Goal: Task Accomplishment & Management: Complete application form

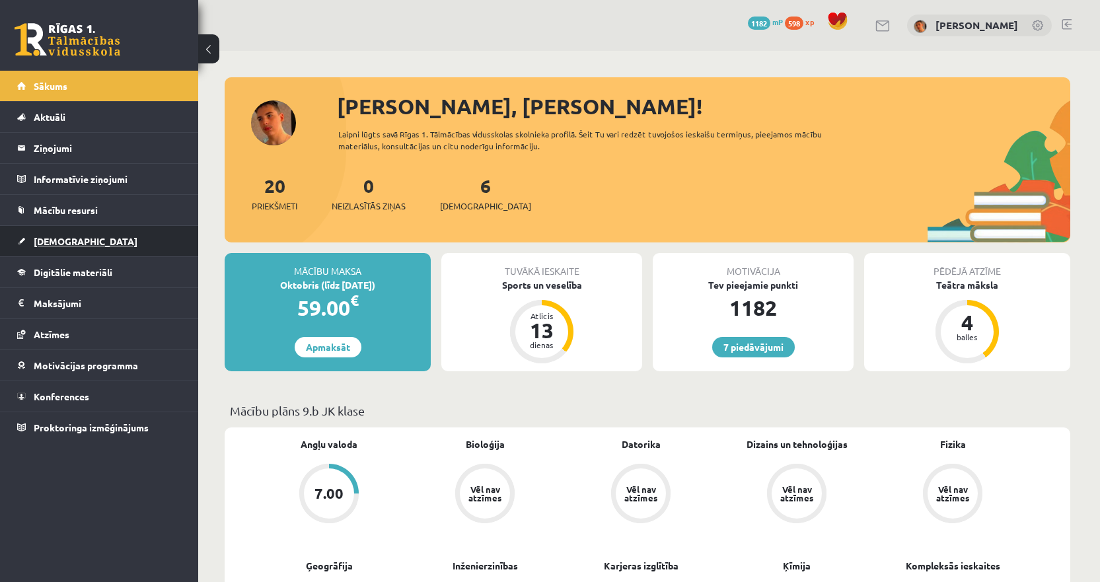
click at [72, 234] on link "[DEMOGRAPHIC_DATA]" at bounding box center [99, 241] width 164 height 30
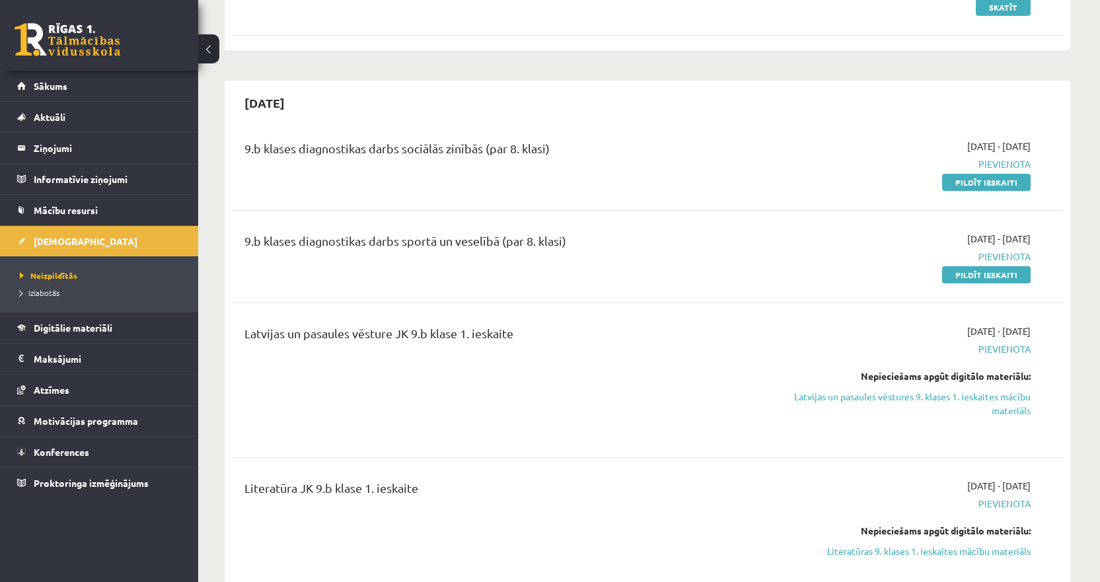
scroll to position [330, 0]
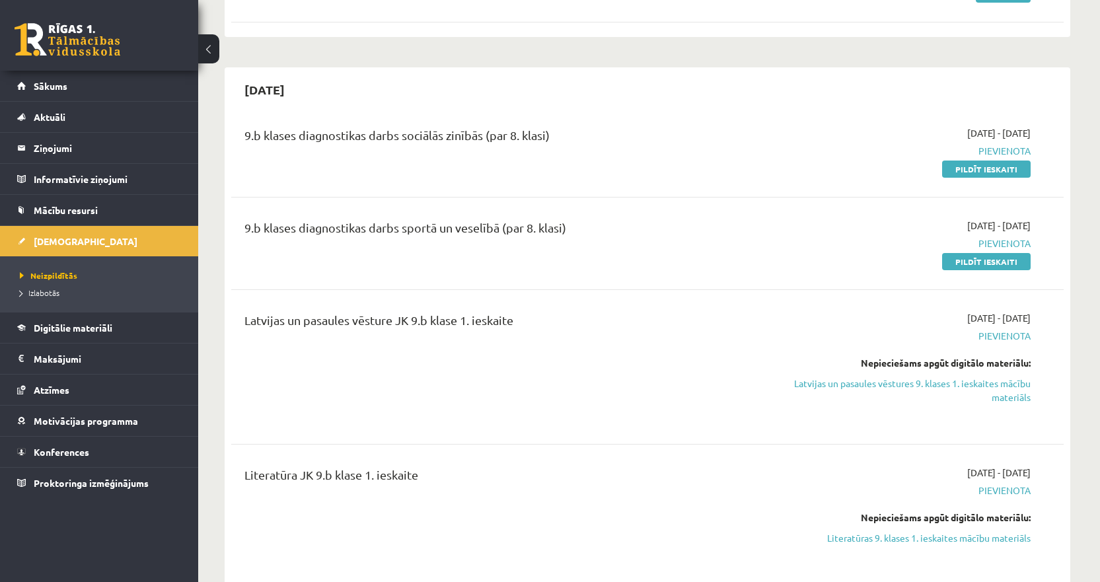
drag, startPoint x: 956, startPoint y: 165, endPoint x: 625, endPoint y: 48, distance: 351.1
click at [956, 165] on link "Pildīt ieskaiti" at bounding box center [986, 168] width 88 height 17
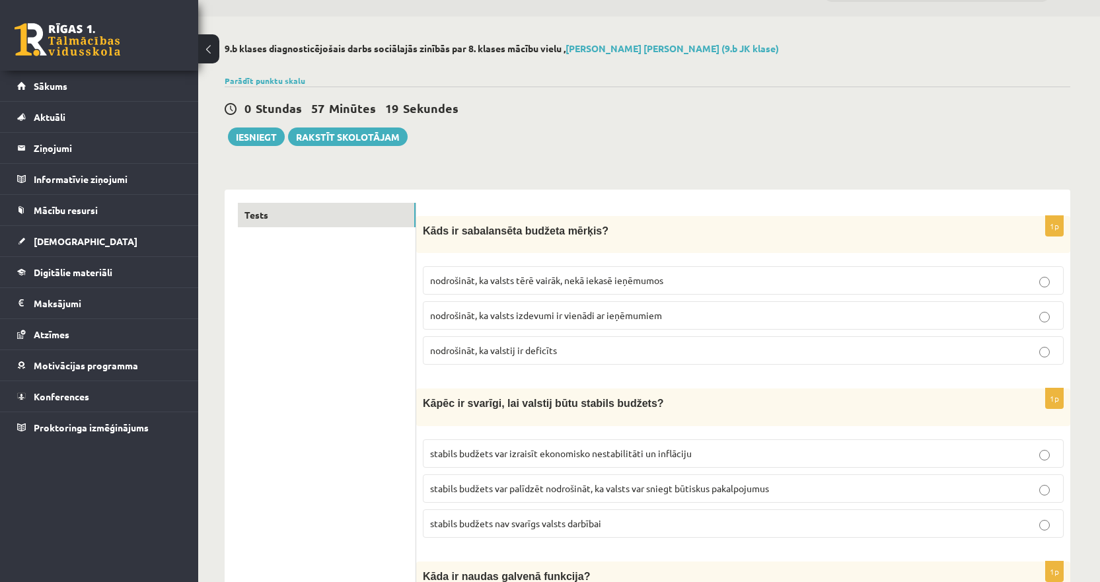
scroll to position [66, 0]
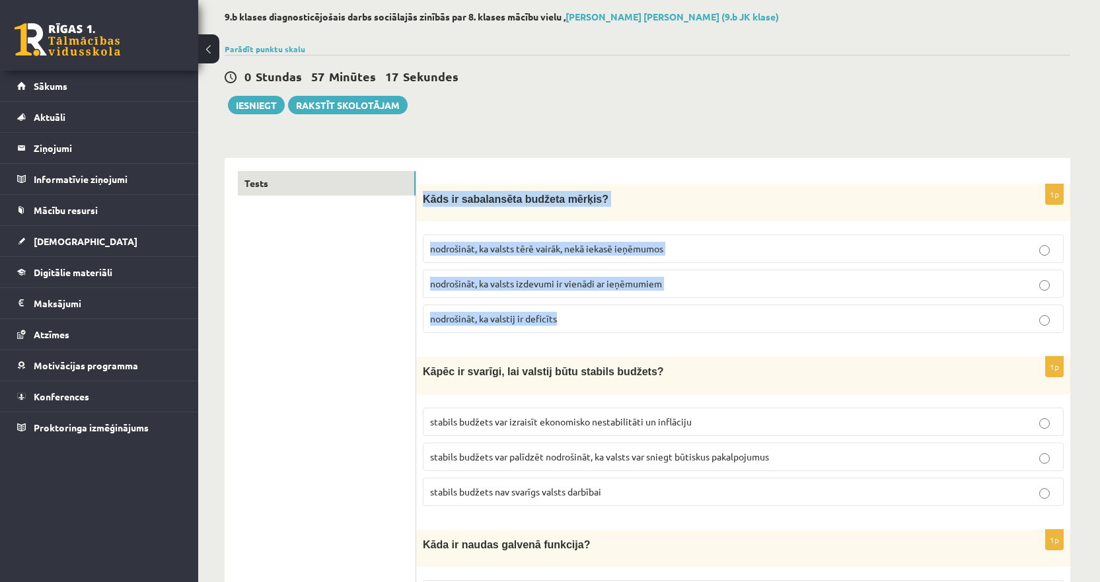
drag, startPoint x: 584, startPoint y: 318, endPoint x: 421, endPoint y: 214, distance: 194.2
click at [421, 214] on div "1p Kāds ir sabalansēta budžeta mērķis? nodrošināt, ka valsts tērē vairāk, nekā …" at bounding box center [743, 263] width 654 height 159
copy div "Kāds ir sabalansēta budžeta mērķis? nodrošināt, ka valsts tērē vairāk, nekā iek…"
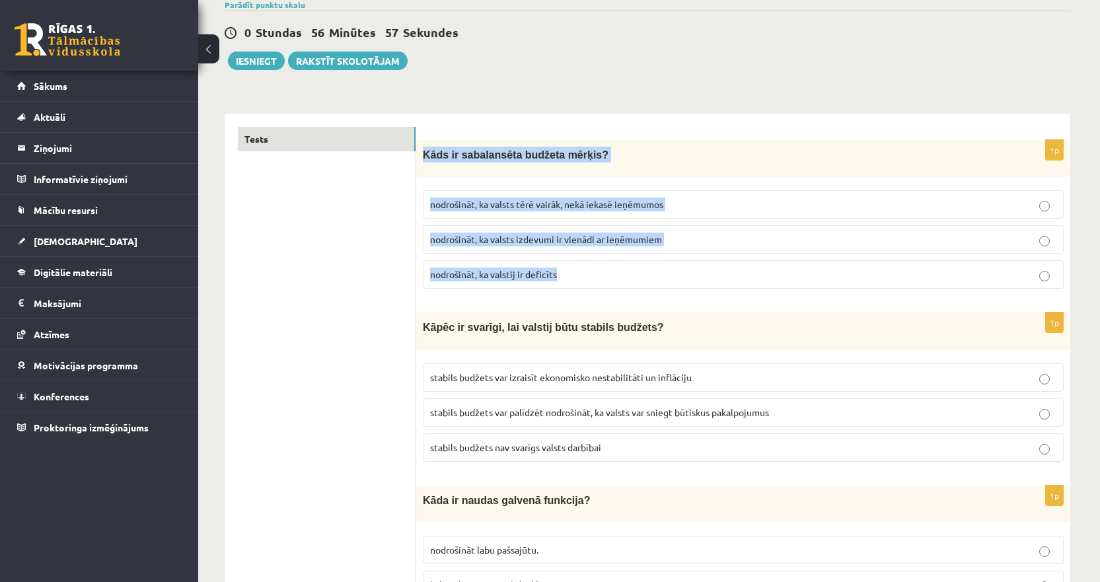
scroll to position [132, 0]
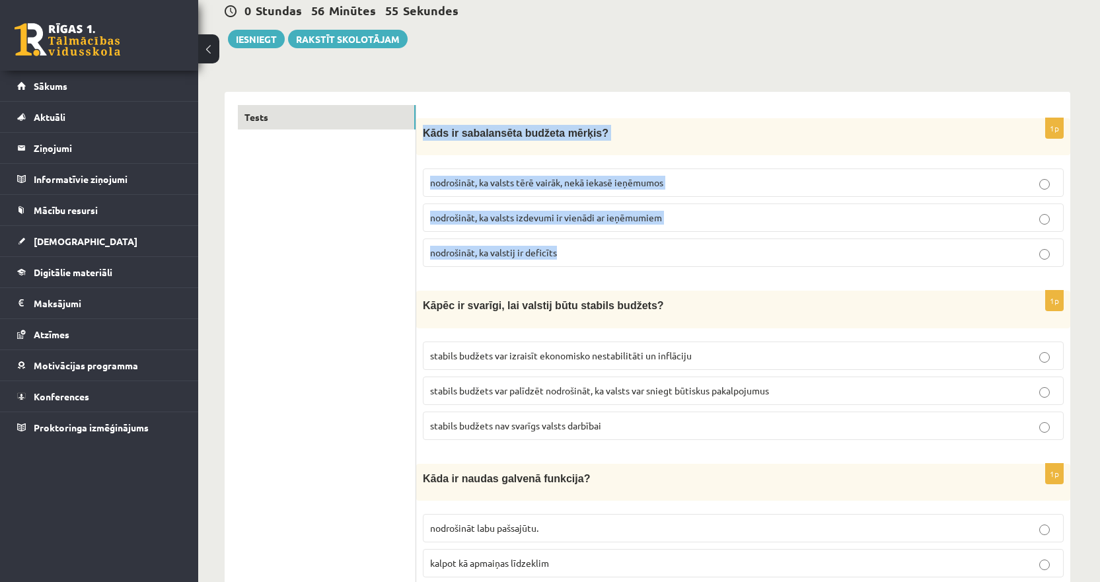
click at [544, 220] on span "nodrošināt, ka valsts izdevumi ir vienādi ar ieņēmumiem" at bounding box center [546, 217] width 232 height 12
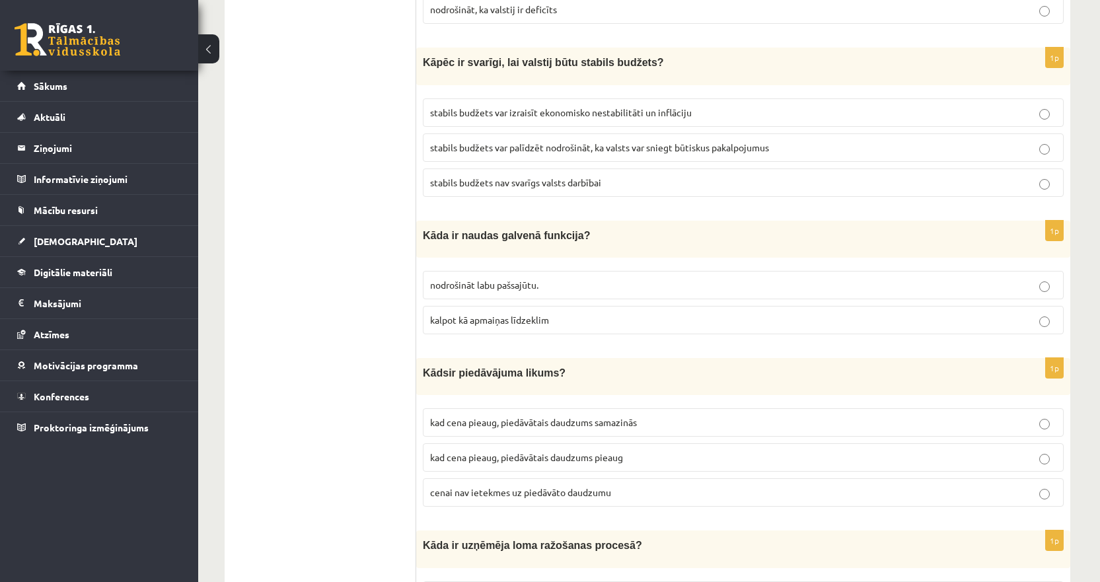
scroll to position [381, 0]
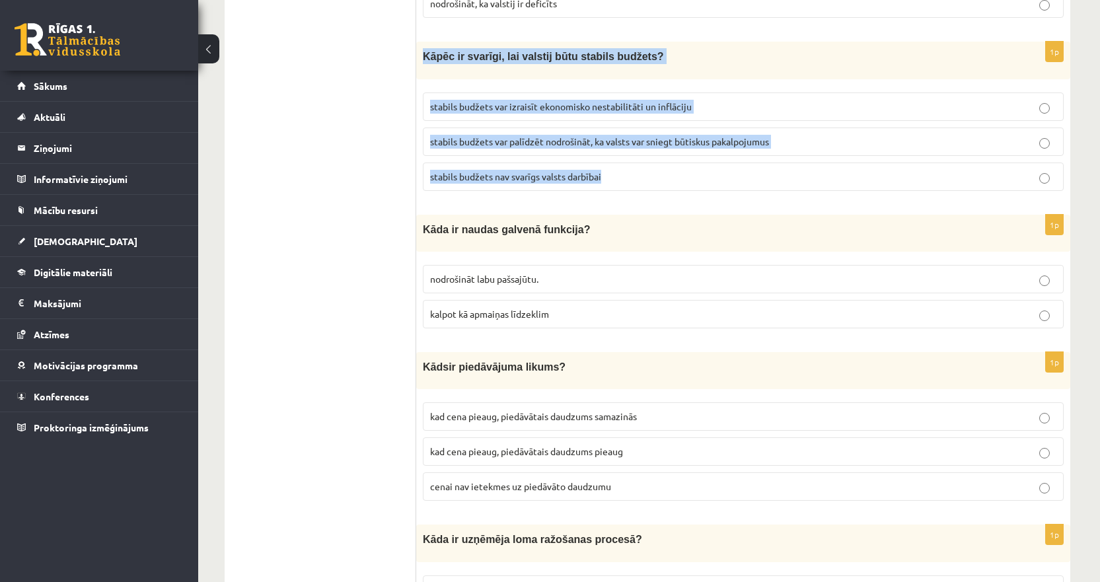
drag, startPoint x: 623, startPoint y: 178, endPoint x: 420, endPoint y: 71, distance: 229.5
click at [420, 71] on div "1p Kāpēc ir svarīgi, lai valstij būtu stabils budžets? stabils budžets var izra…" at bounding box center [743, 121] width 654 height 159
copy div "Kāpēc ir svarīgi, lai valstij būtu stabils budžets? stabils budžets var izraisī…"
click at [569, 141] on span "stabils budžets var palīdzēt nodrošināt, ka valsts var sniegt būtiskus pakalpoj…" at bounding box center [599, 141] width 339 height 12
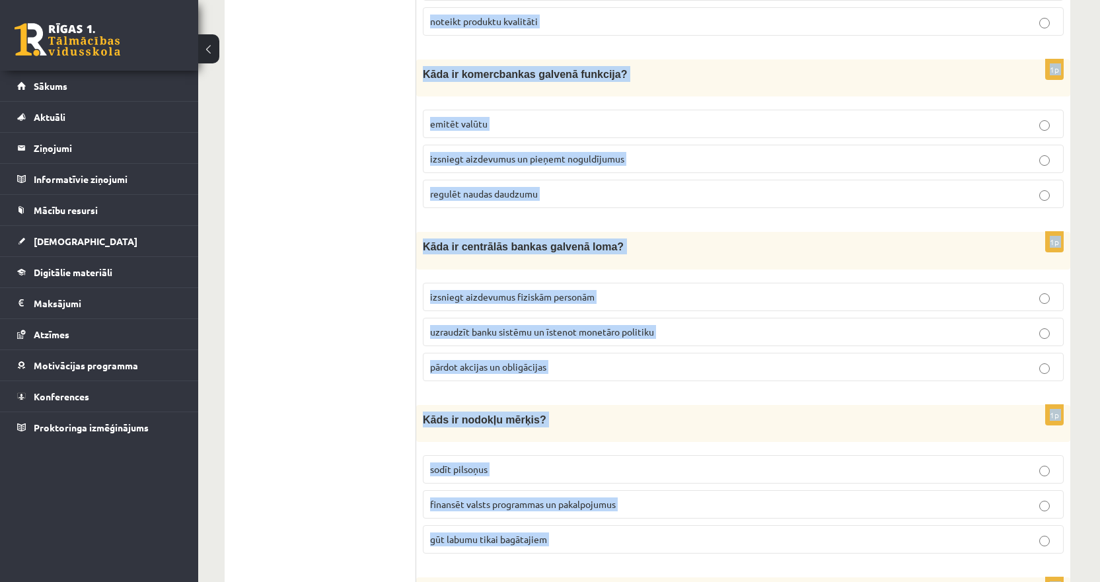
scroll to position [4627, 0]
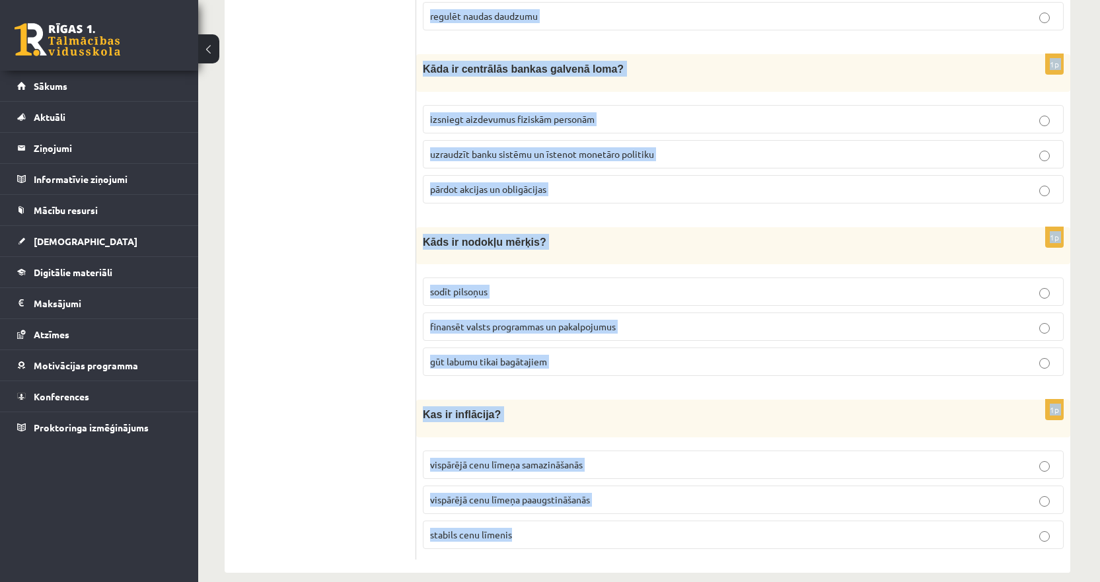
drag, startPoint x: 419, startPoint y: 96, endPoint x: 565, endPoint y: 518, distance: 446.7
copy form "Kāda ir naudas galvenā funkcija? nodrošināt labu pašsajūtu. kalpot kā apmaiņas …"
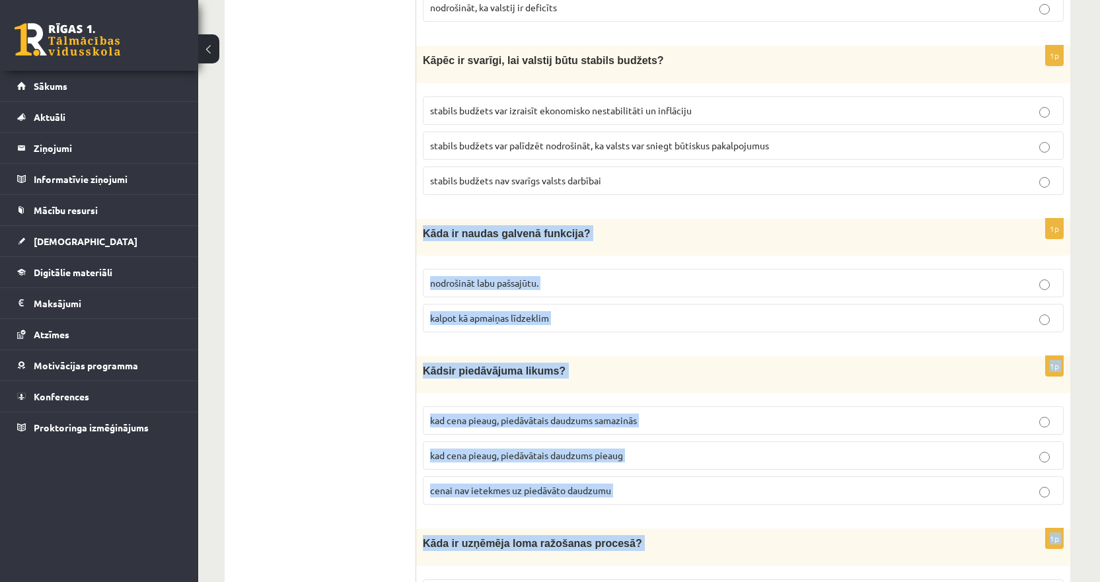
scroll to position [401, 0]
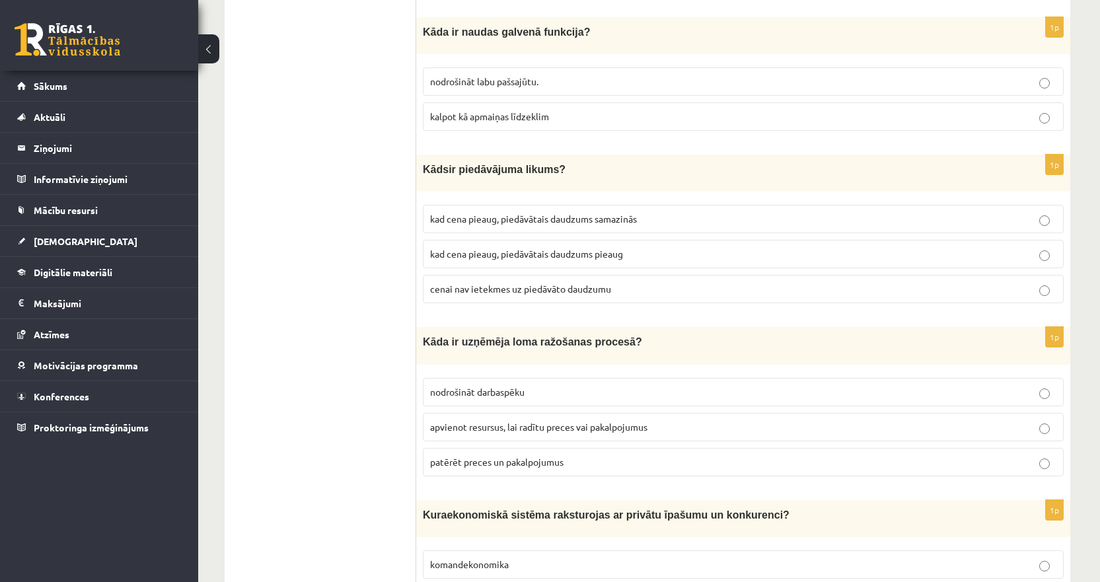
scroll to position [599, 0]
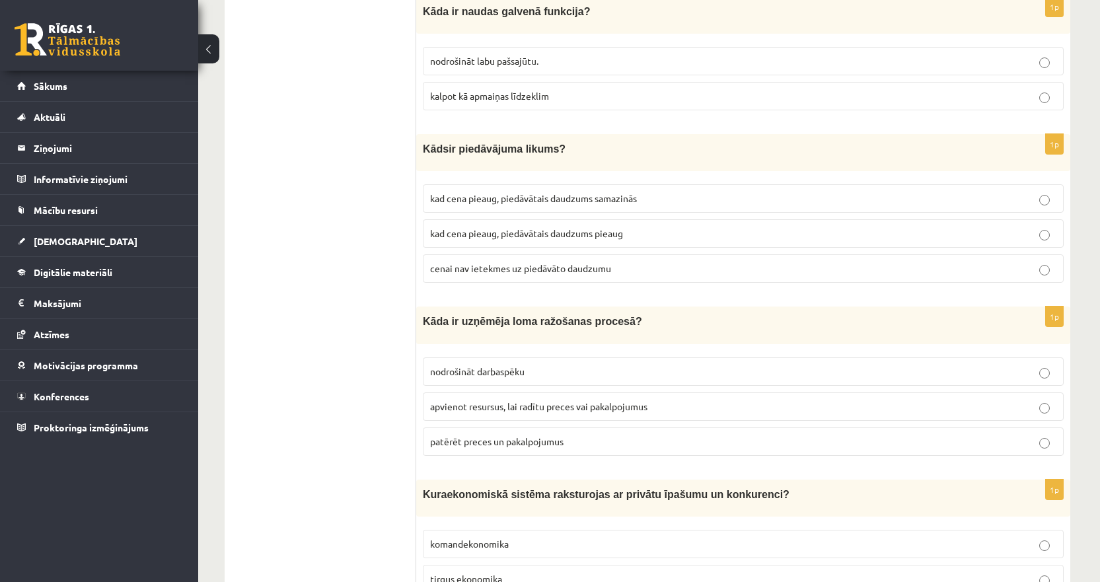
click at [454, 94] on span "kalpot kā apmaiņas līdzeklim" at bounding box center [489, 96] width 119 height 12
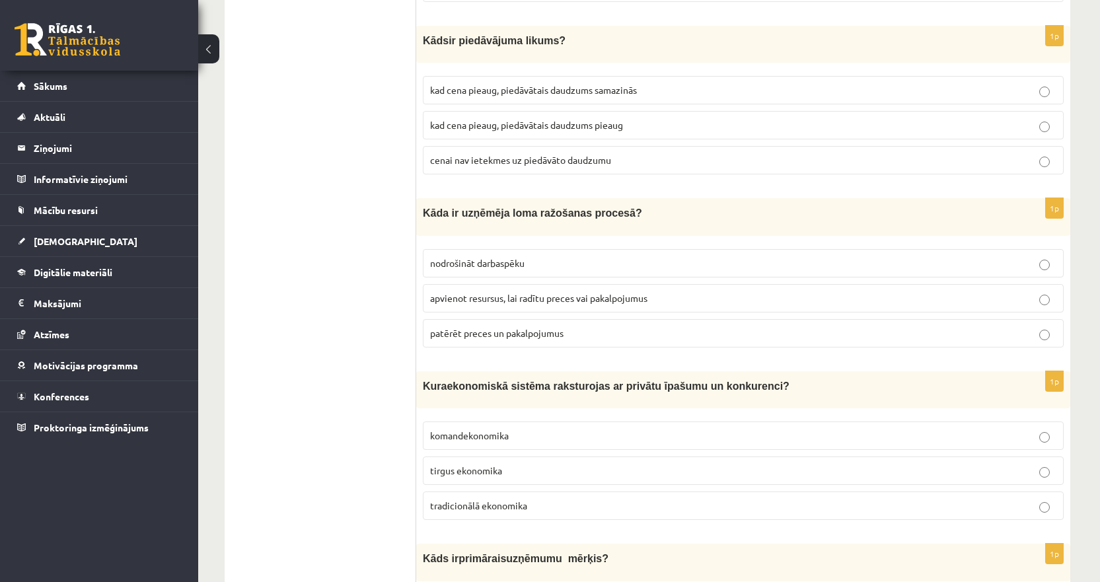
scroll to position [731, 0]
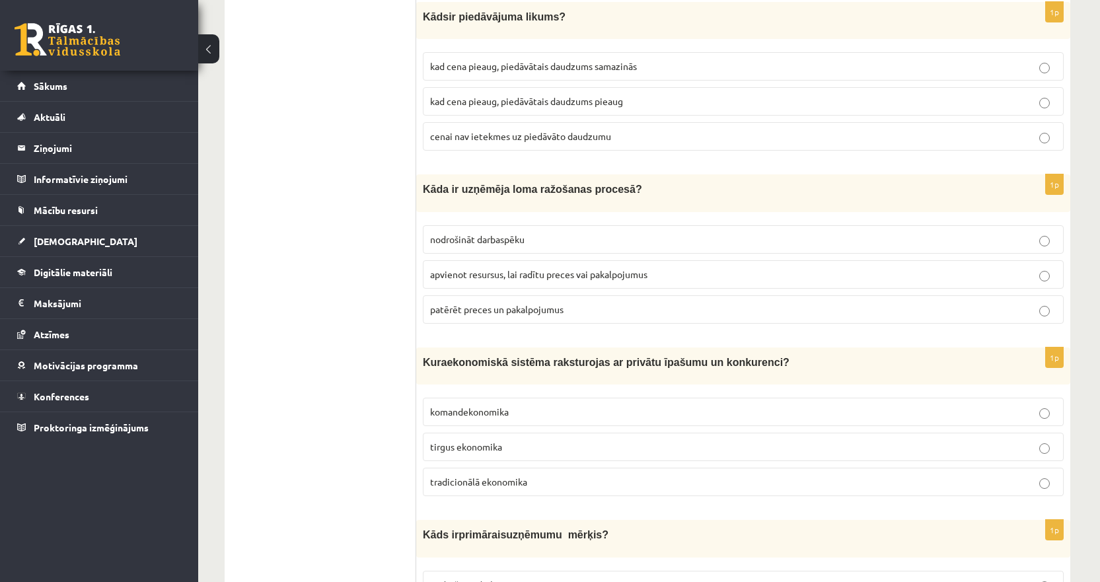
click at [497, 98] on span "kad cena pieaug, piedāvātais daudzums pieaug" at bounding box center [526, 101] width 193 height 12
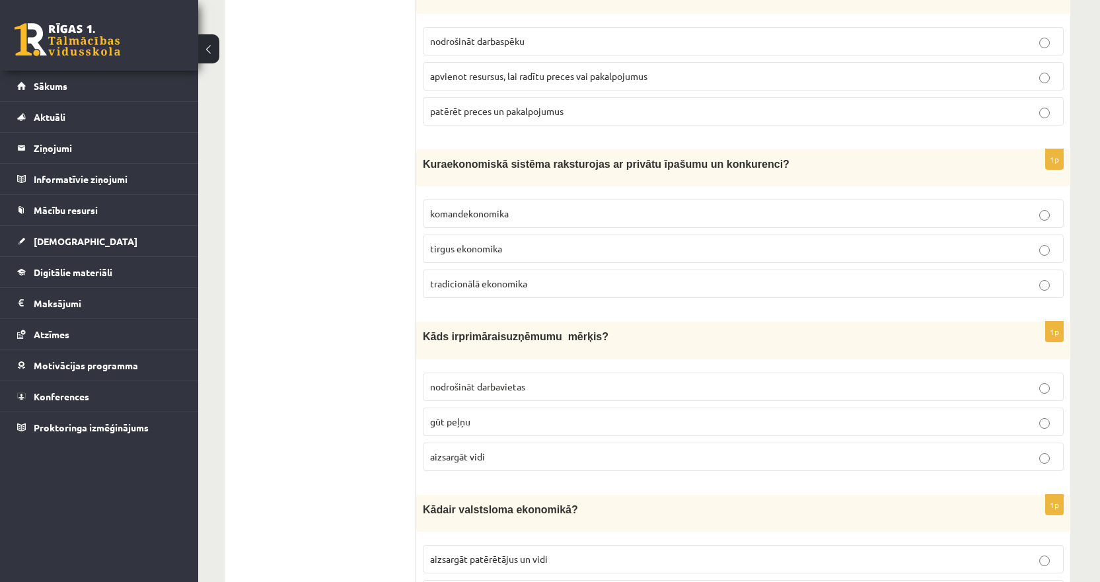
scroll to position [863, 0]
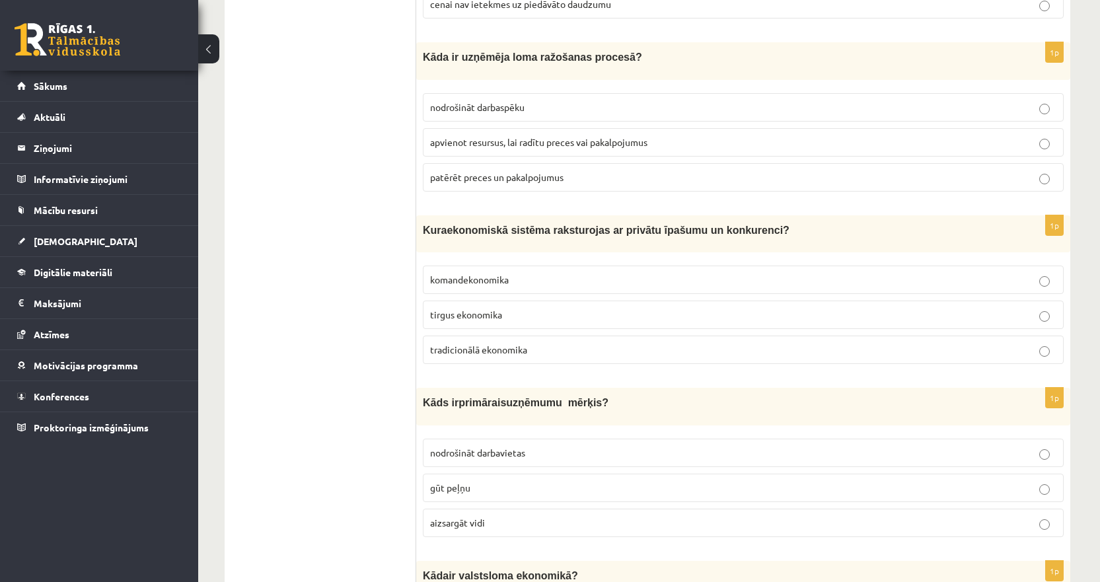
click at [482, 135] on p "apvienot resursus, lai radītu preces vai pakalpojumus" at bounding box center [743, 142] width 626 height 14
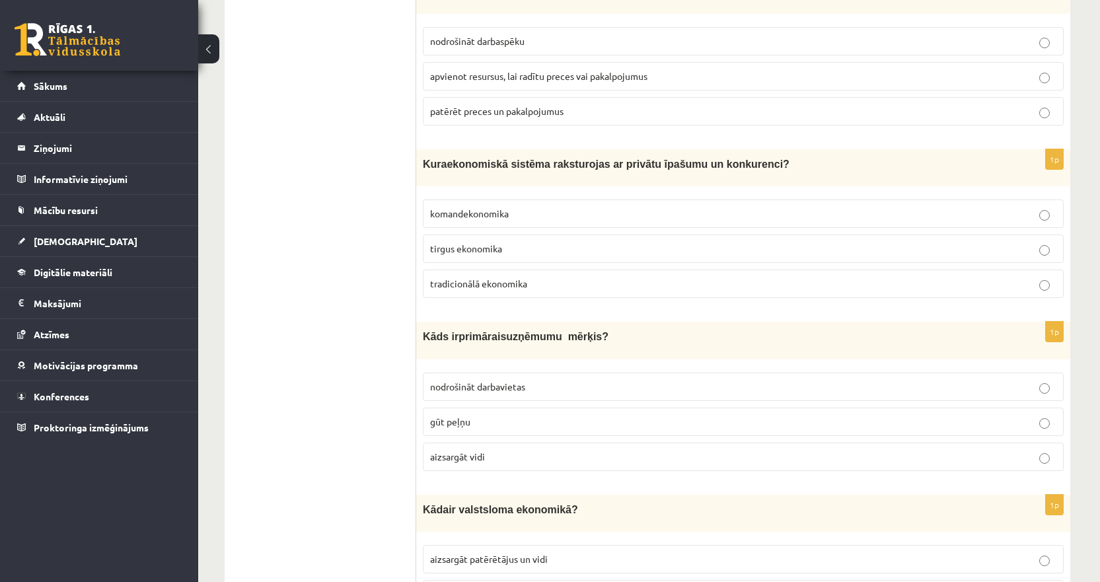
scroll to position [995, 0]
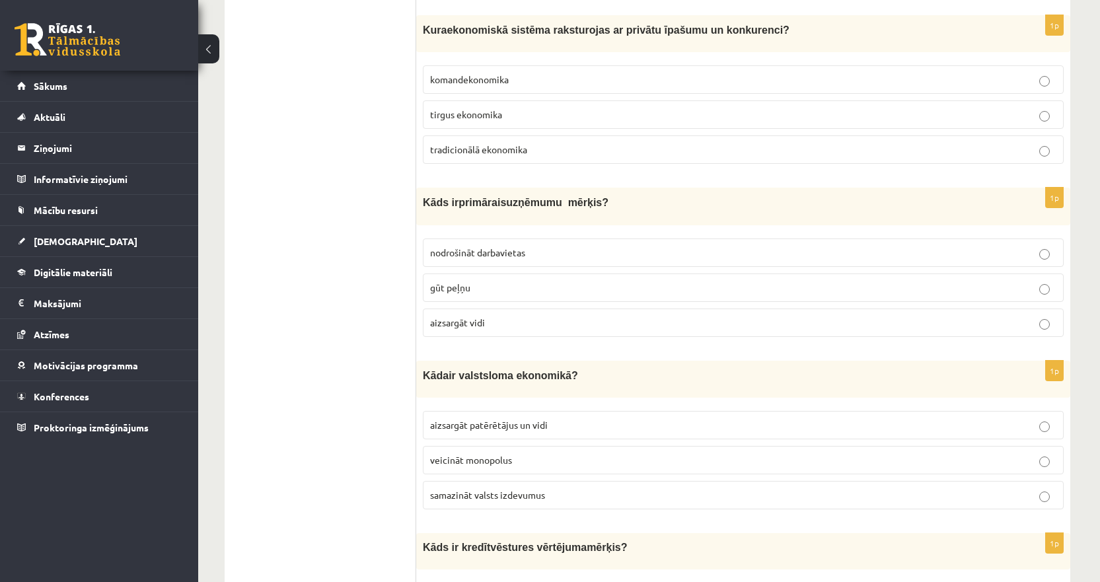
scroll to position [1074, 0]
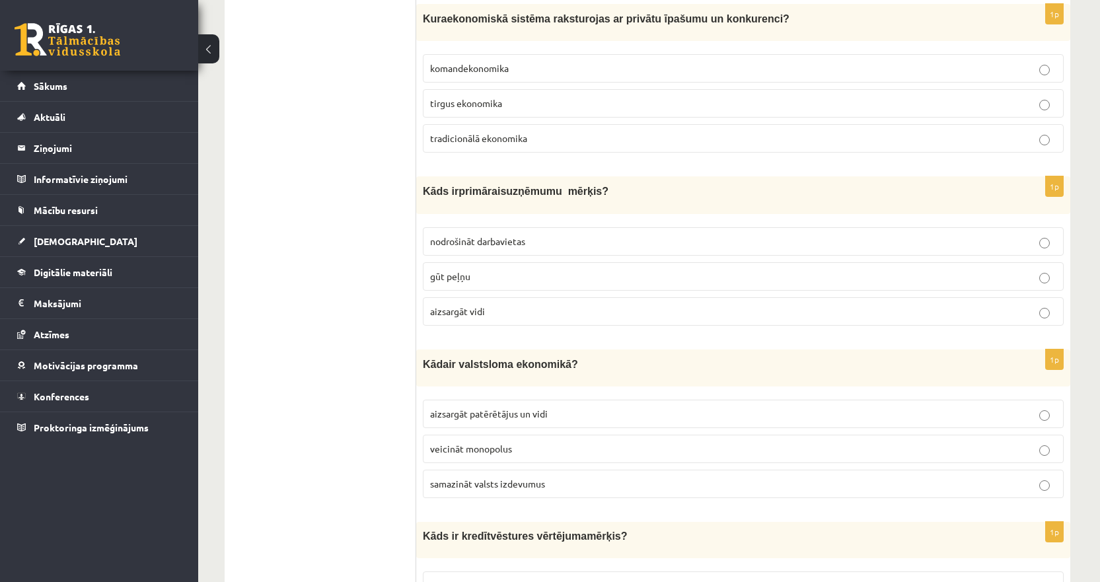
click at [450, 104] on span "tirgus ekonomika" at bounding box center [466, 103] width 72 height 12
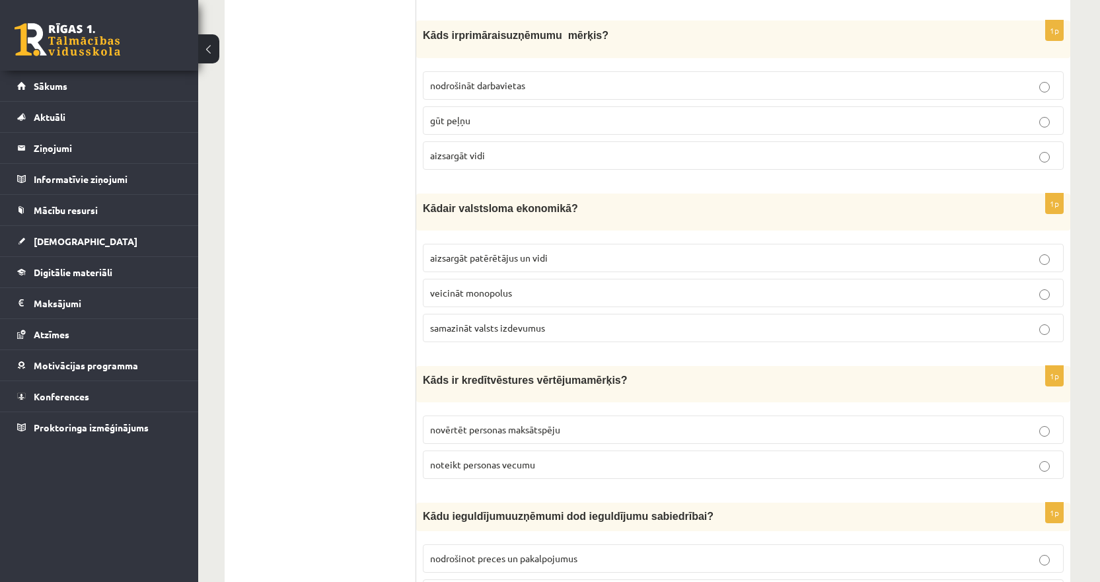
scroll to position [1207, 0]
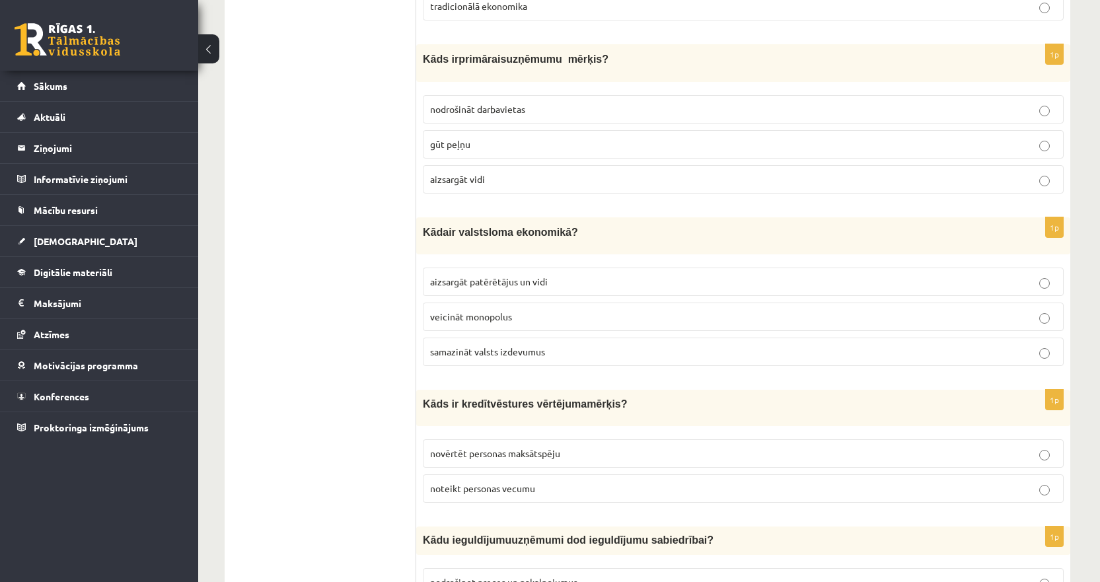
click at [443, 145] on span "gūt peļņu" at bounding box center [450, 144] width 40 height 12
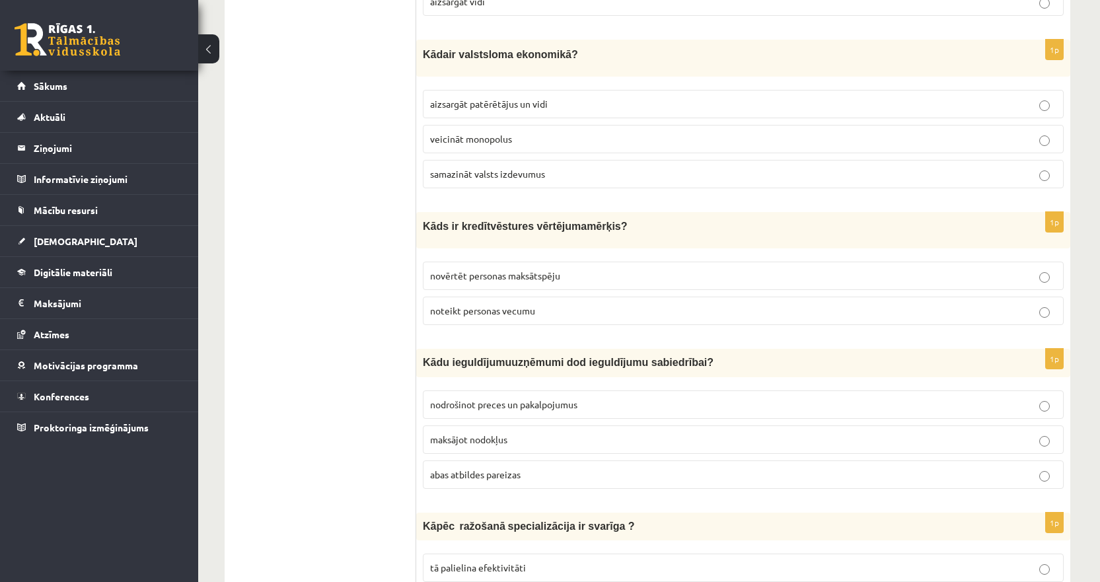
scroll to position [1405, 0]
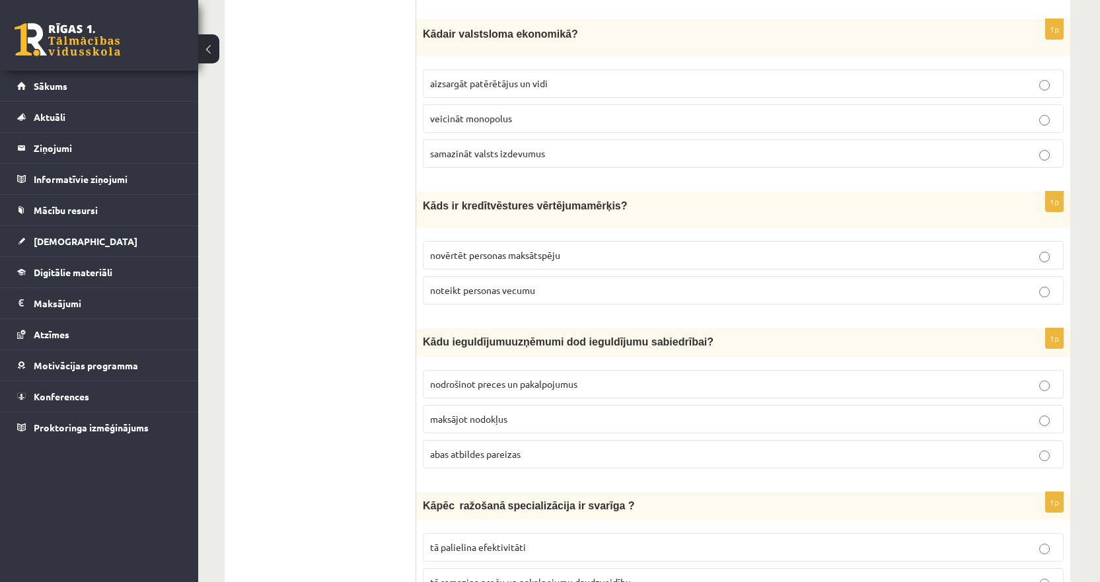
click at [463, 78] on span "aizsargāt patērētājus un vidi" at bounding box center [489, 83] width 118 height 12
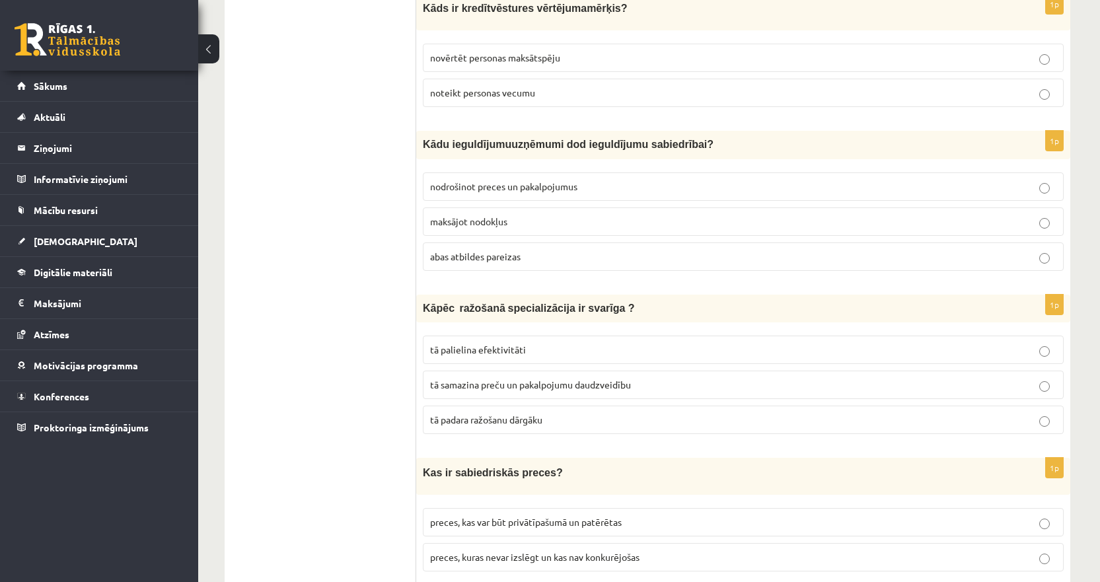
scroll to position [1603, 0]
click at [464, 52] on span "novērtēt personas maksātspēju" at bounding box center [495, 57] width 130 height 12
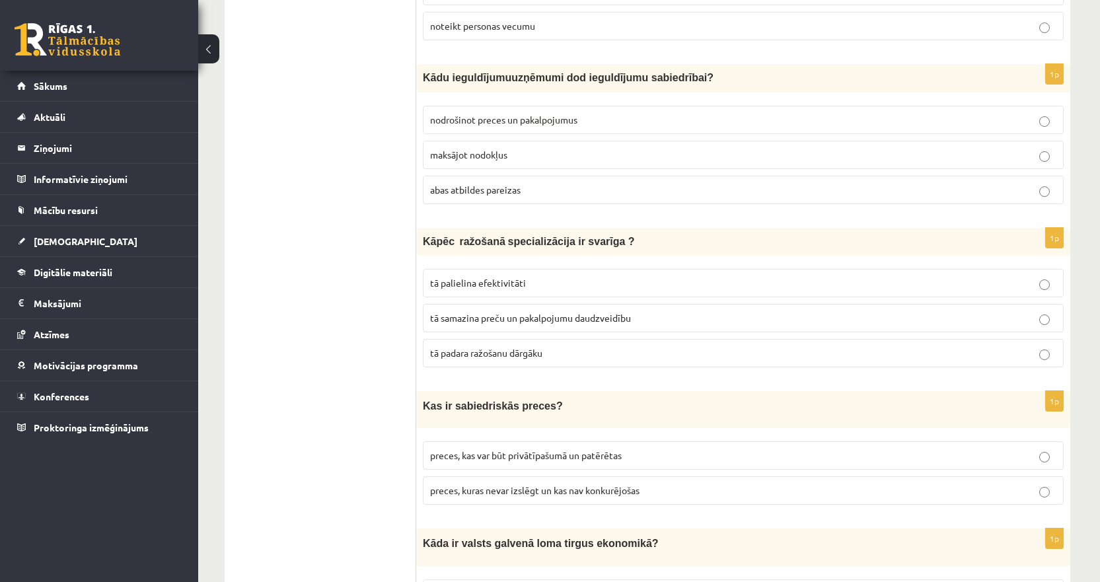
scroll to position [1735, 0]
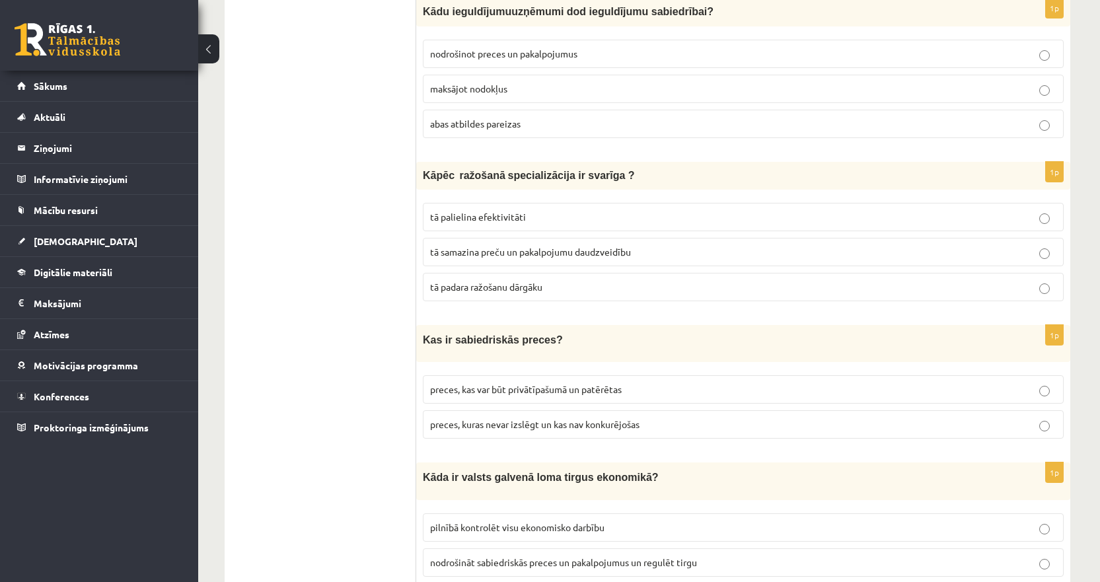
click at [499, 123] on span "abas atbildes pareizas" at bounding box center [475, 124] width 90 height 12
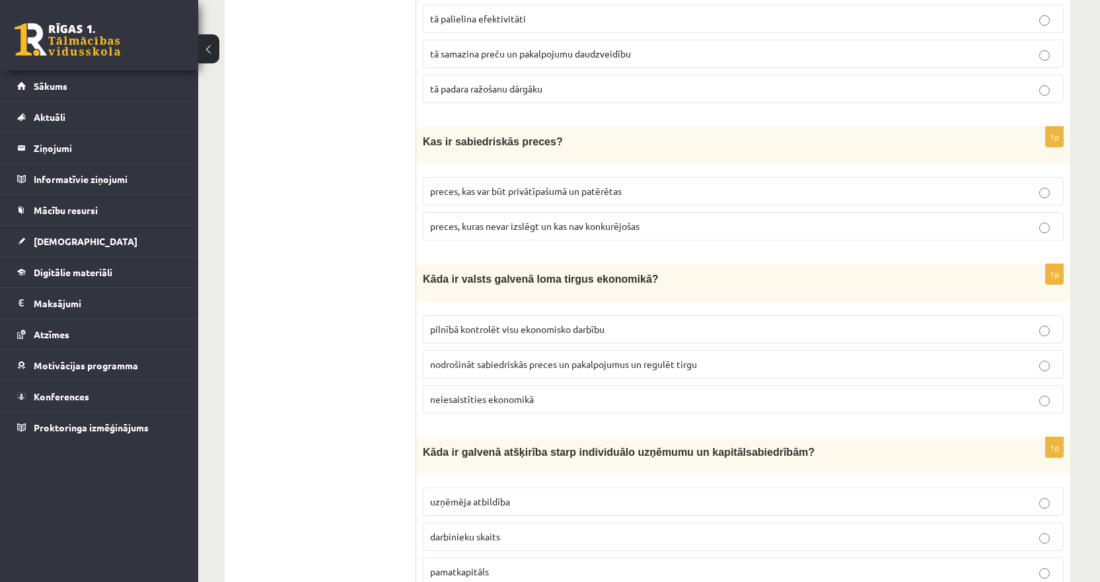
scroll to position [1867, 0]
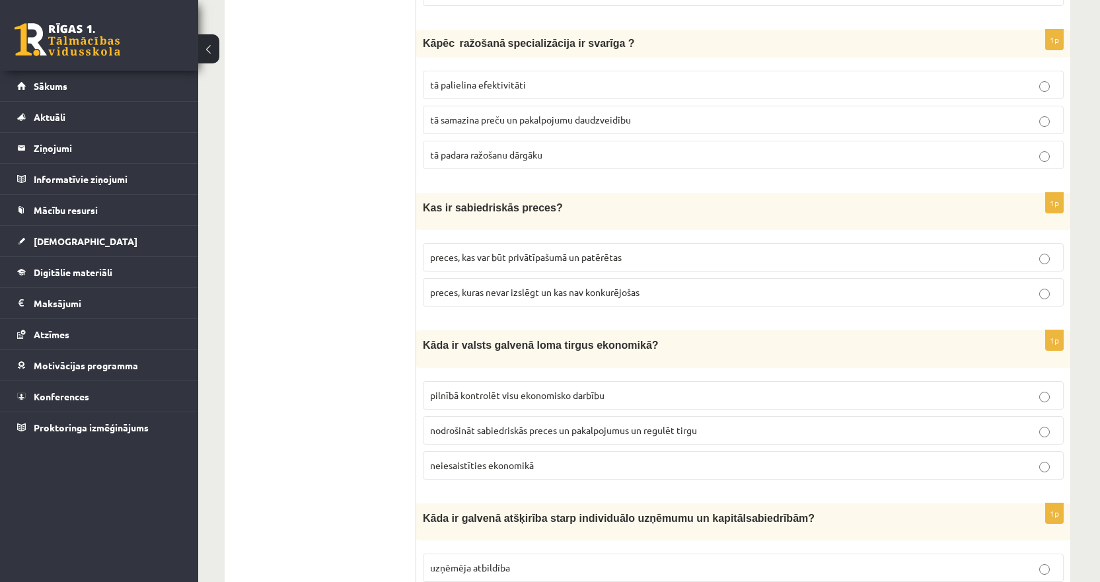
click at [479, 86] on p "tā palielina efektivitāti" at bounding box center [743, 85] width 626 height 14
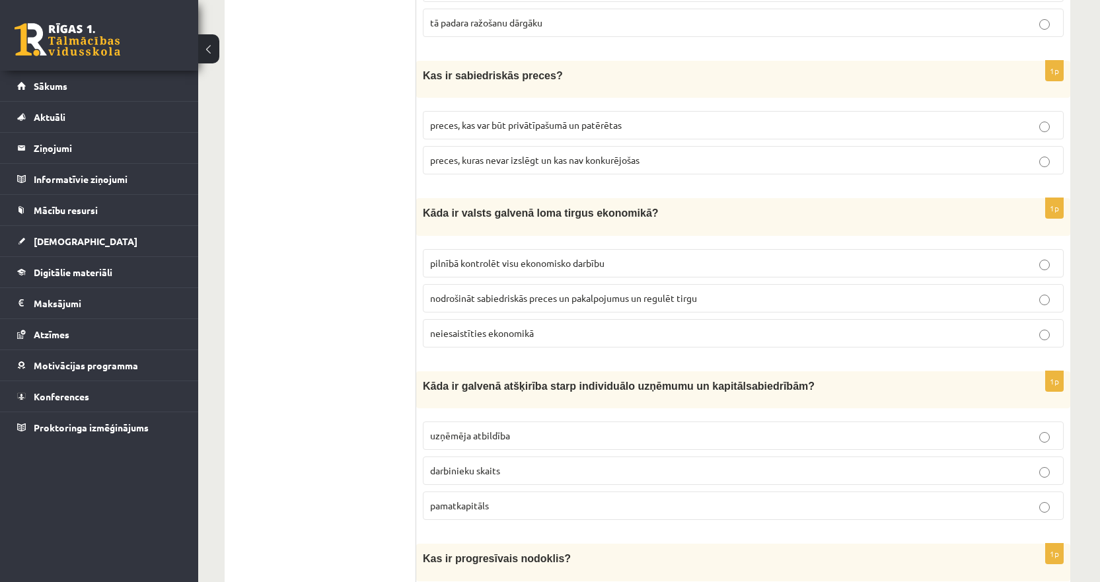
scroll to position [2065, 0]
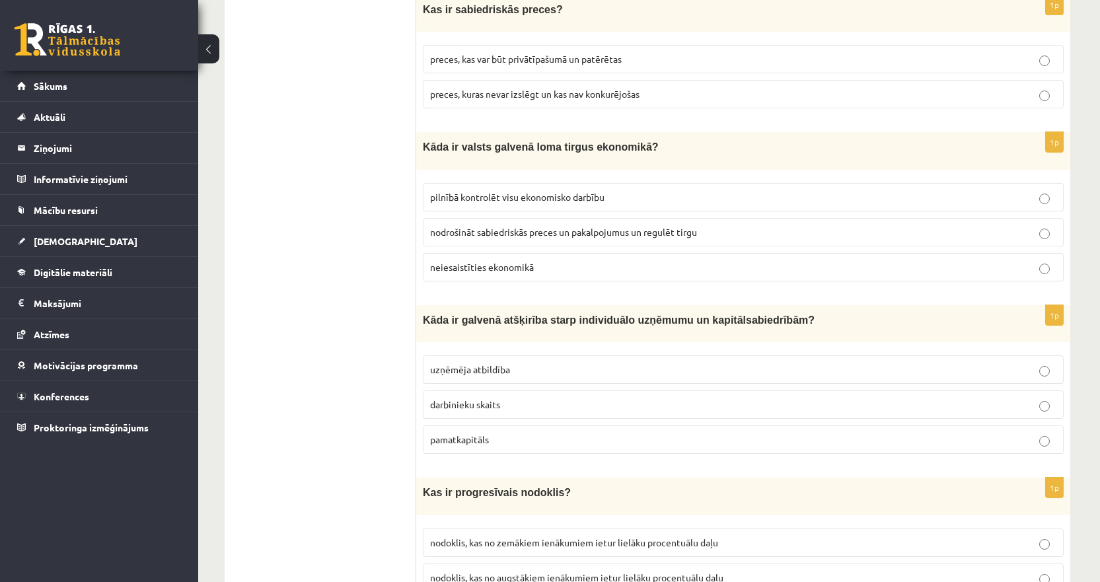
click at [495, 89] on span "preces, kuras nevar izslēgt un kas nav konkurējošas" at bounding box center [534, 94] width 209 height 12
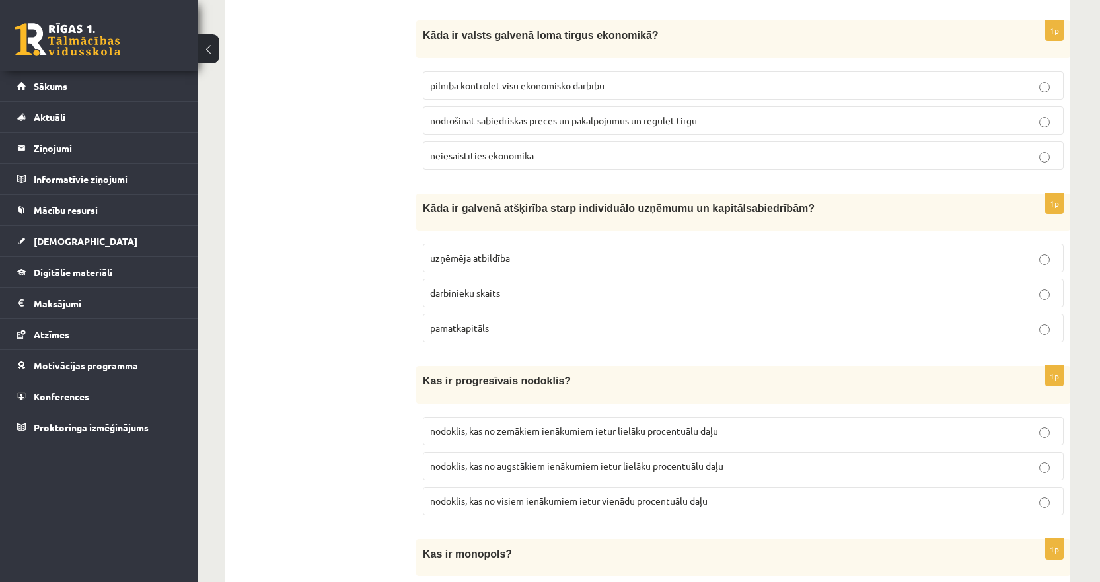
scroll to position [2197, 0]
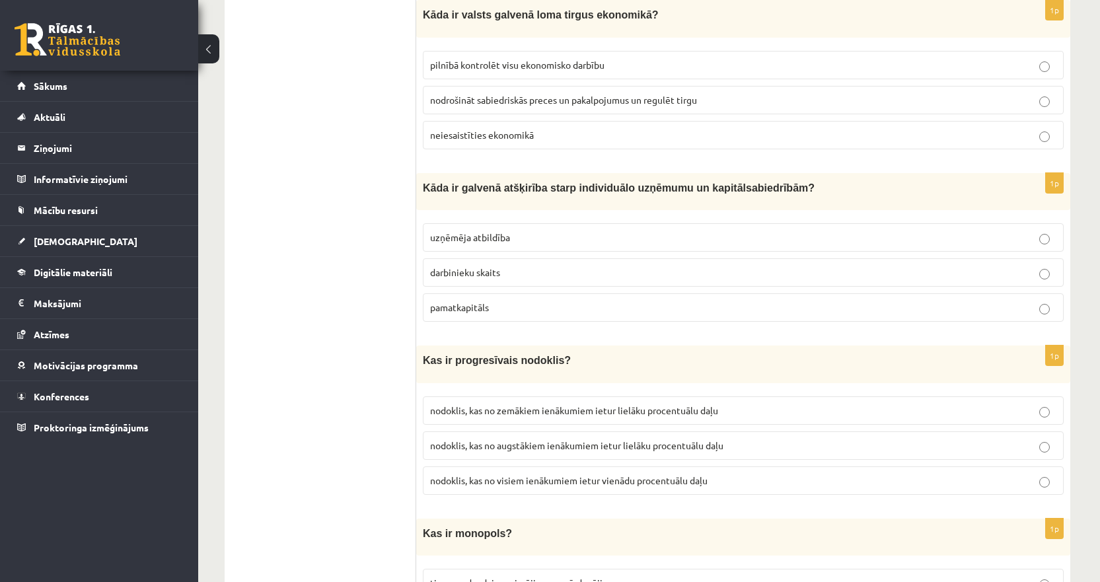
click at [453, 94] on span "nodrošināt sabiedriskās preces un pakalpojumus un regulēt tirgu" at bounding box center [563, 100] width 267 height 12
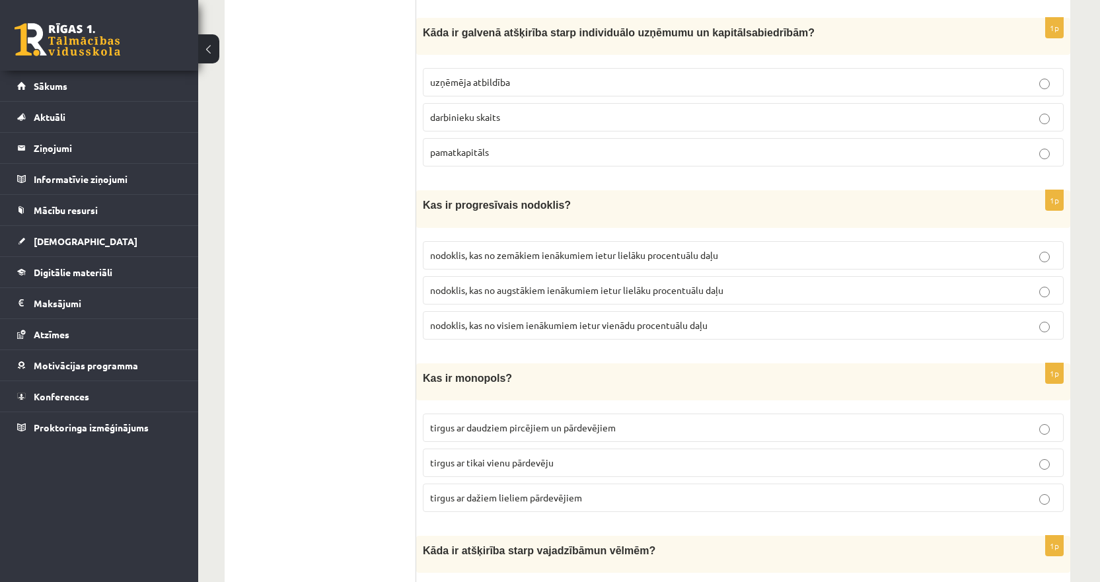
scroll to position [2329, 0]
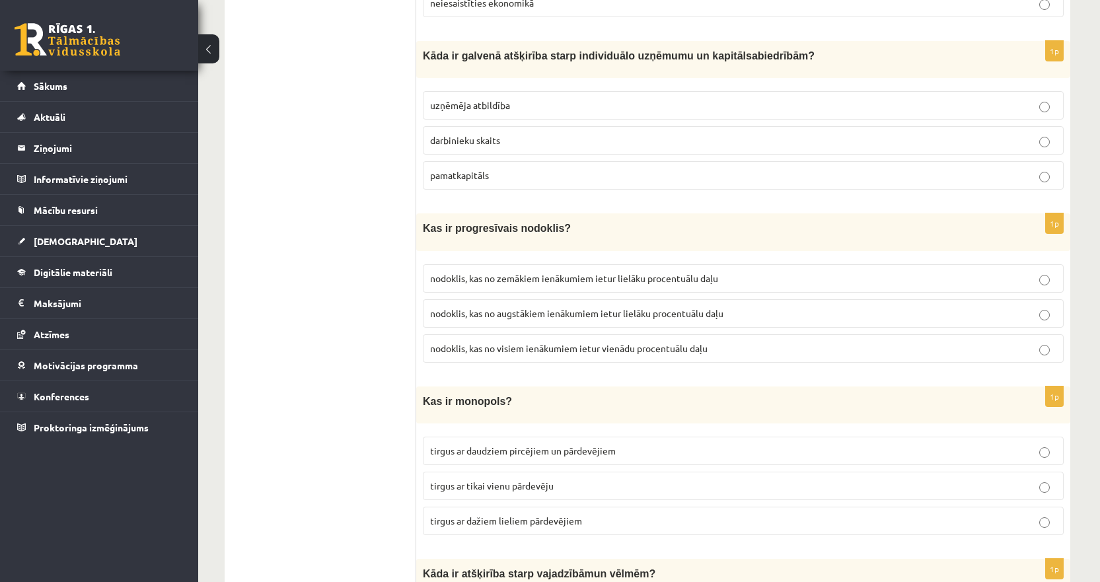
click at [453, 101] on span "uzņēmēja atbildība" at bounding box center [470, 105] width 80 height 12
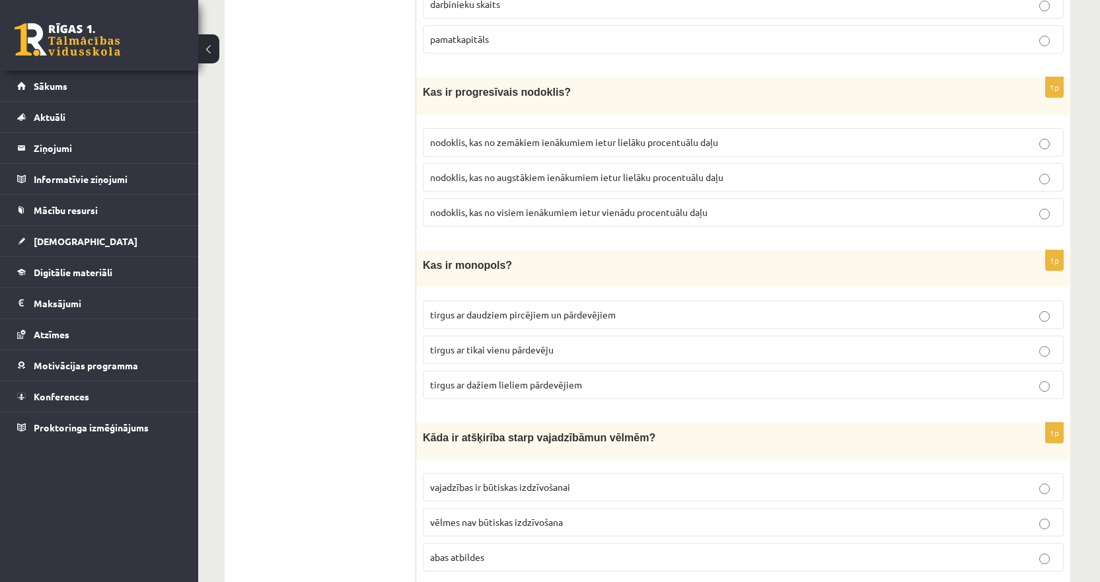
scroll to position [2527, 0]
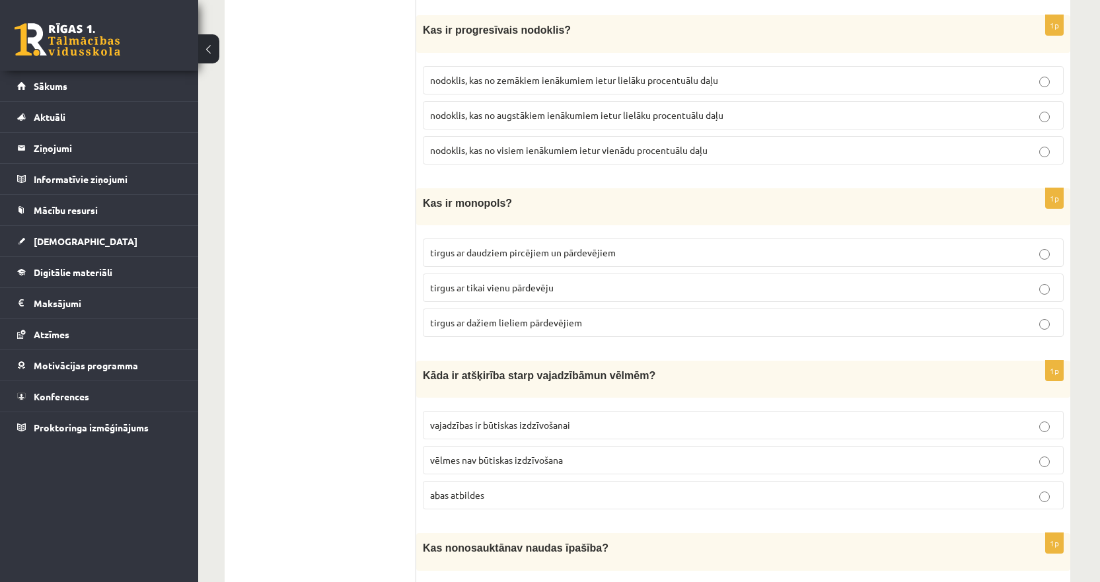
click at [548, 112] on span "nodoklis, kas no augstākiem ienākumiem ietur lielāku procentuālu daļu" at bounding box center [576, 115] width 293 height 12
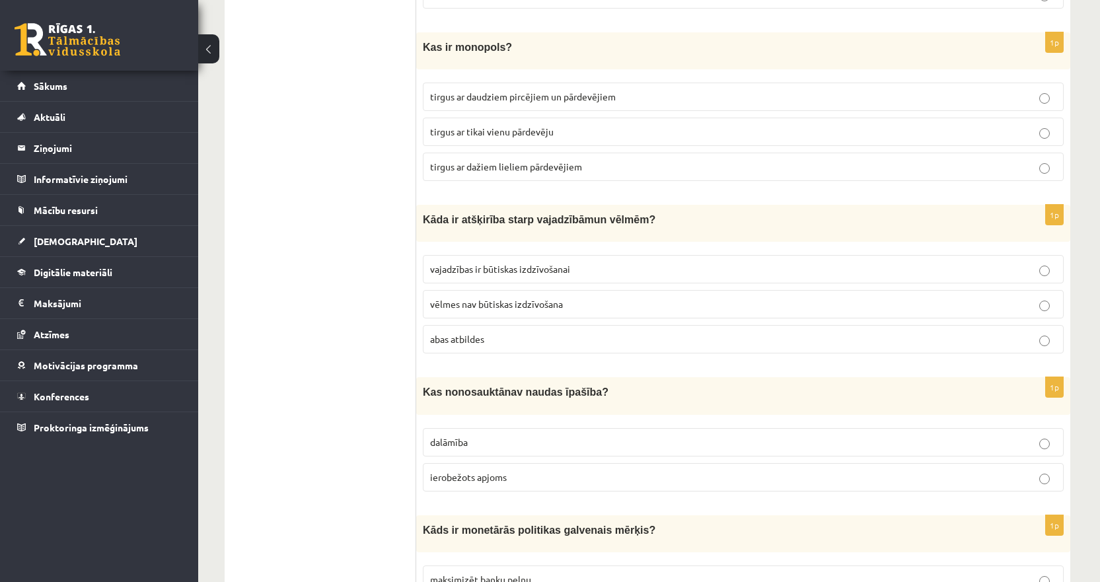
scroll to position [2659, 0]
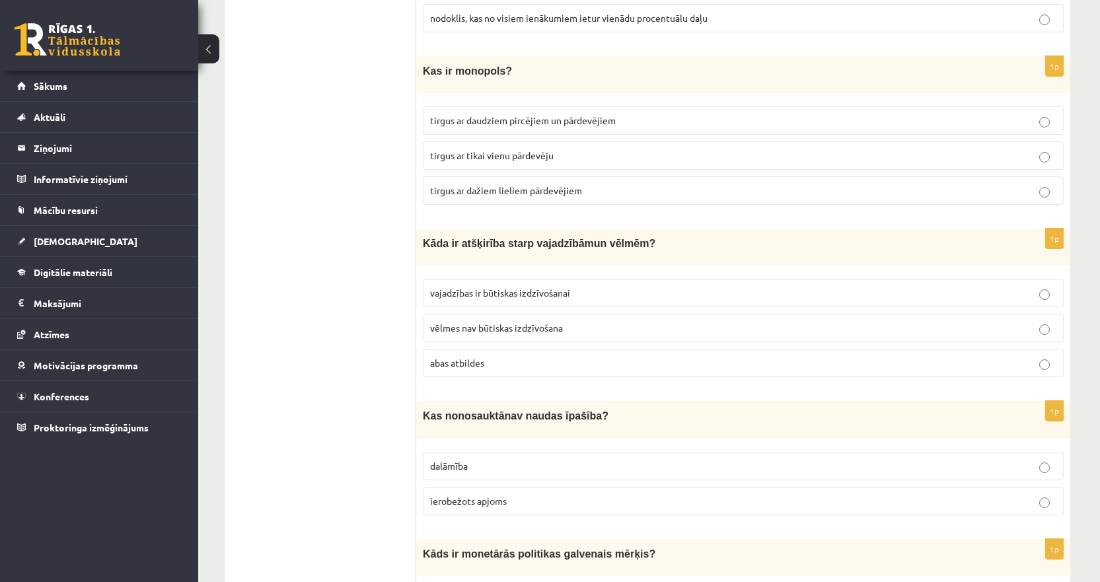
click at [478, 149] on span "tirgus ar tikai vienu pārdevēju" at bounding box center [491, 155] width 123 height 12
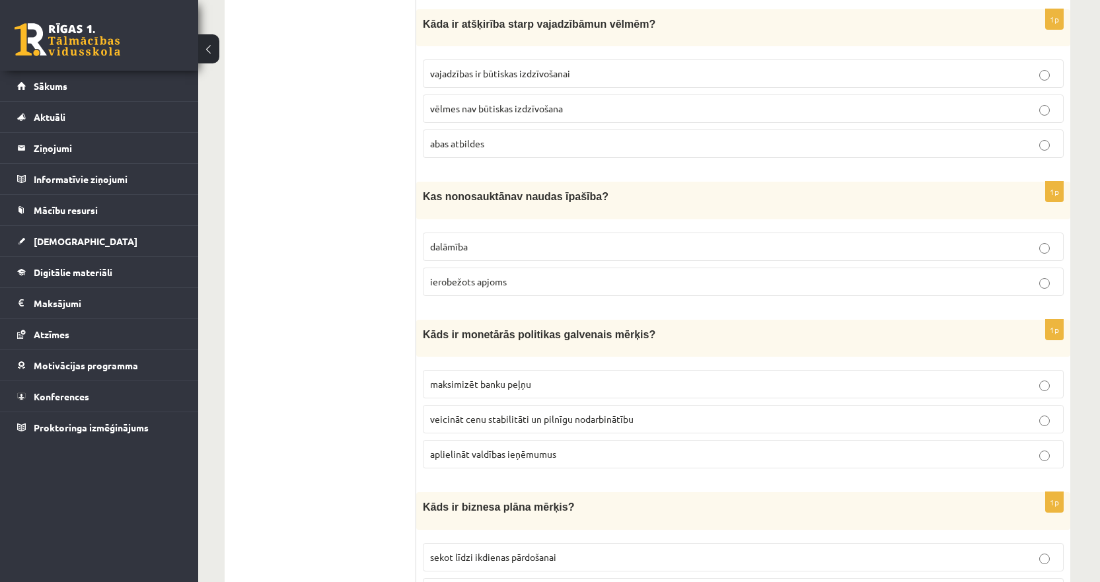
scroll to position [2858, 0]
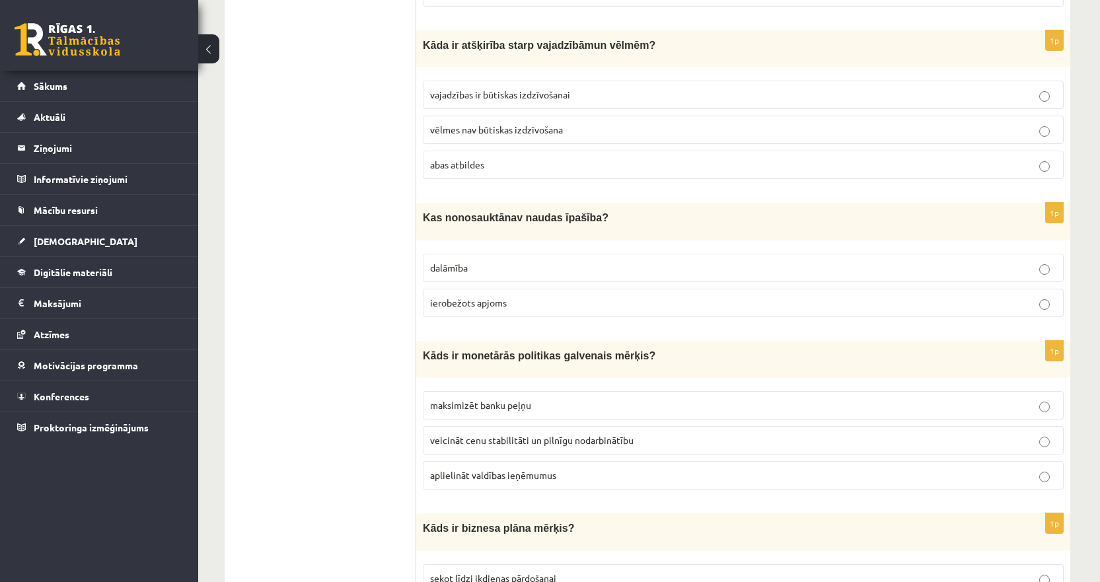
click at [487, 158] on p "abas atbildes" at bounding box center [743, 165] width 626 height 14
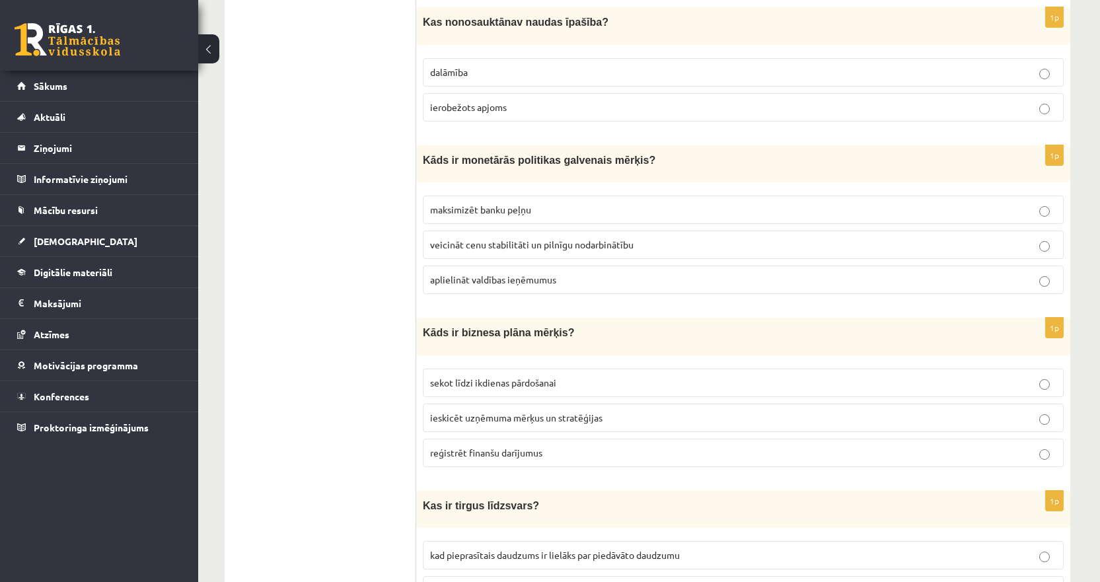
scroll to position [3056, 0]
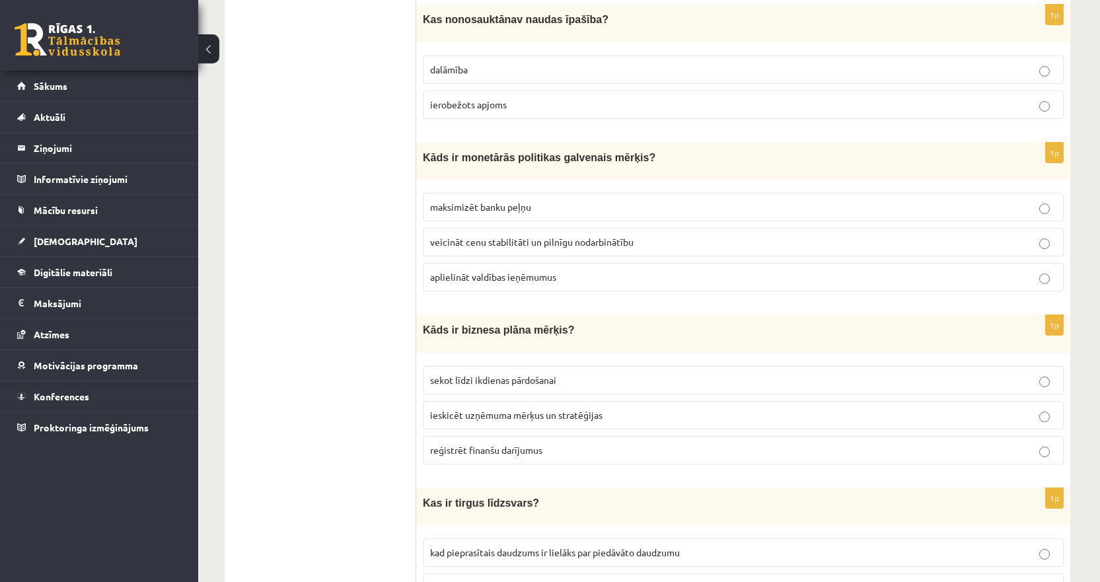
click at [508, 98] on p "ierobežots apjoms" at bounding box center [743, 105] width 626 height 14
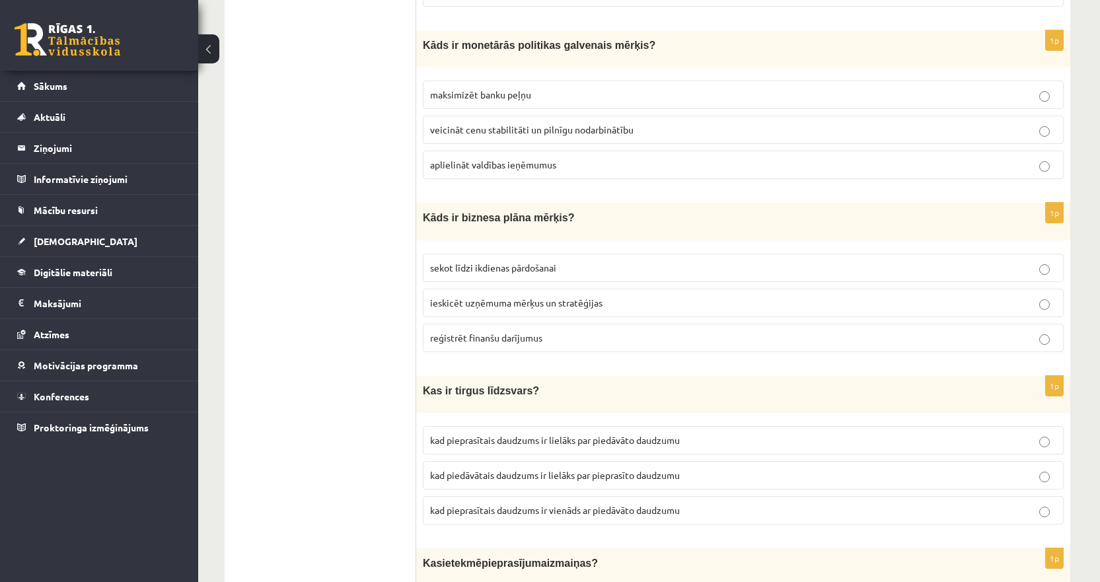
scroll to position [3188, 0]
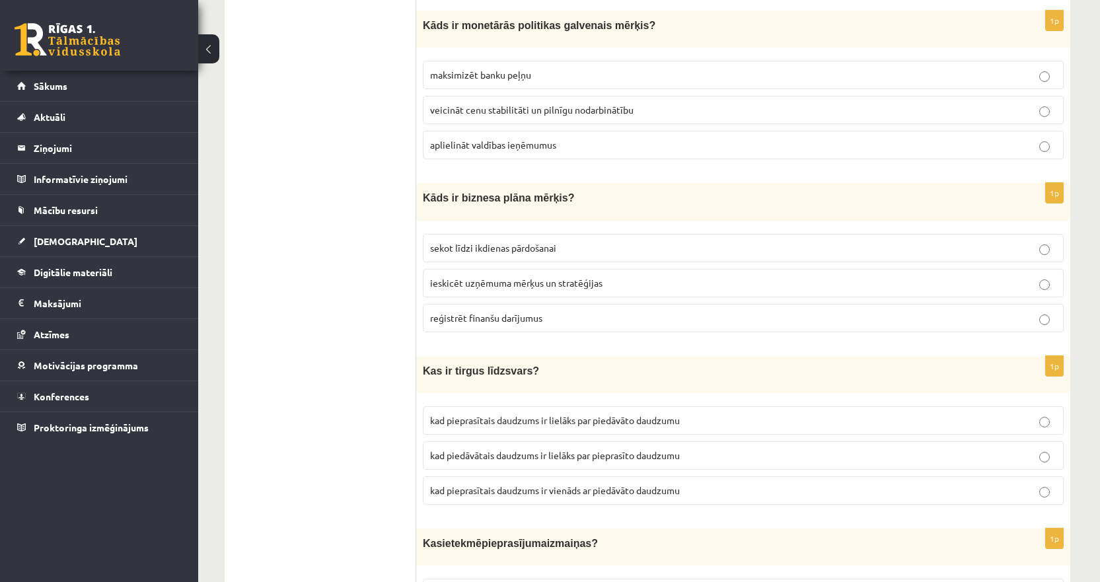
click at [471, 104] on span "veicināt cenu stabilitāti un pilnīgu nodarbinātību" at bounding box center [531, 110] width 203 height 12
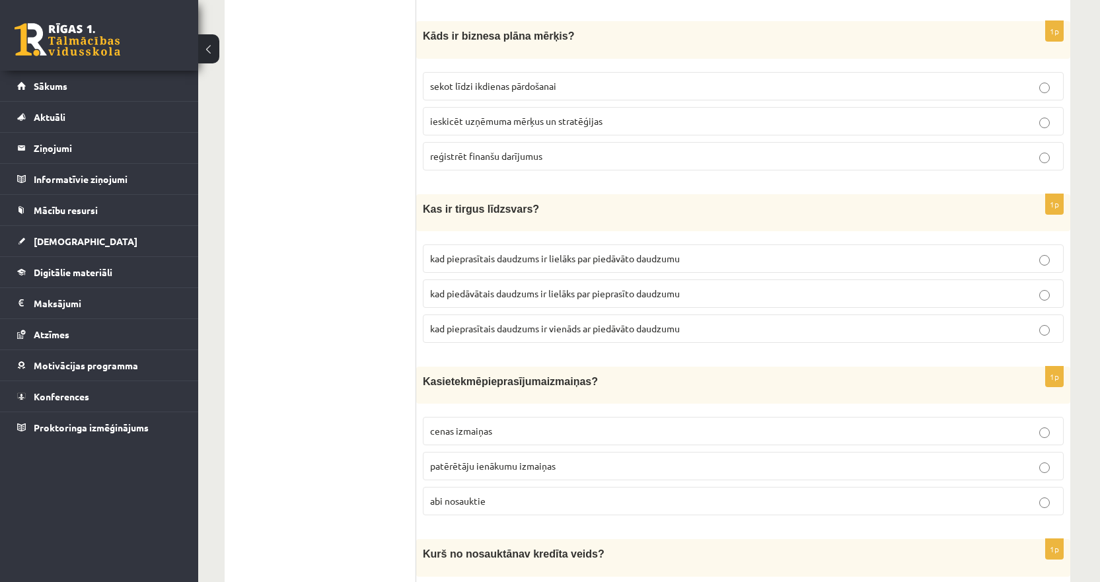
scroll to position [3320, 0]
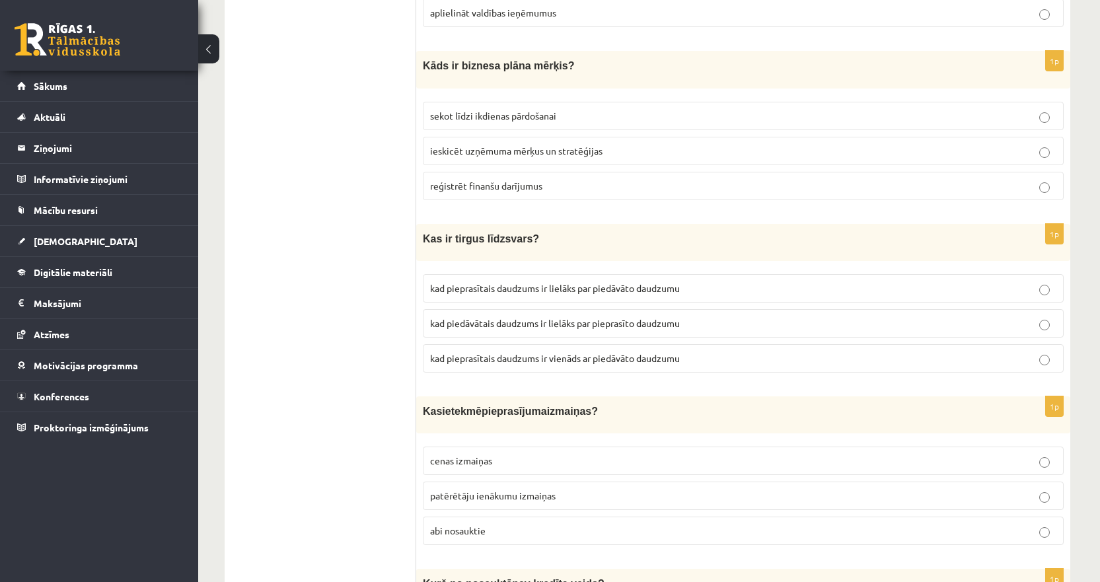
click at [466, 145] on span "ieskicēt uzņēmuma mērķus un stratēģijas" at bounding box center [516, 151] width 172 height 12
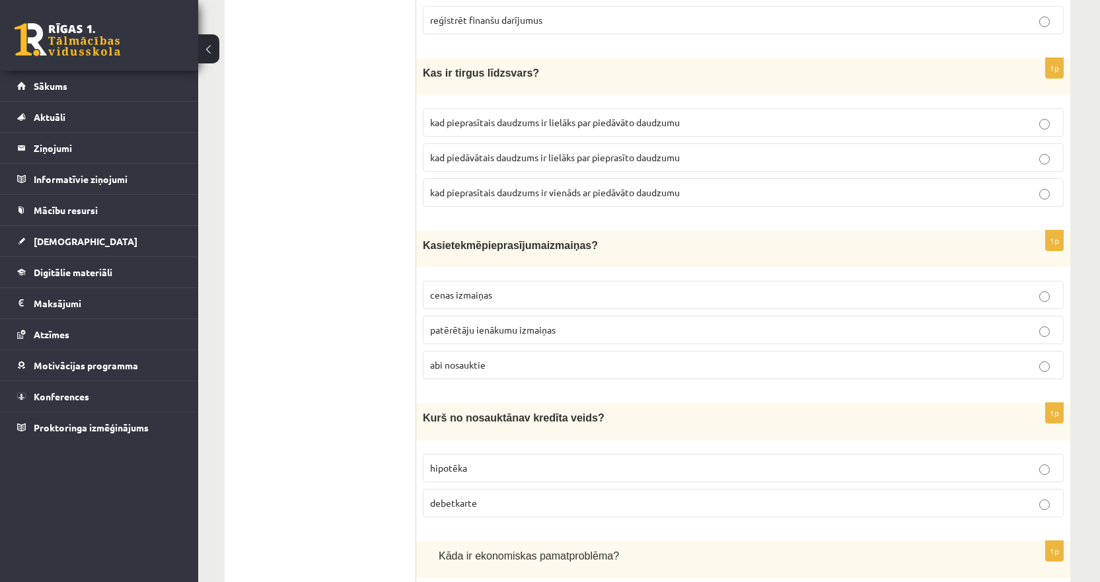
scroll to position [3518, 0]
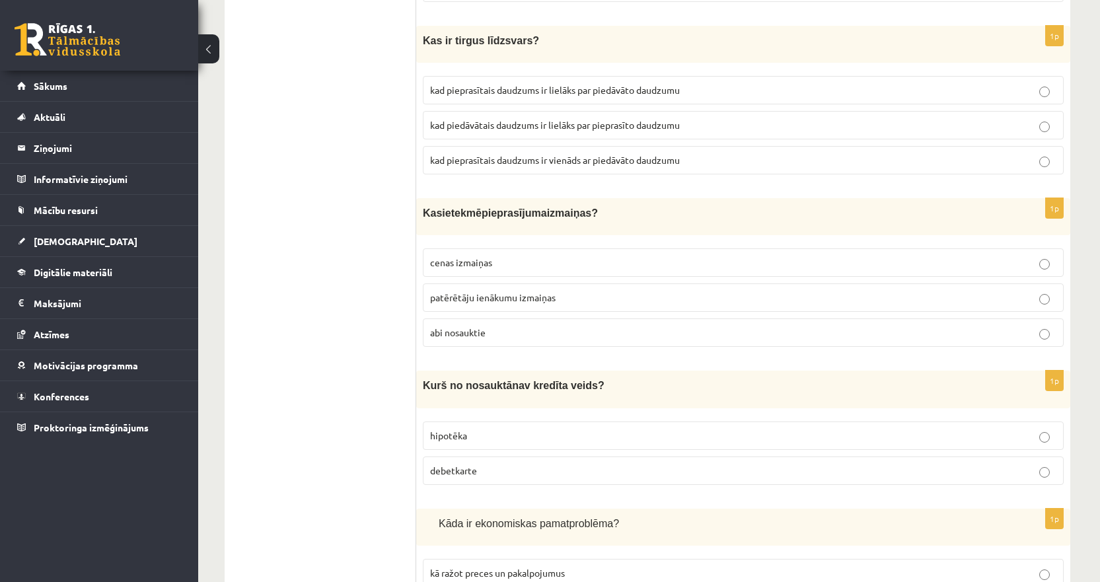
click at [567, 154] on span "kad pieprasītais daudzums ir vienāds ar piedāvāto daudzumu" at bounding box center [555, 160] width 250 height 12
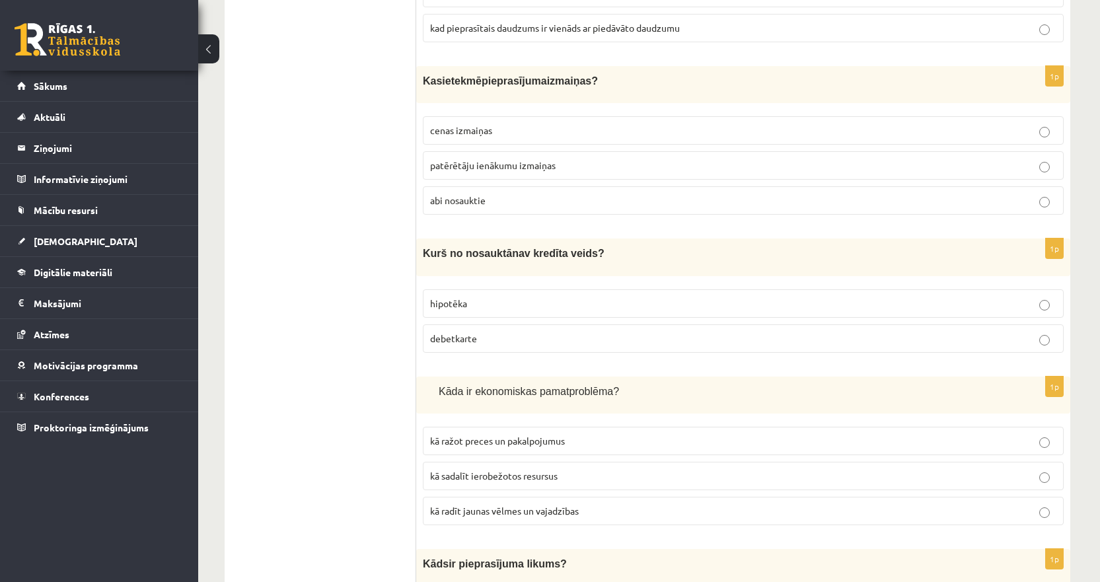
scroll to position [3716, 0]
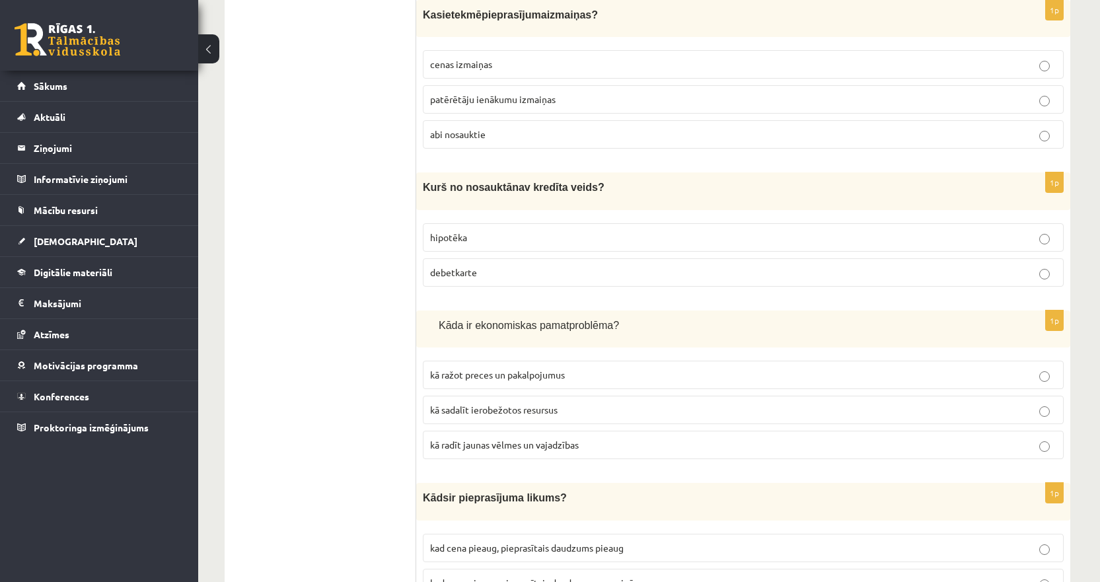
click at [464, 128] on span "abi nosauktie" at bounding box center [457, 134] width 55 height 12
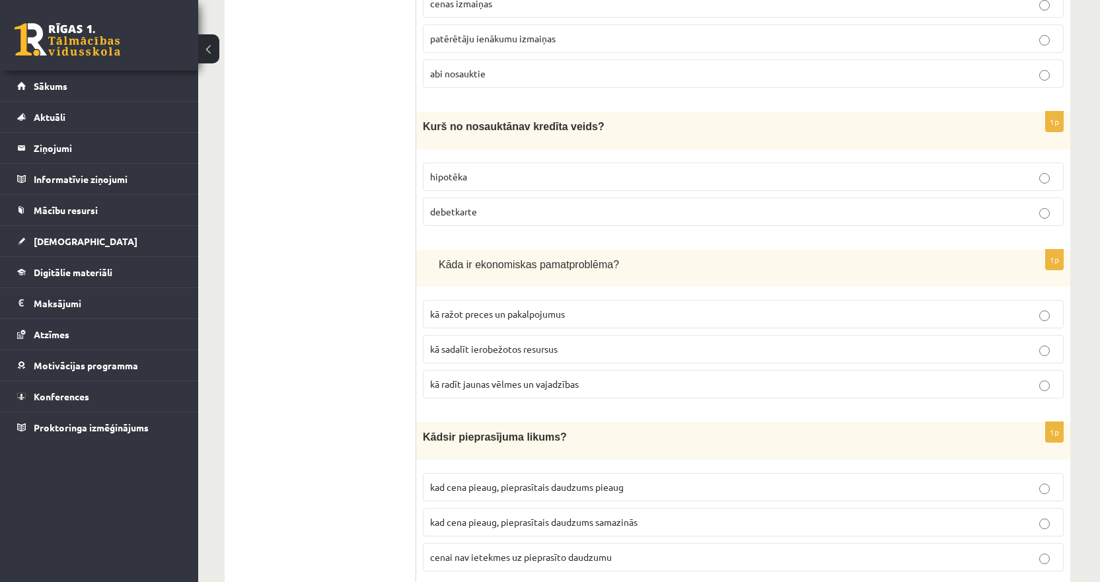
scroll to position [3848, 0]
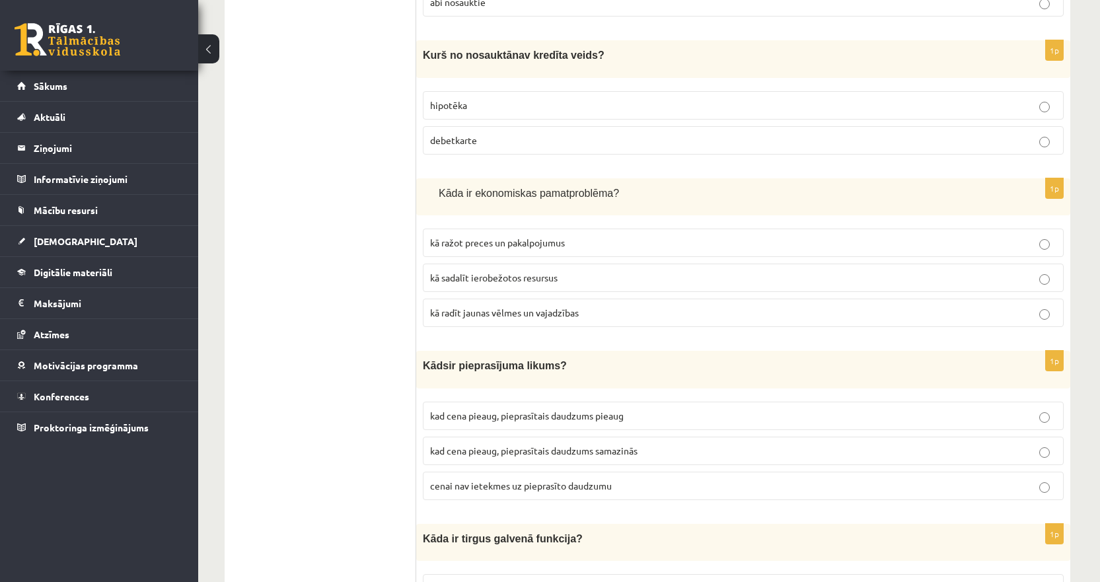
click at [491, 133] on p "debetkarte" at bounding box center [743, 140] width 626 height 14
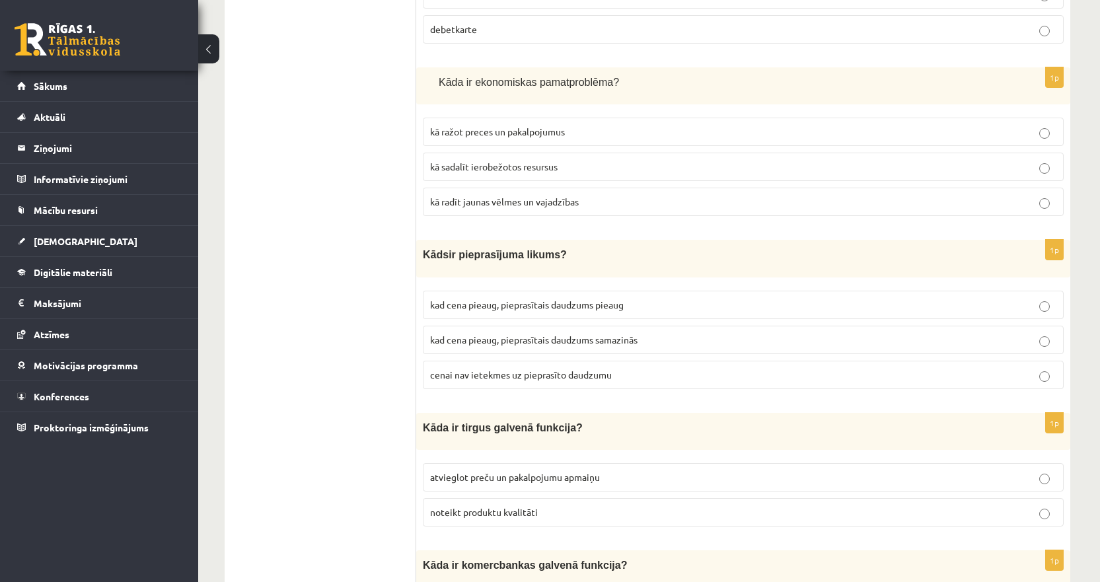
scroll to position [3980, 0]
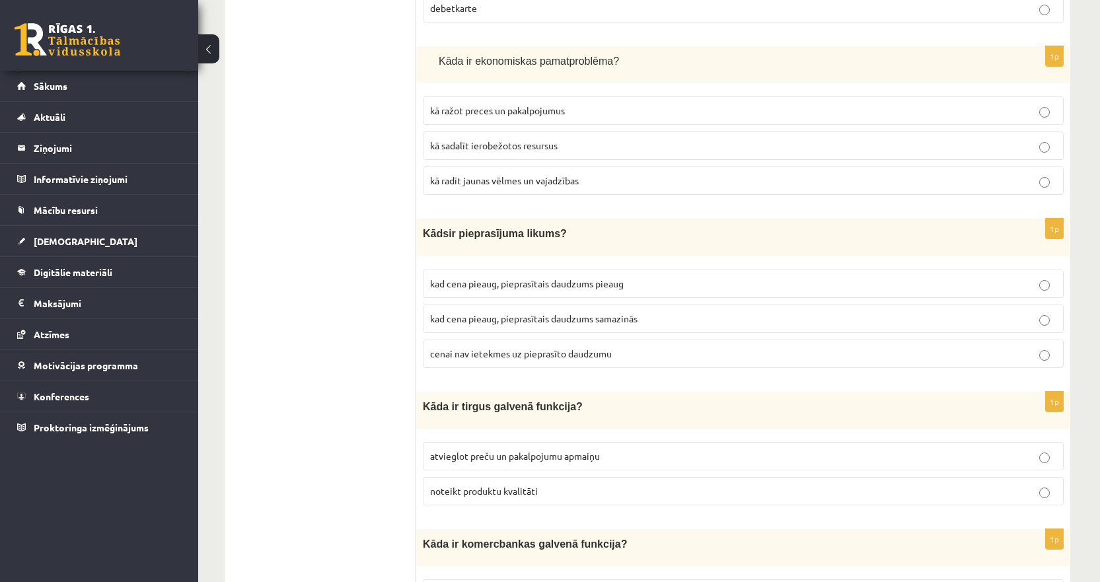
click at [460, 139] on span "kā sadalīt ierobežotos resursus" at bounding box center [493, 145] width 127 height 12
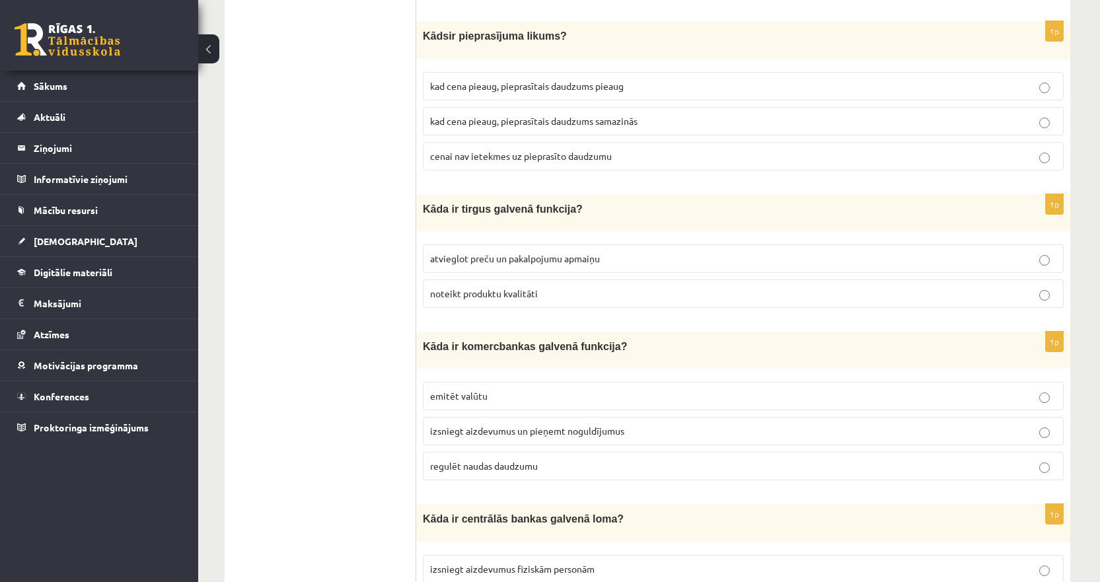
scroll to position [4178, 0]
click at [586, 114] on span "kad cena pieaug, pieprasītais daudzums samazinās" at bounding box center [533, 120] width 207 height 12
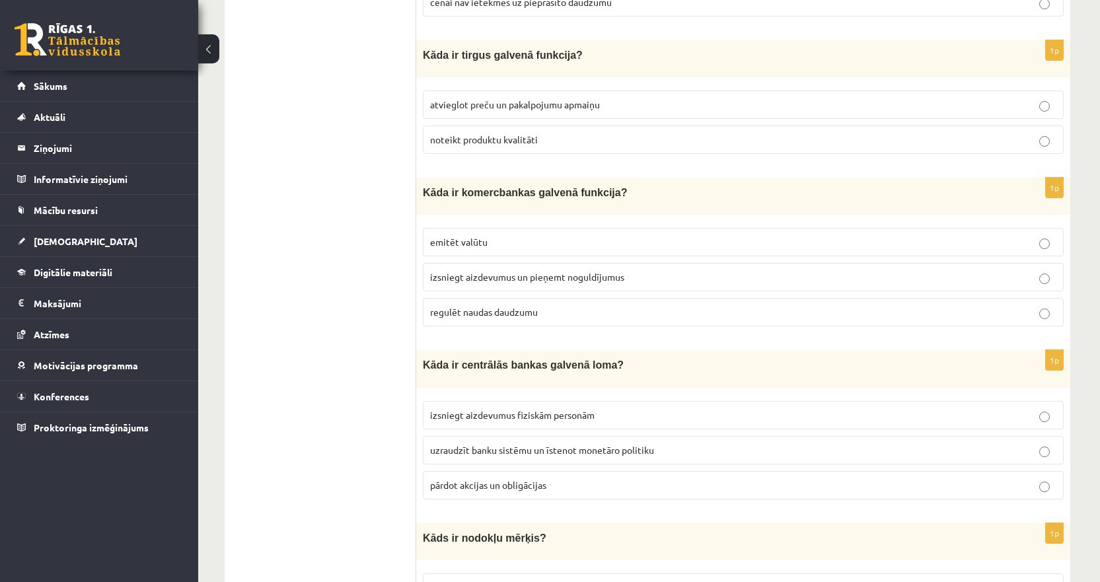
scroll to position [4310, 0]
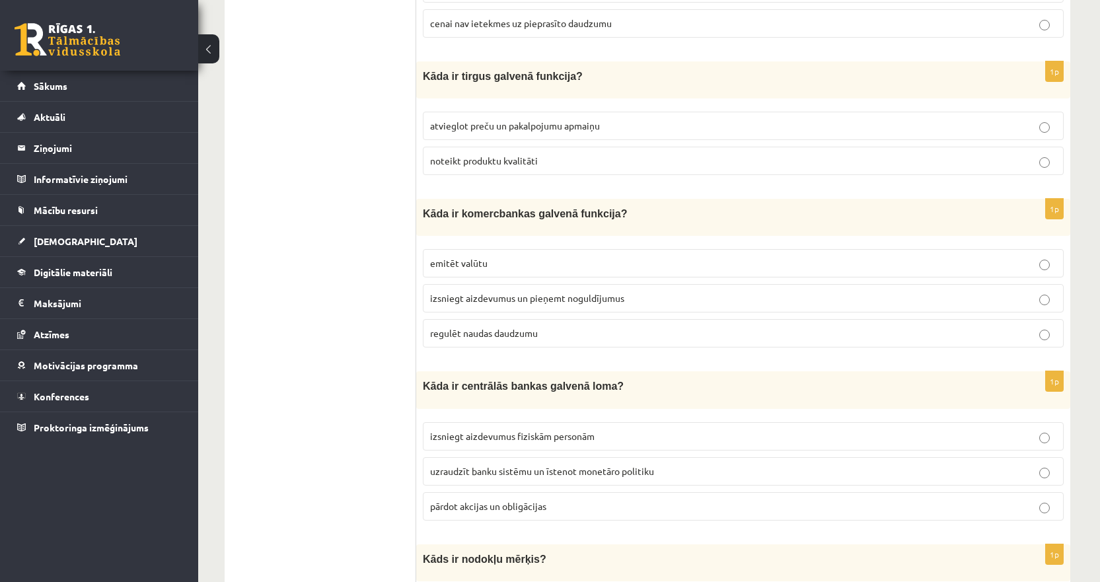
click at [472, 120] on span "atvieglot preču un pakalpojumu apmaiņu" at bounding box center [515, 126] width 170 height 12
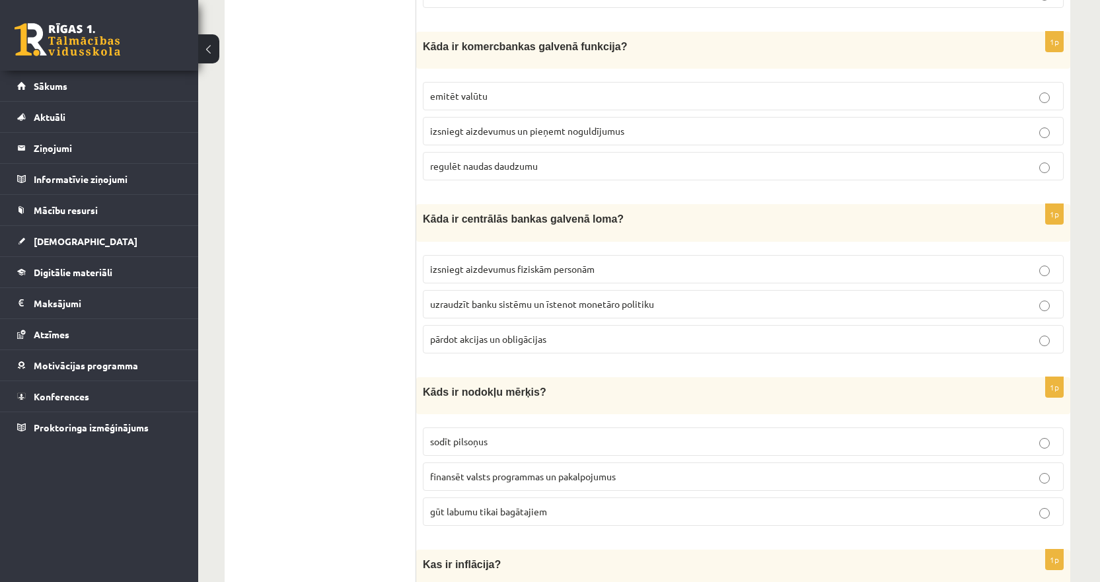
scroll to position [4504, 0]
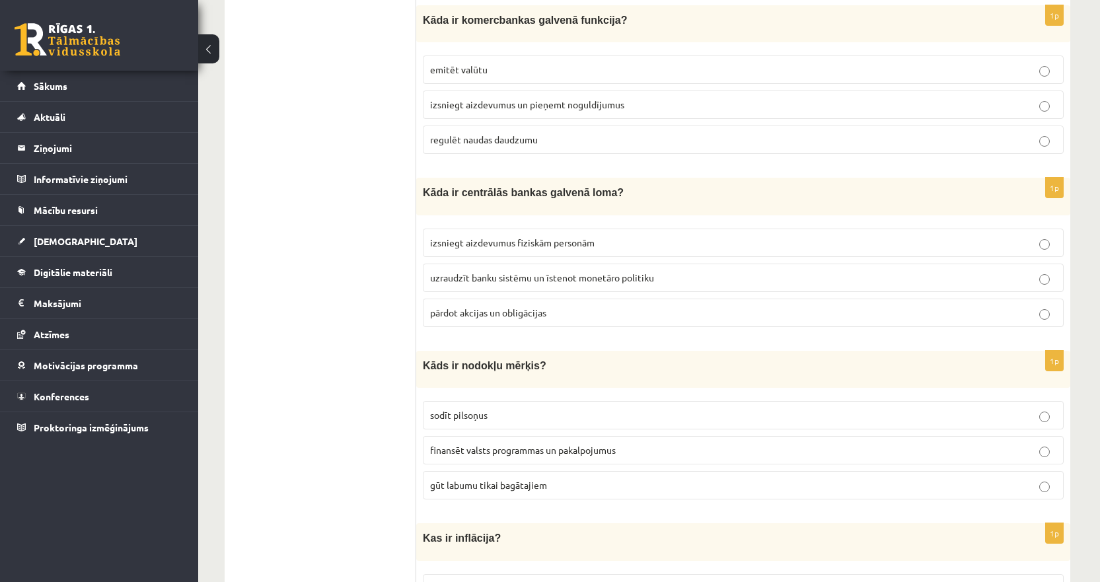
click at [453, 98] on span "izsniegt aizdevumus un pieņemt noguldījumus" at bounding box center [527, 104] width 194 height 12
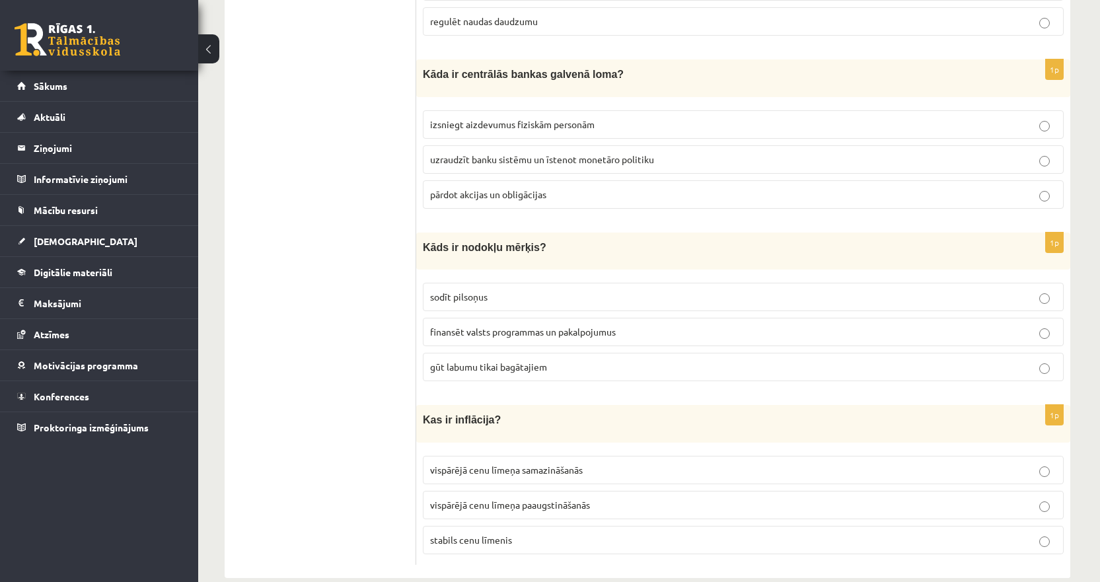
scroll to position [4627, 0]
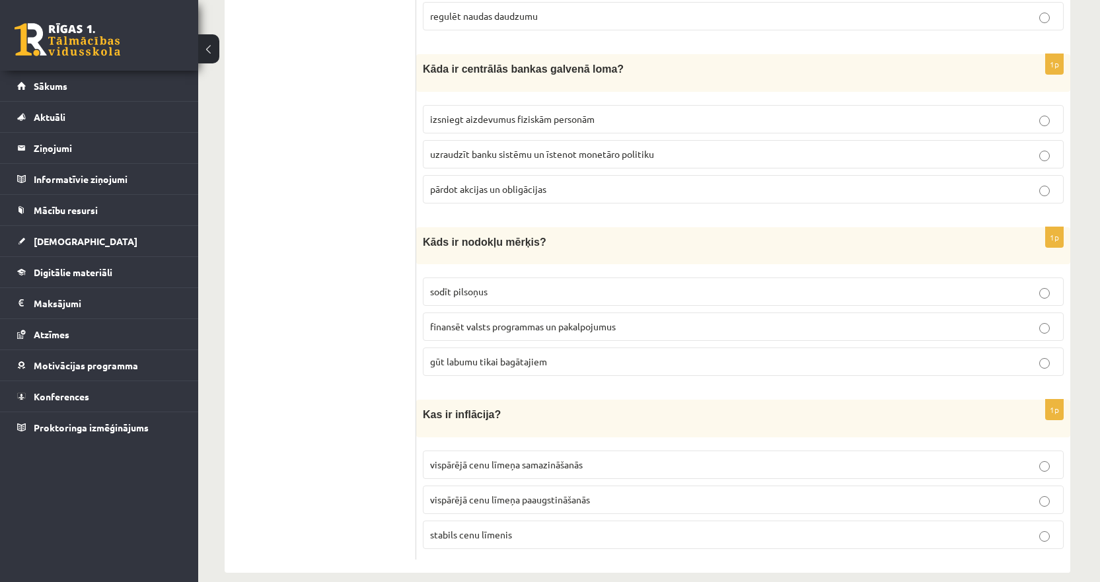
click at [474, 148] on span "uzraudzīt banku sistēmu un īstenot monetāro politiku" at bounding box center [542, 154] width 224 height 12
click at [455, 320] on label "finansēt valsts programmas un pakalpojumus" at bounding box center [743, 326] width 641 height 28
click at [464, 493] on span "vispārējā cenu līmeņa paaugstināšanās" at bounding box center [510, 499] width 160 height 12
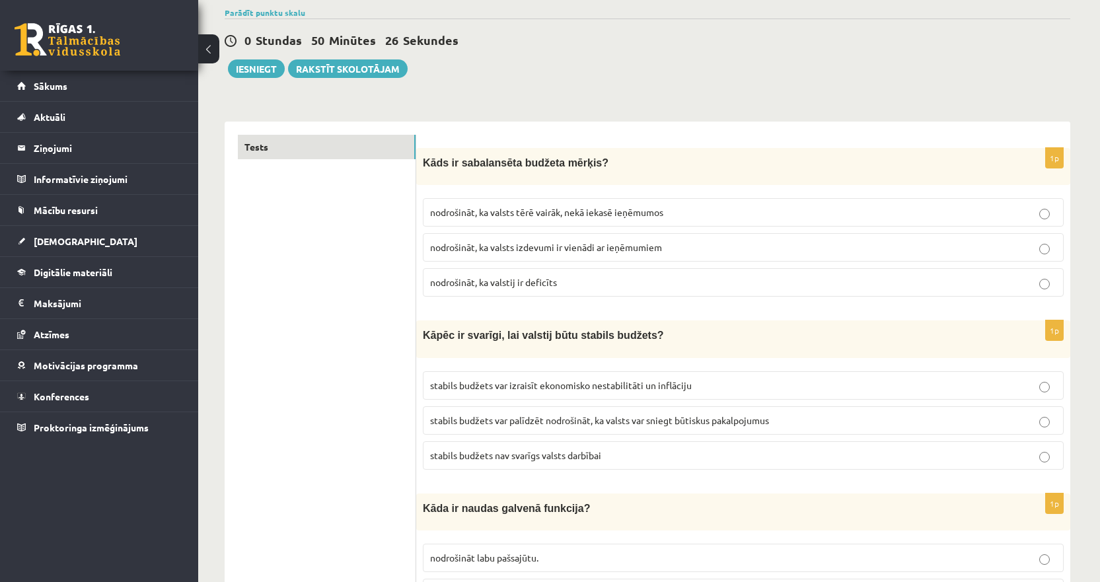
scroll to position [0, 0]
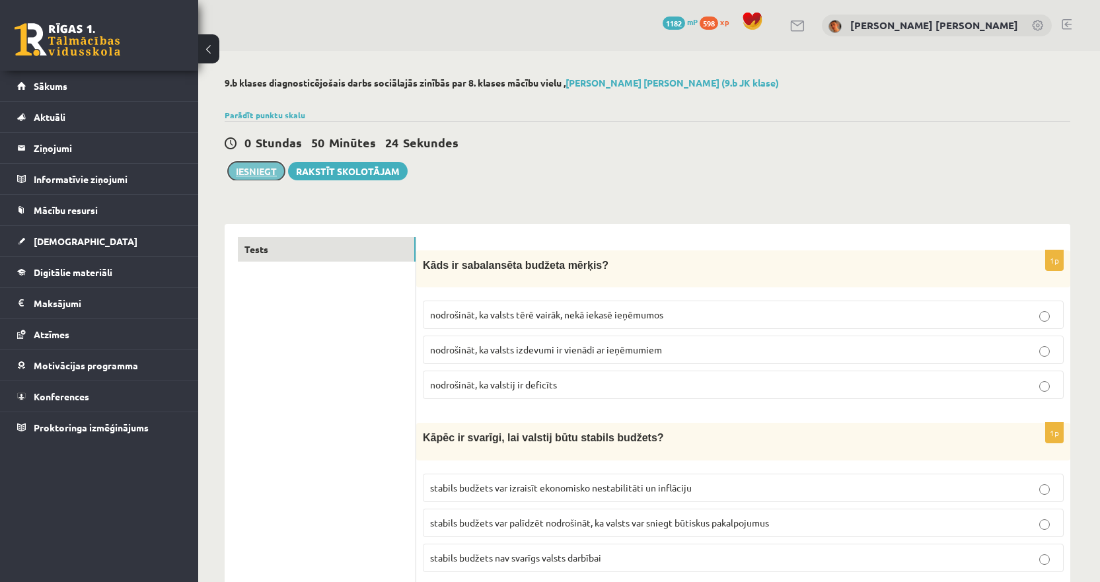
click at [262, 176] on button "Iesniegt" at bounding box center [256, 171] width 57 height 18
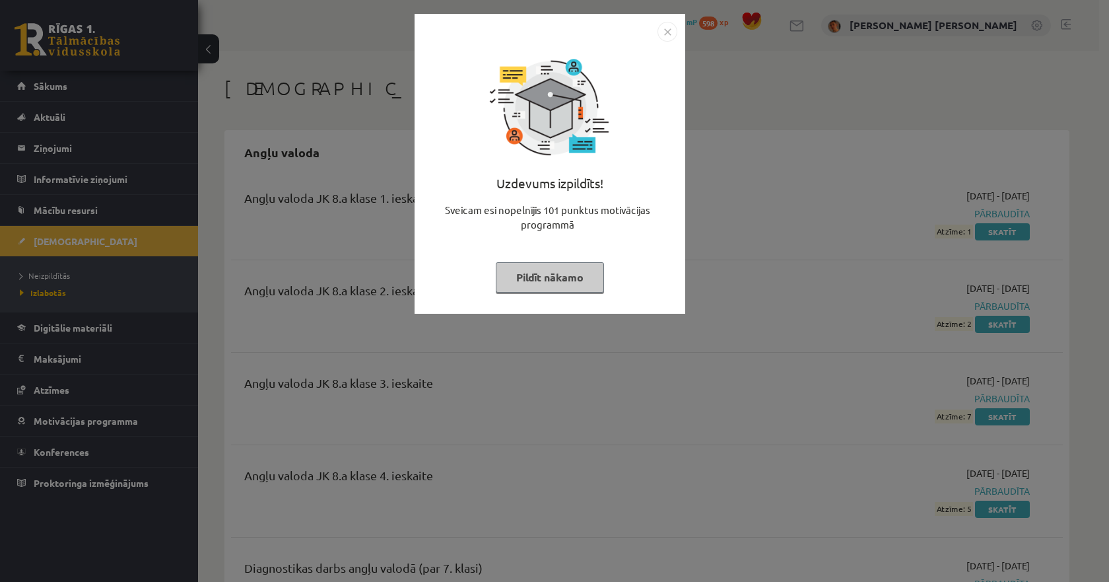
click at [668, 33] on img "Close" at bounding box center [668, 32] width 20 height 20
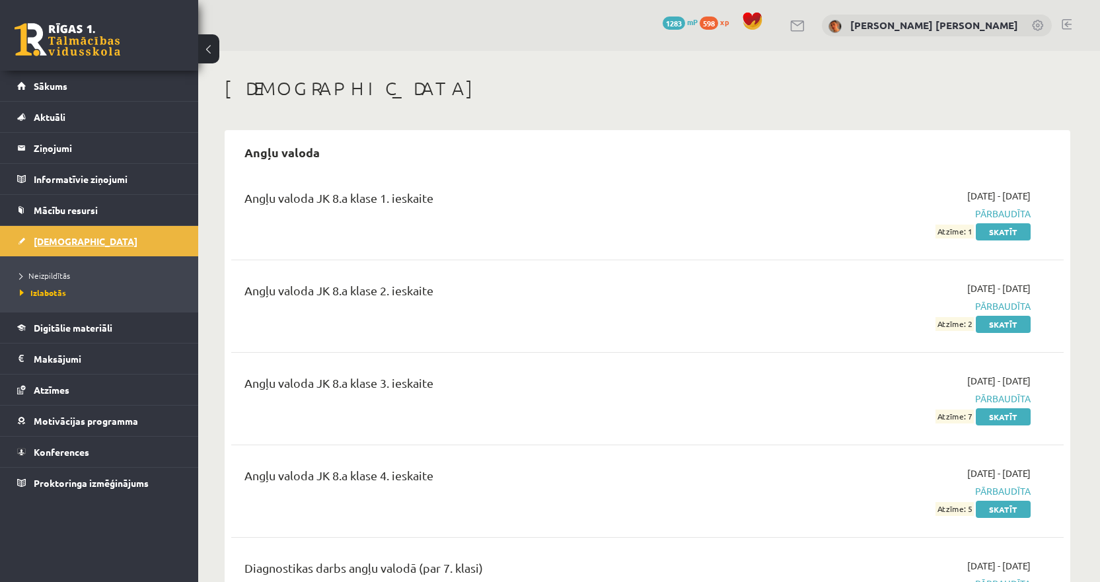
click at [90, 239] on link "[DEMOGRAPHIC_DATA]" at bounding box center [99, 241] width 164 height 30
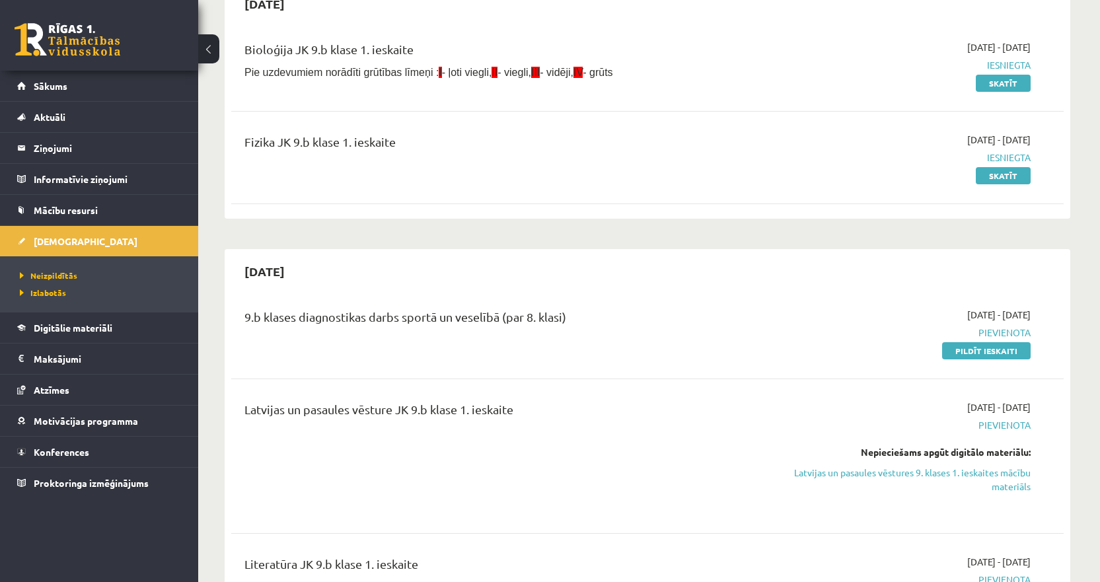
scroll to position [198, 0]
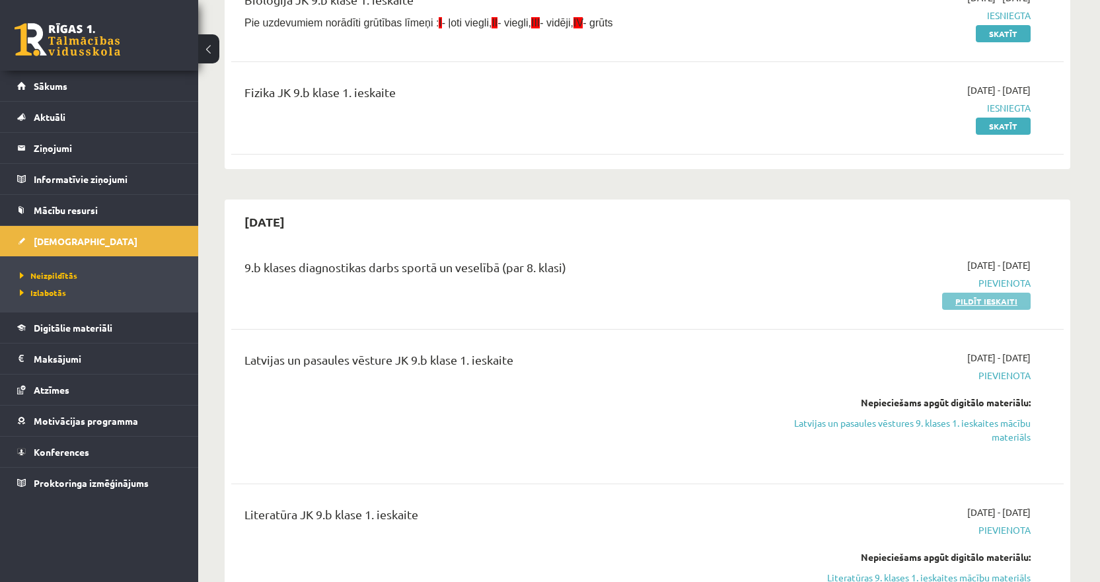
click at [988, 302] on link "Pildīt ieskaiti" at bounding box center [986, 301] width 88 height 17
click at [984, 300] on link "Pildīt ieskaiti" at bounding box center [986, 301] width 88 height 17
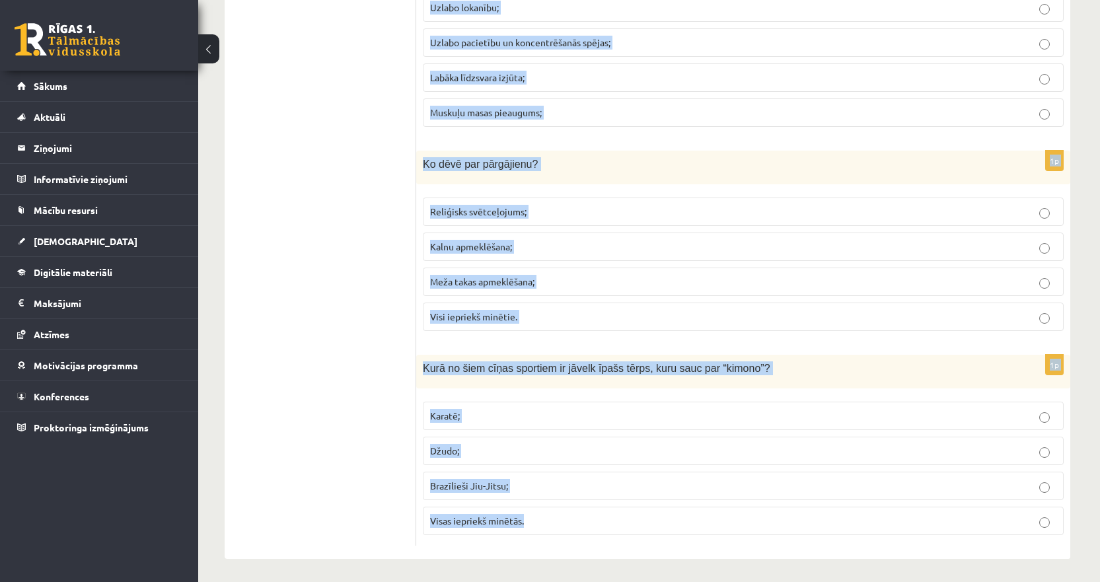
scroll to position [5822, 0]
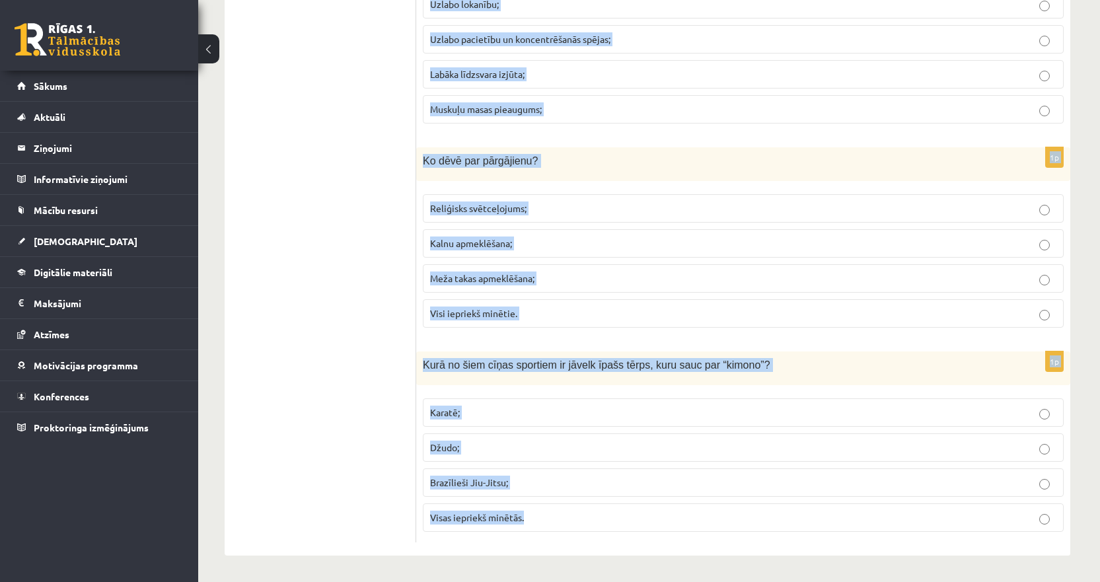
drag, startPoint x: 424, startPoint y: 259, endPoint x: 545, endPoint y: 512, distance: 280.9
copy form "Kas raksturo drošu peldvietu? Lēzens krasts un cieta pamatne; Peldvietai ir vie…"
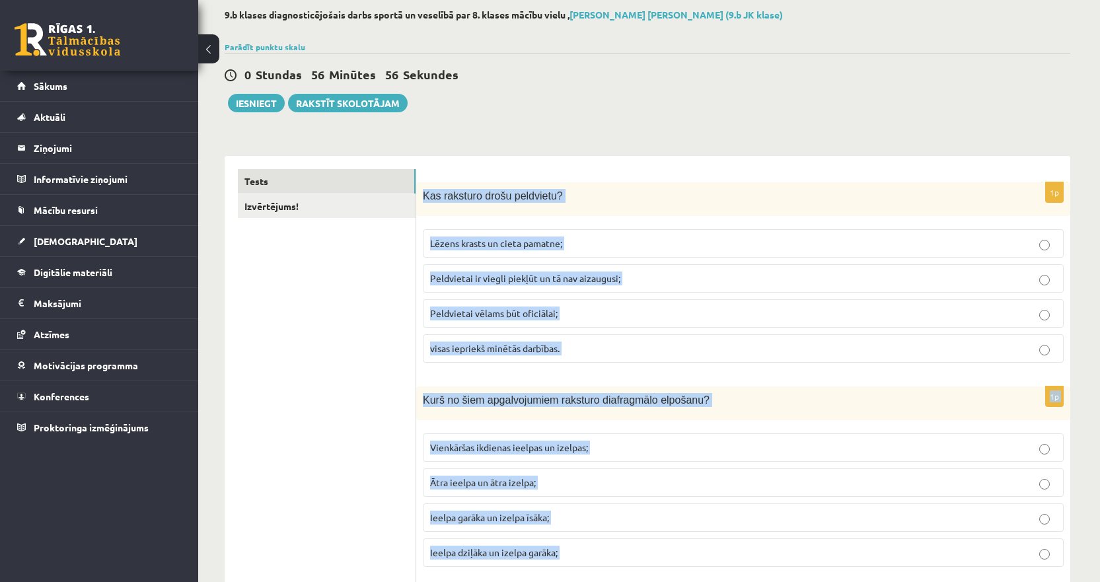
scroll to position [0, 0]
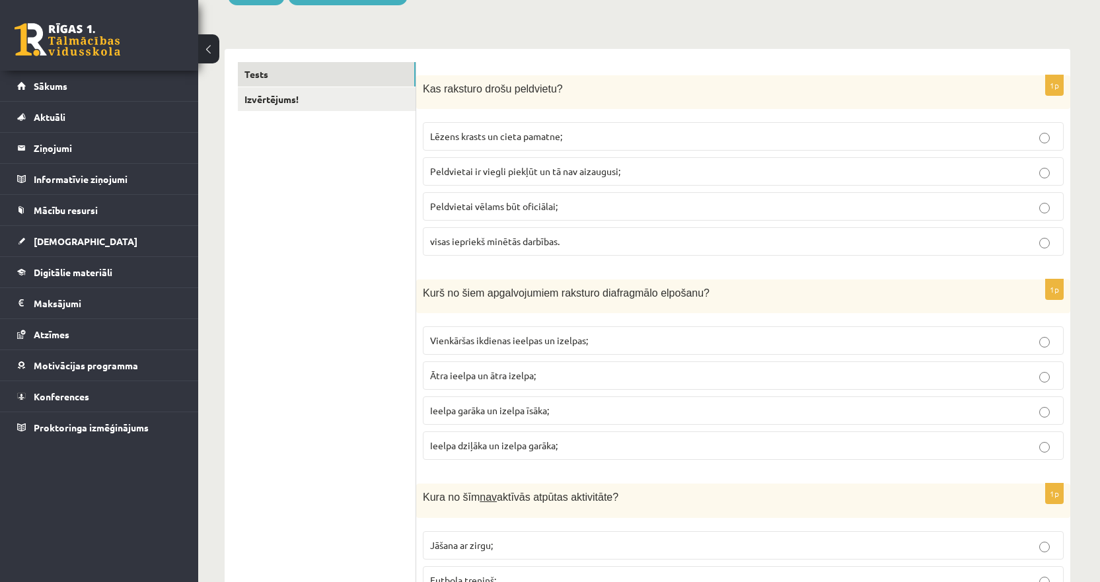
scroll to position [198, 0]
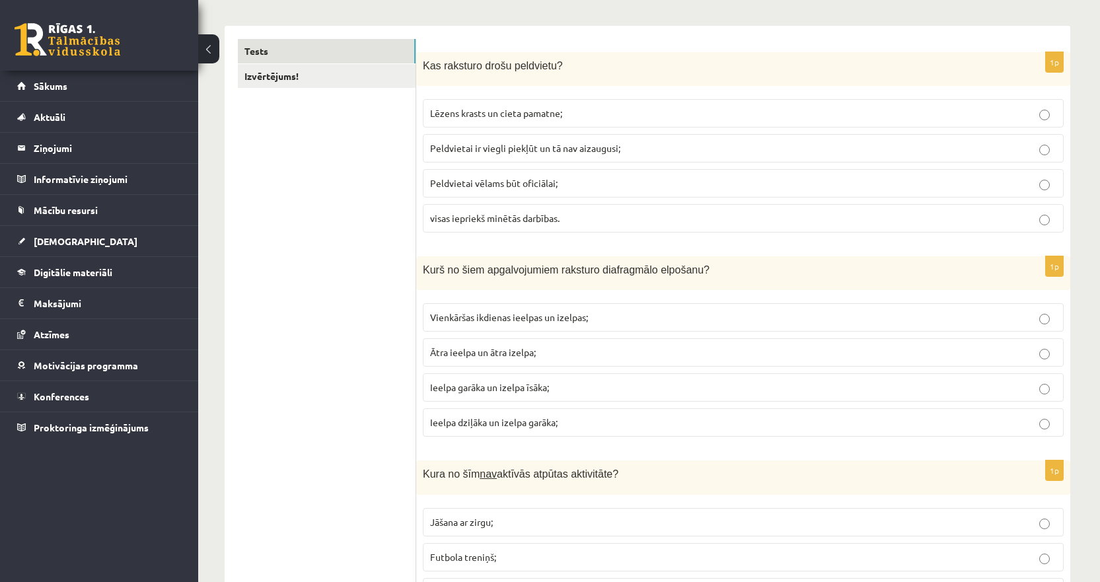
click at [453, 219] on span "visas iepriekš minētās darbības." at bounding box center [494, 218] width 129 height 12
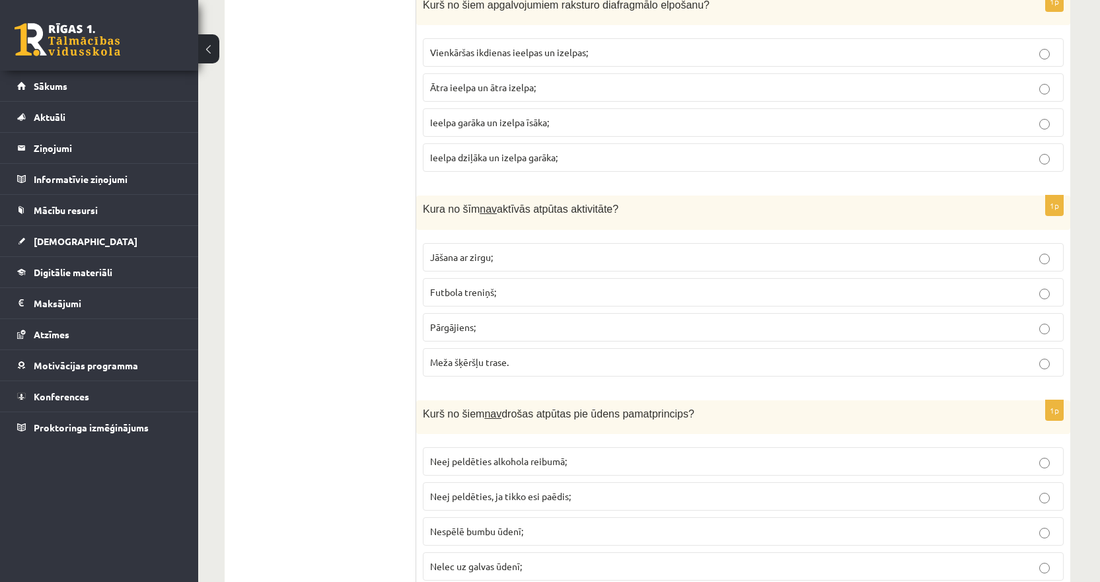
scroll to position [462, 0]
click at [464, 155] on span "Ieelpa dziļāka un izelpa garāka;" at bounding box center [493, 158] width 127 height 12
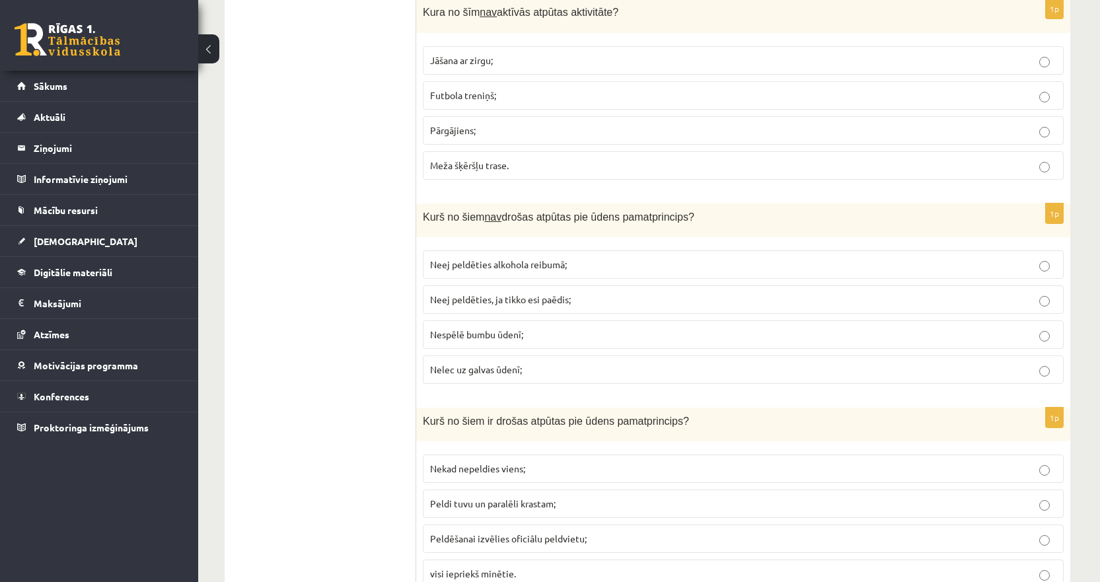
scroll to position [660, 0]
click at [472, 174] on label "Meža šķēršļu trase." at bounding box center [743, 165] width 641 height 28
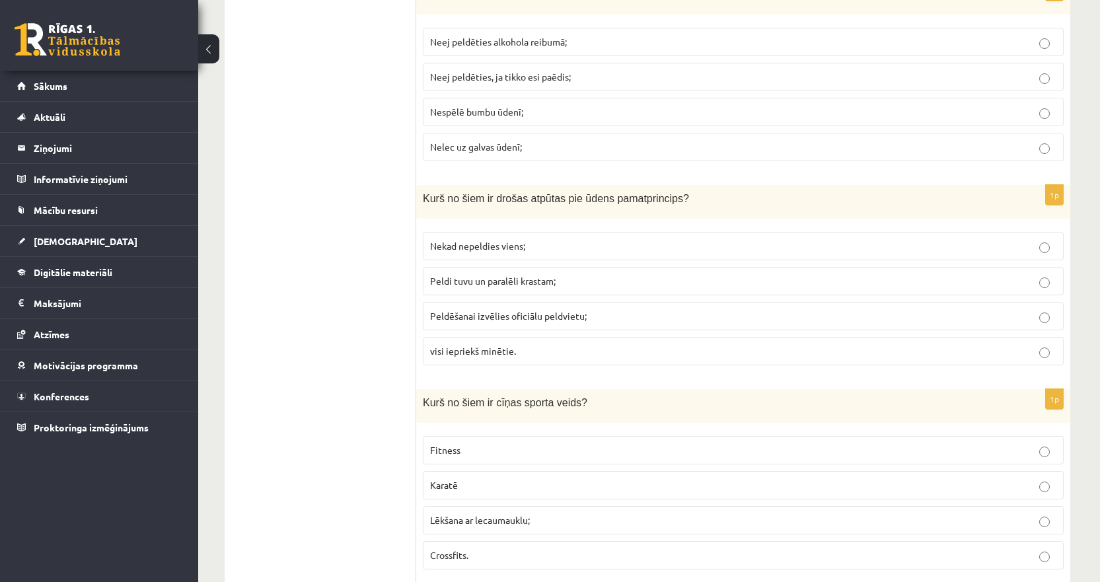
scroll to position [859, 0]
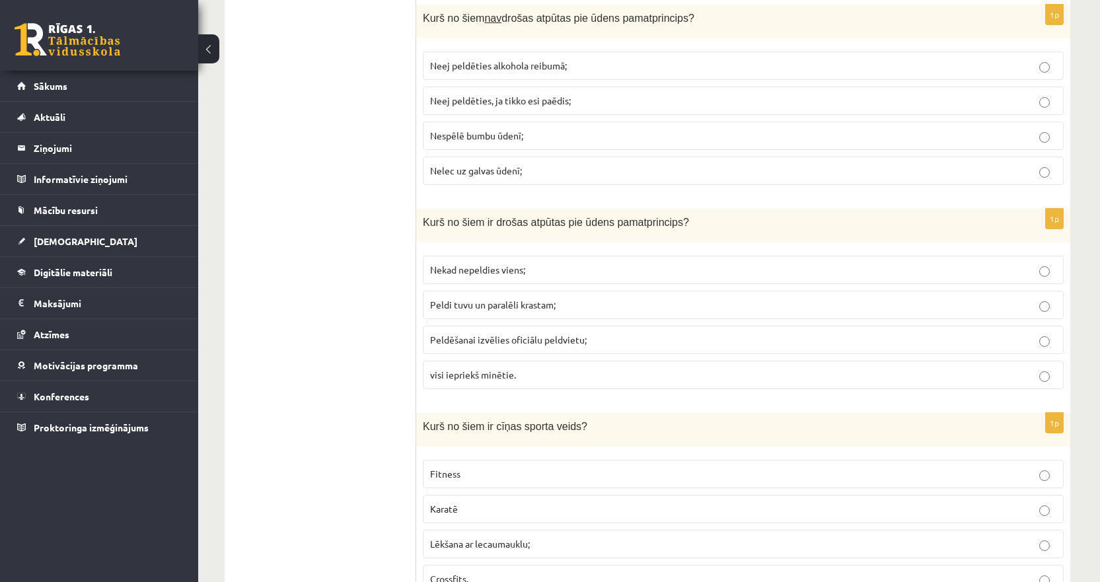
click at [484, 141] on p "Nespēlē bumbu ūdenī;" at bounding box center [743, 136] width 626 height 14
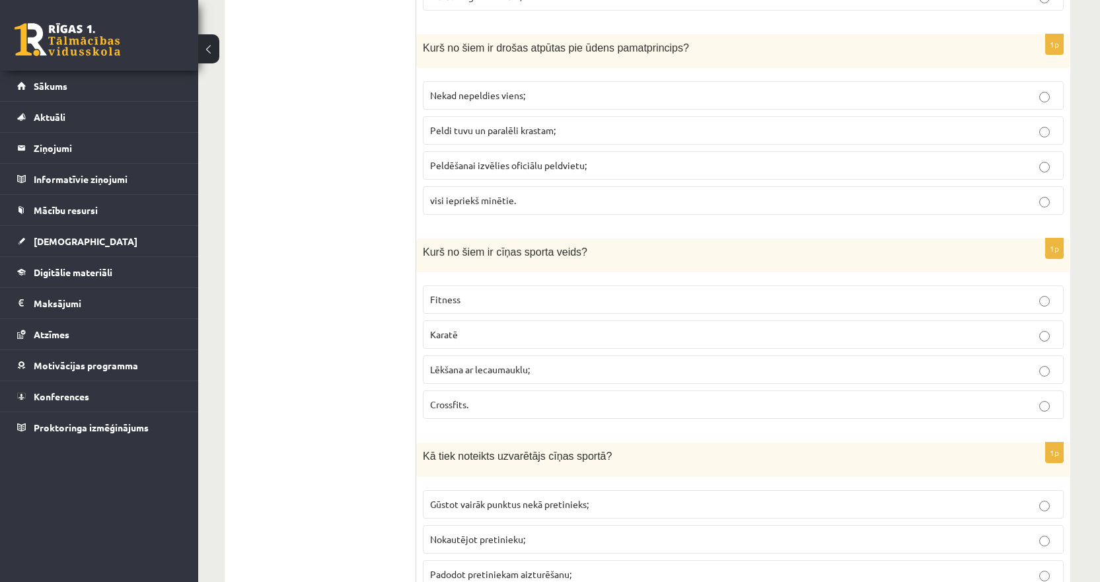
scroll to position [1057, 0]
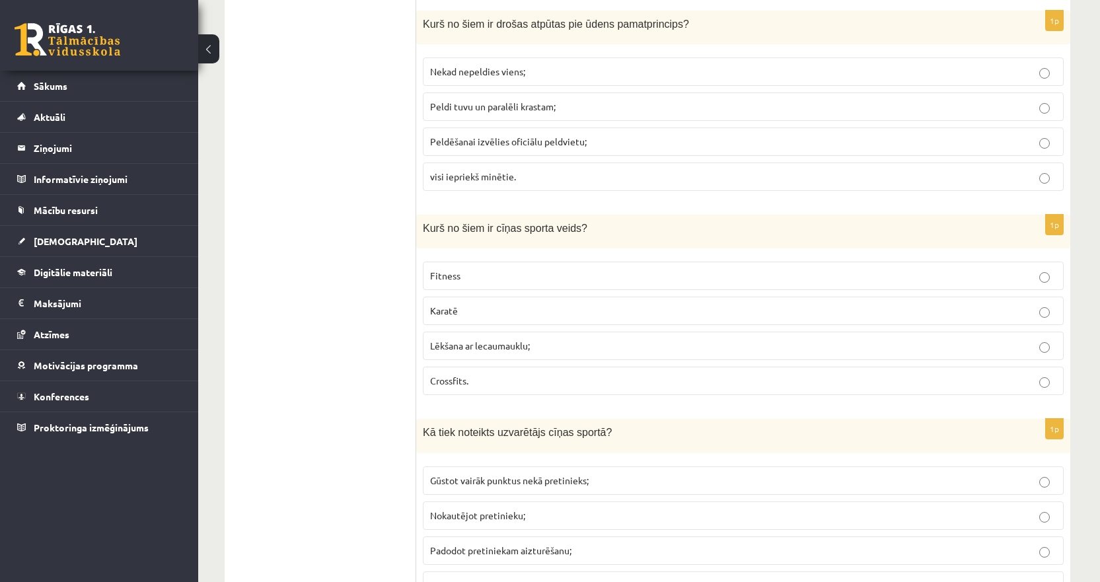
click at [463, 181] on span "visi iepriekš minētie." at bounding box center [473, 176] width 86 height 12
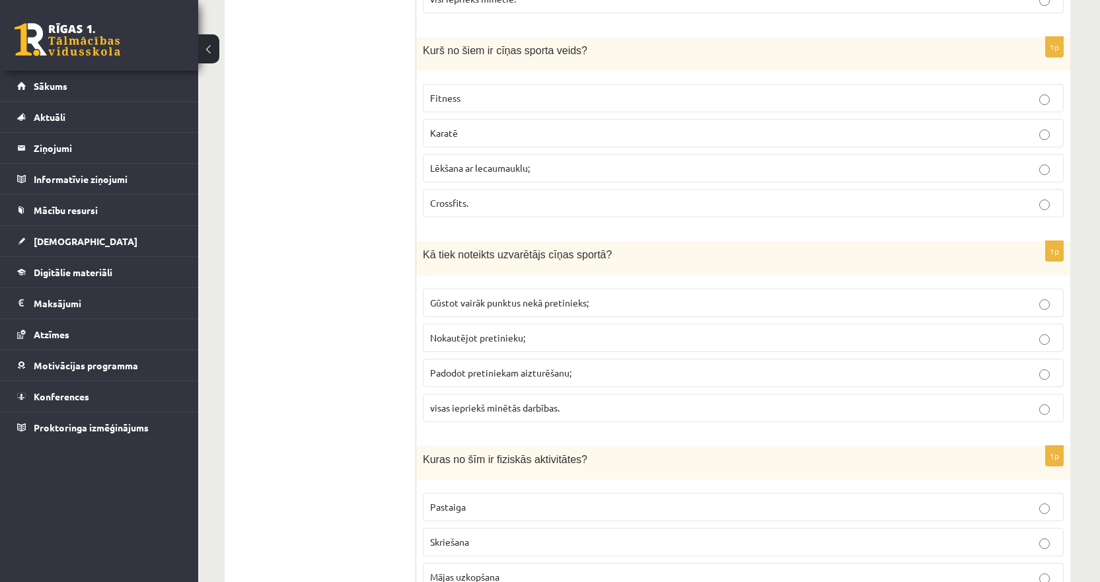
scroll to position [1255, 0]
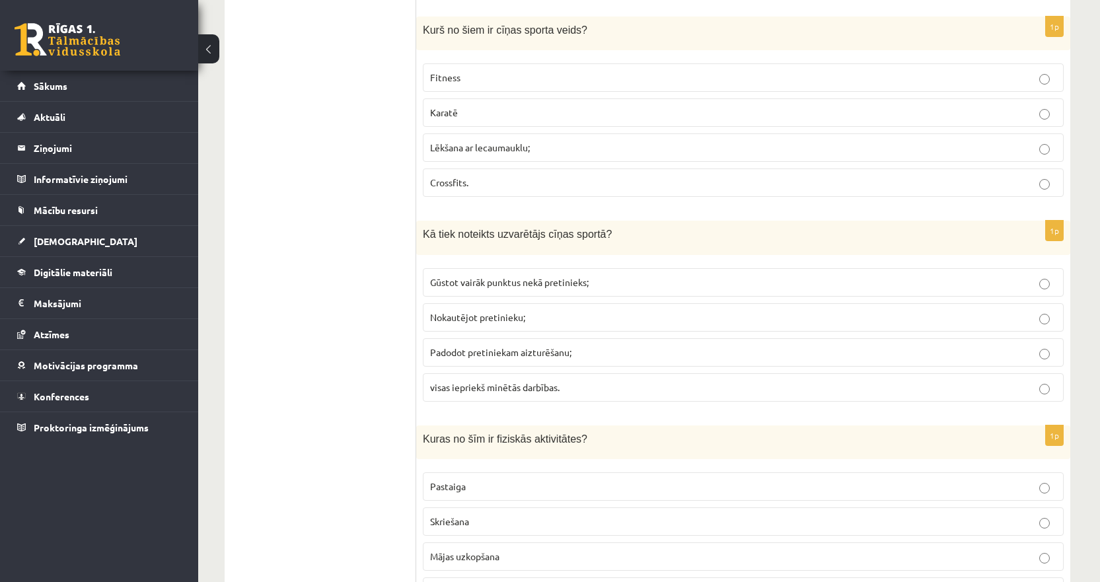
click at [493, 110] on p "Karatē" at bounding box center [743, 113] width 626 height 14
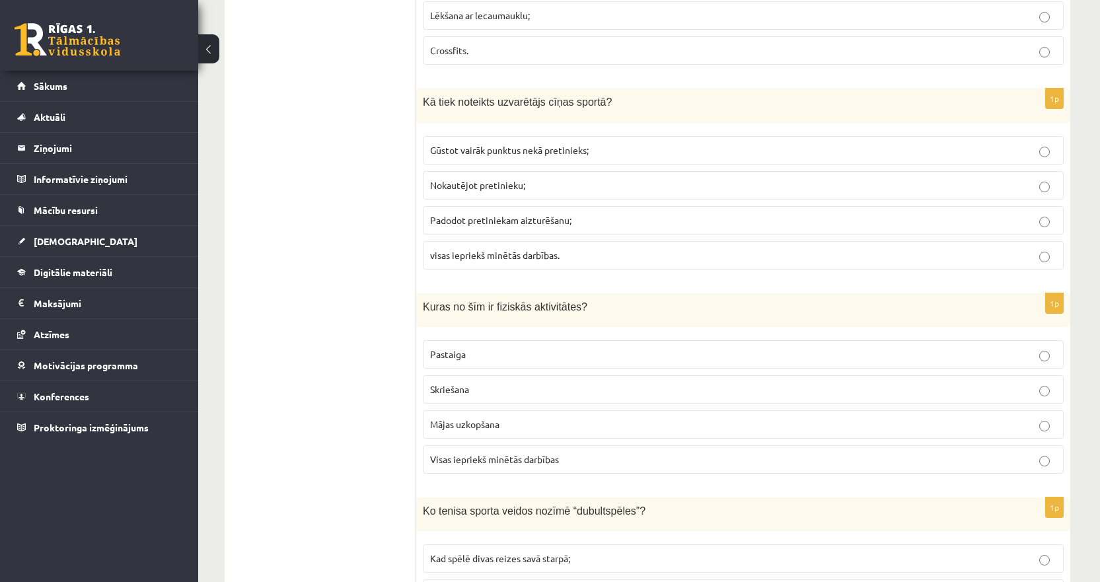
scroll to position [1453, 0]
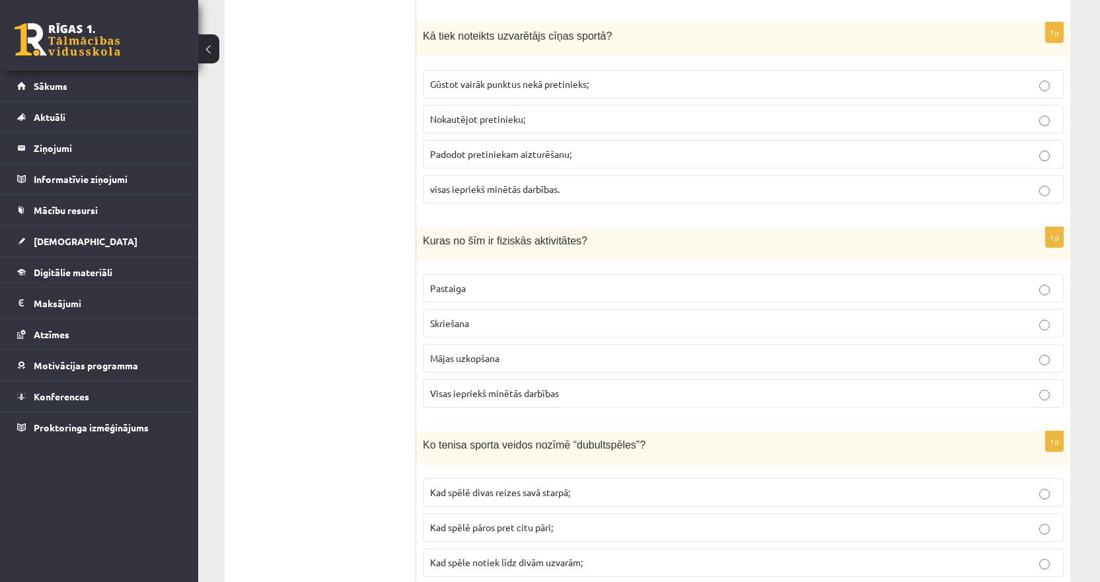
click at [457, 192] on span "visas iepriekš minētās darbības." at bounding box center [494, 189] width 129 height 12
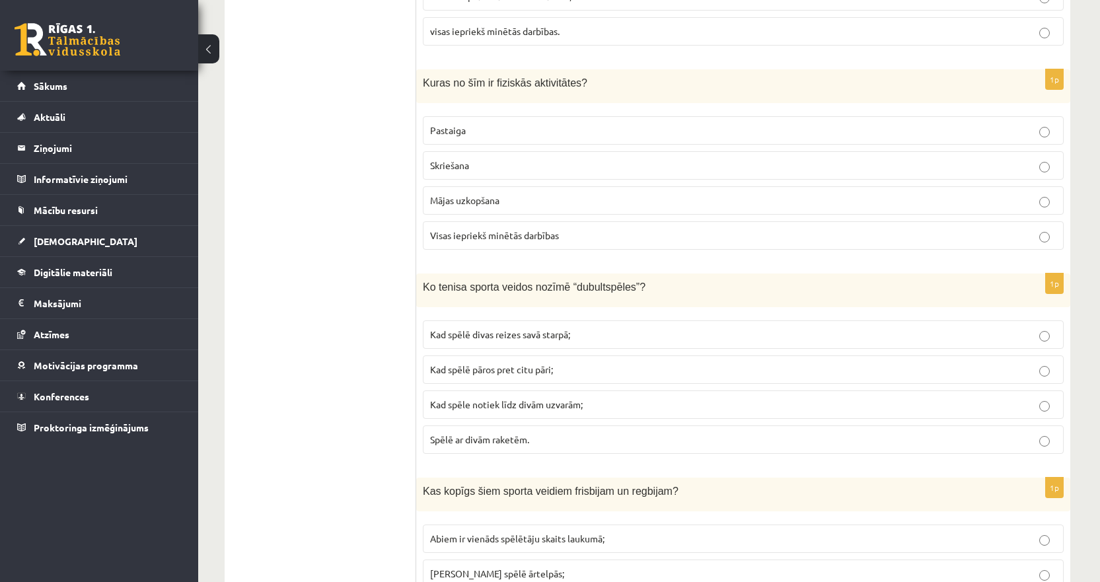
scroll to position [1651, 0]
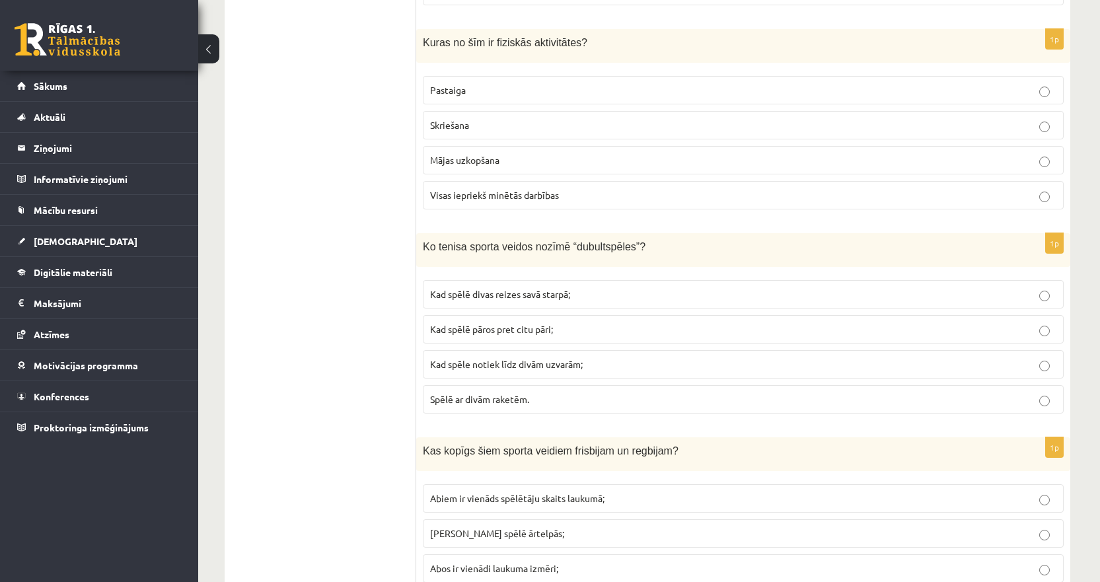
click at [450, 200] on span "Visas iepriekš minētās darbības" at bounding box center [494, 195] width 129 height 12
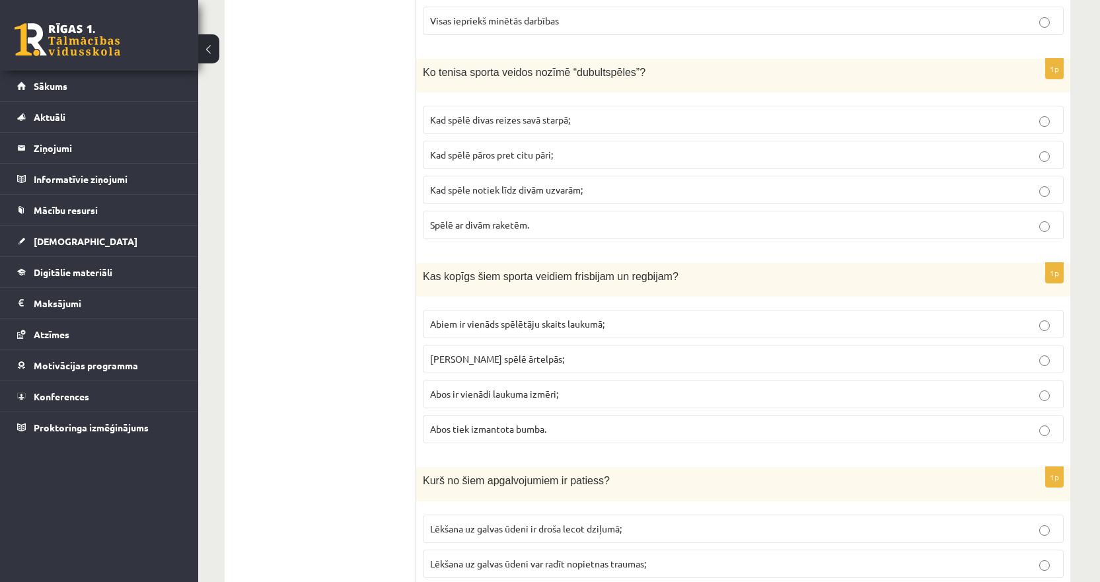
scroll to position [1849, 0]
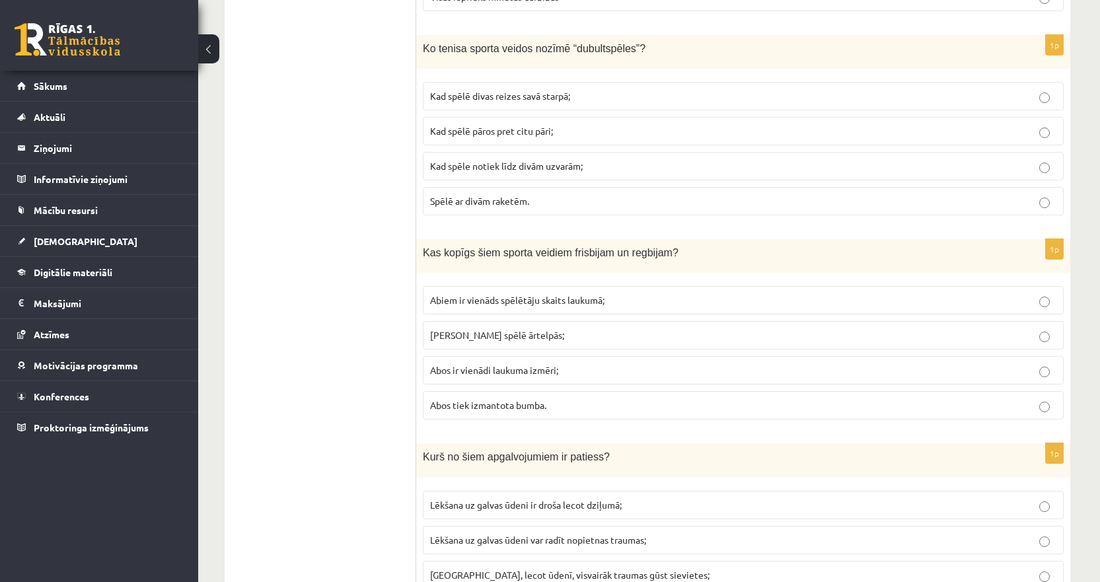
click at [499, 131] on span "Kad spēlē pāros pret citu pāri;" at bounding box center [491, 131] width 123 height 12
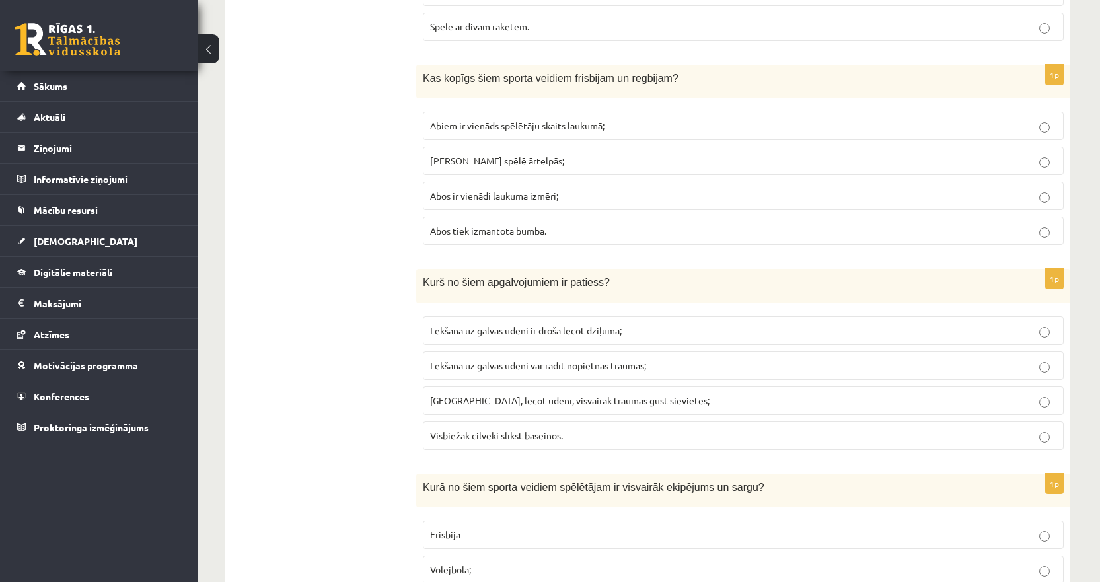
scroll to position [2047, 0]
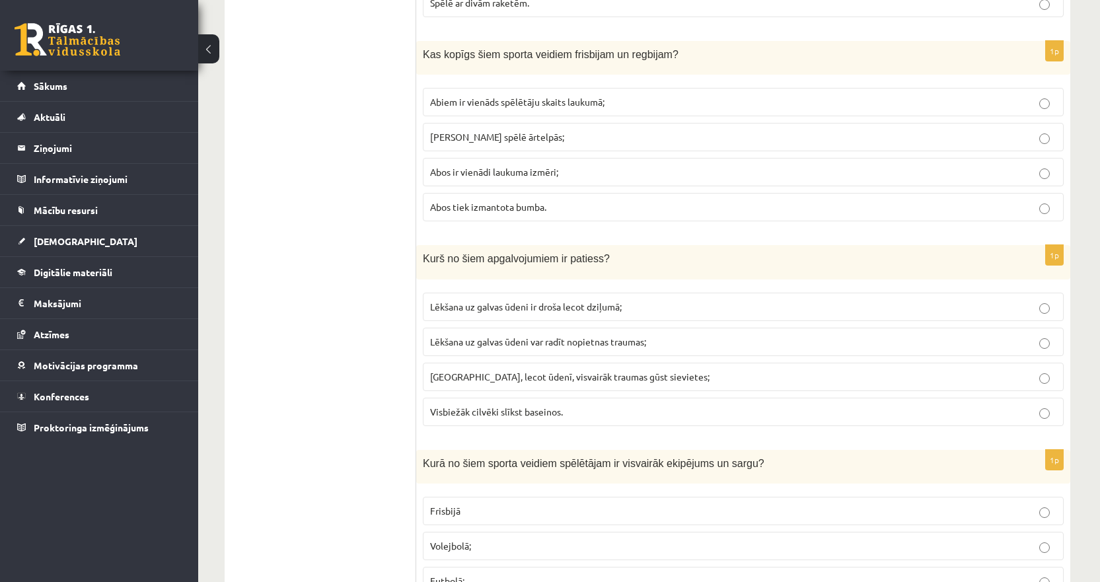
click at [455, 208] on span "Abos tiek izmantota bumba." at bounding box center [488, 207] width 116 height 12
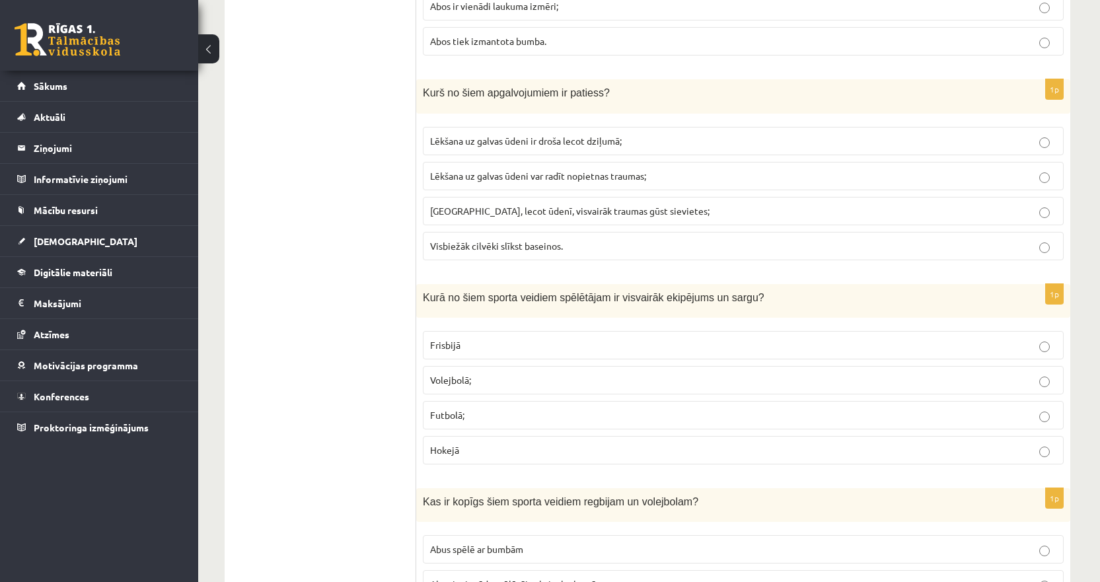
scroll to position [2245, 0]
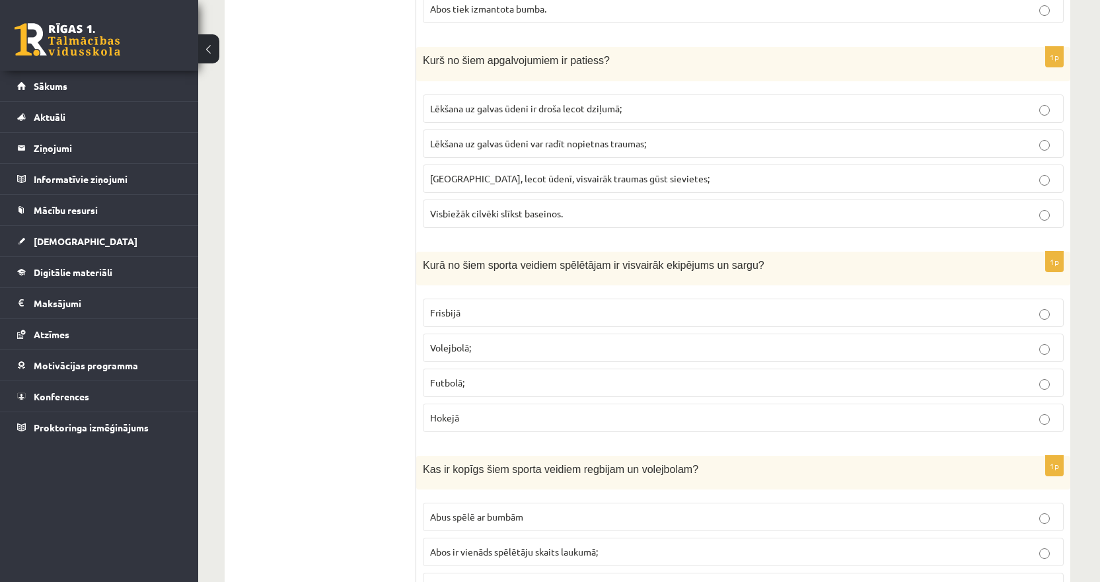
click at [598, 149] on span "Lēkšana uz galvas ūdeni var radīt nopietnas traumas;" at bounding box center [538, 143] width 216 height 12
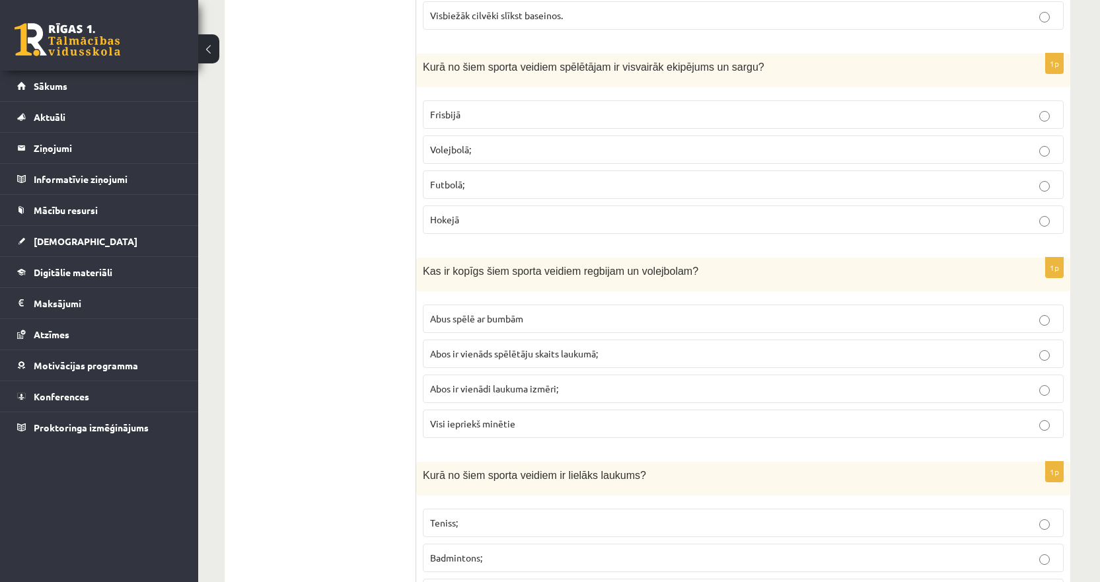
scroll to position [2509, 0]
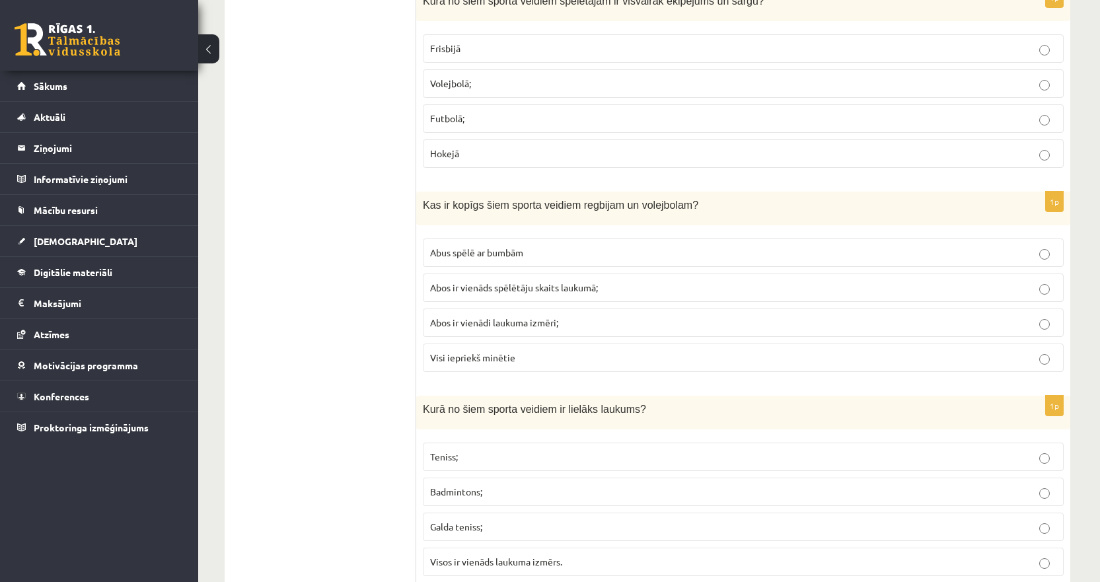
click at [463, 155] on p "Hokejā" at bounding box center [743, 154] width 626 height 14
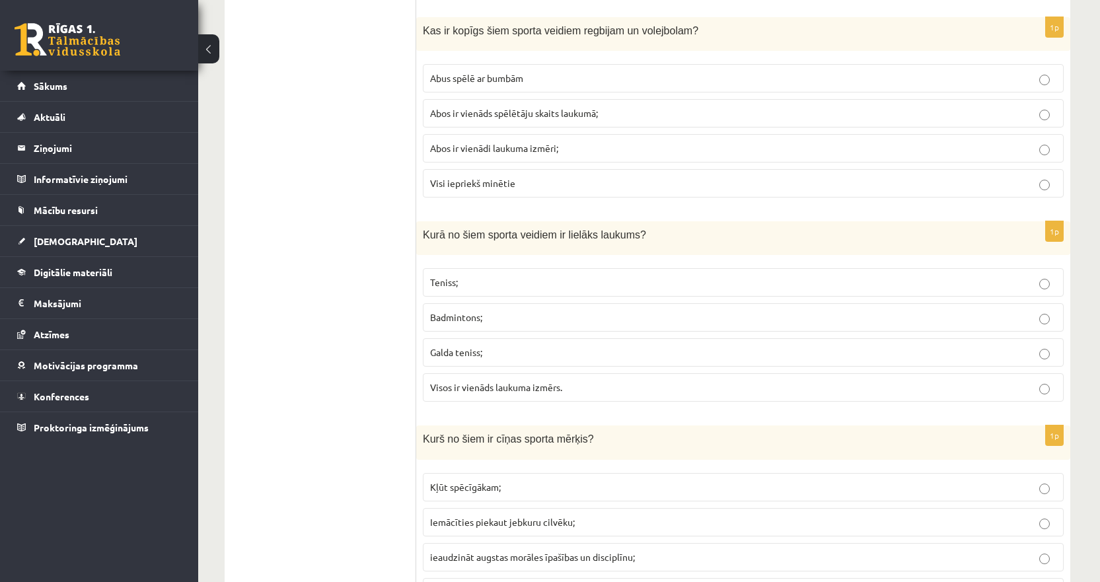
scroll to position [2708, 0]
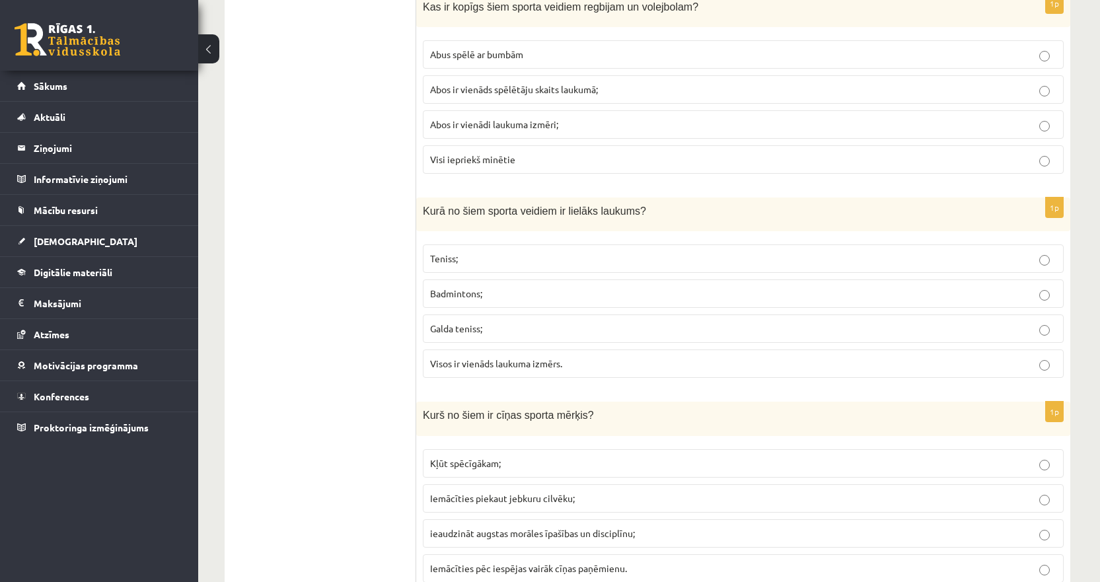
click at [505, 55] on span "Abus spēlē ar bumbām" at bounding box center [476, 54] width 93 height 12
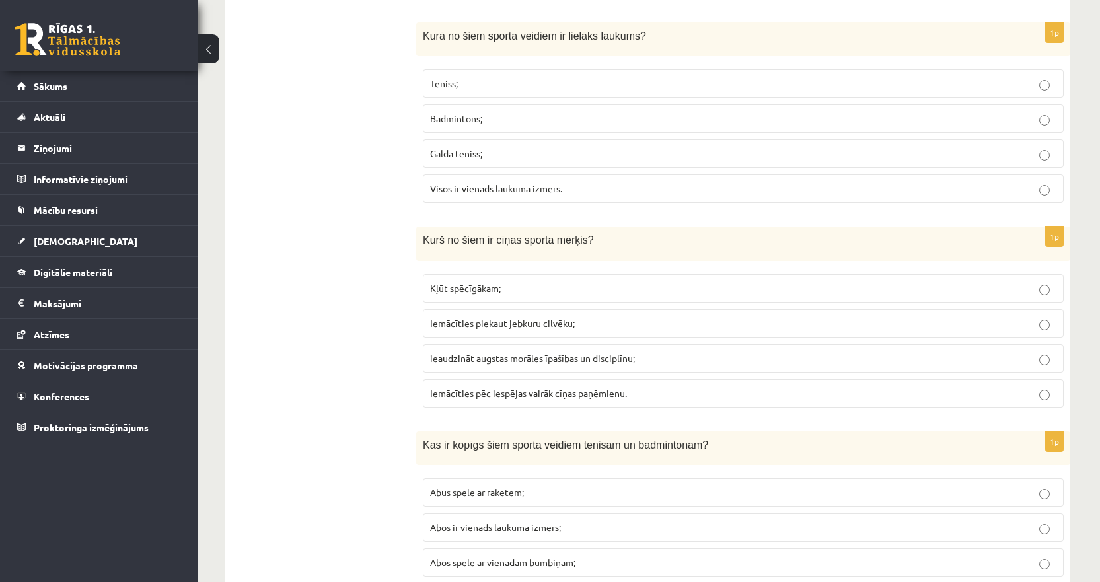
scroll to position [2906, 0]
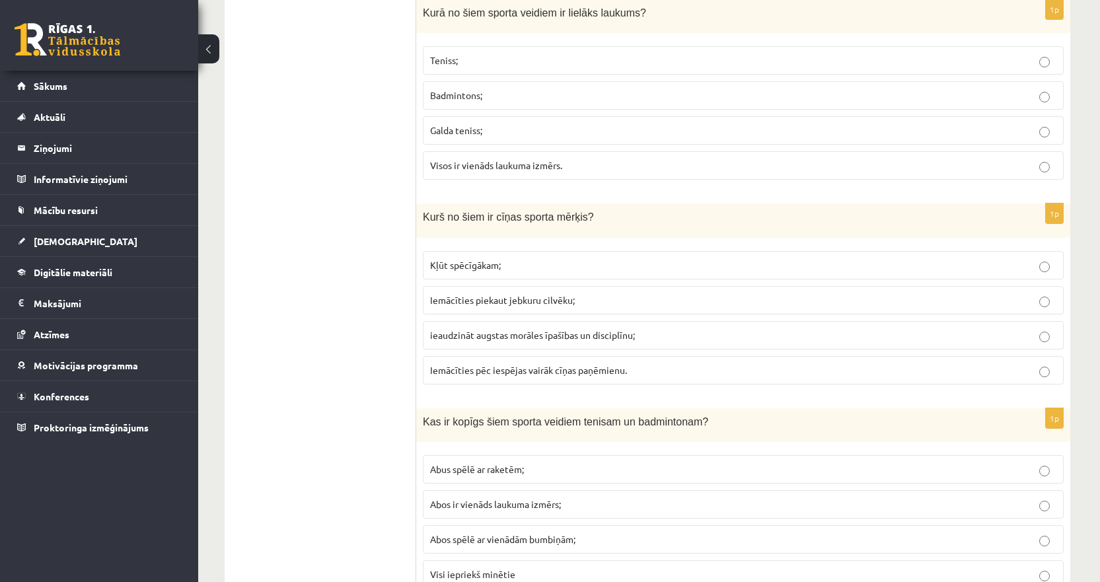
click at [467, 63] on p "Teniss;" at bounding box center [743, 60] width 626 height 14
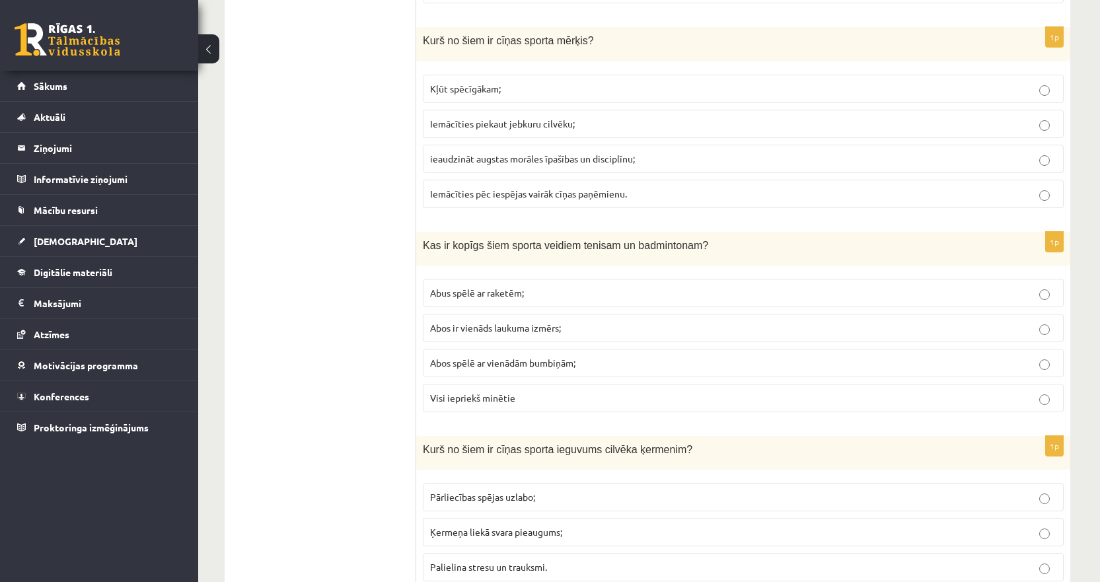
scroll to position [3104, 0]
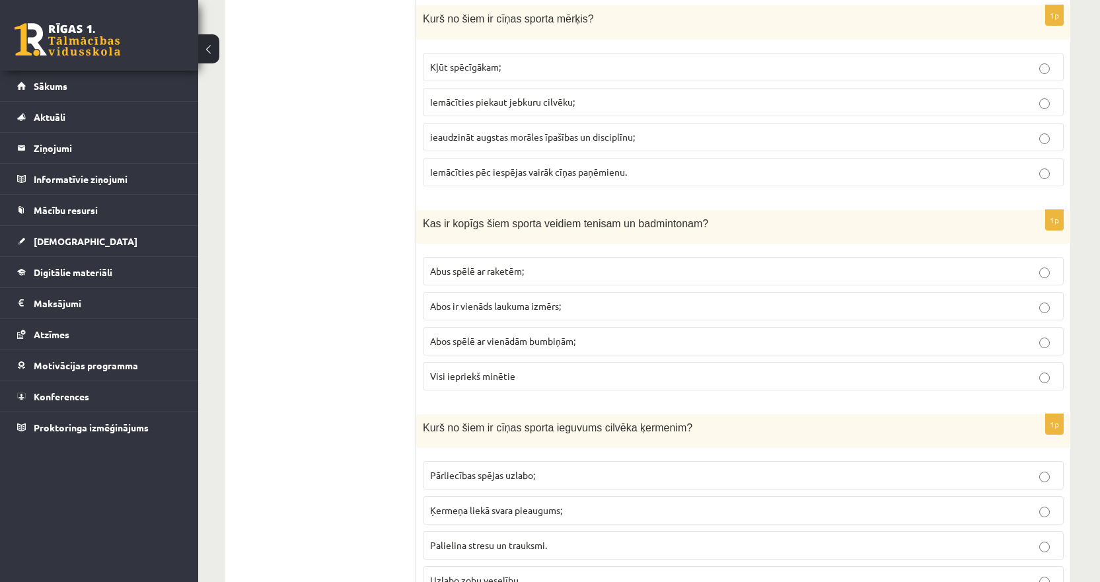
click at [479, 139] on span "ieaudzināt augstas morāles īpašības un disciplīnu;" at bounding box center [532, 137] width 205 height 12
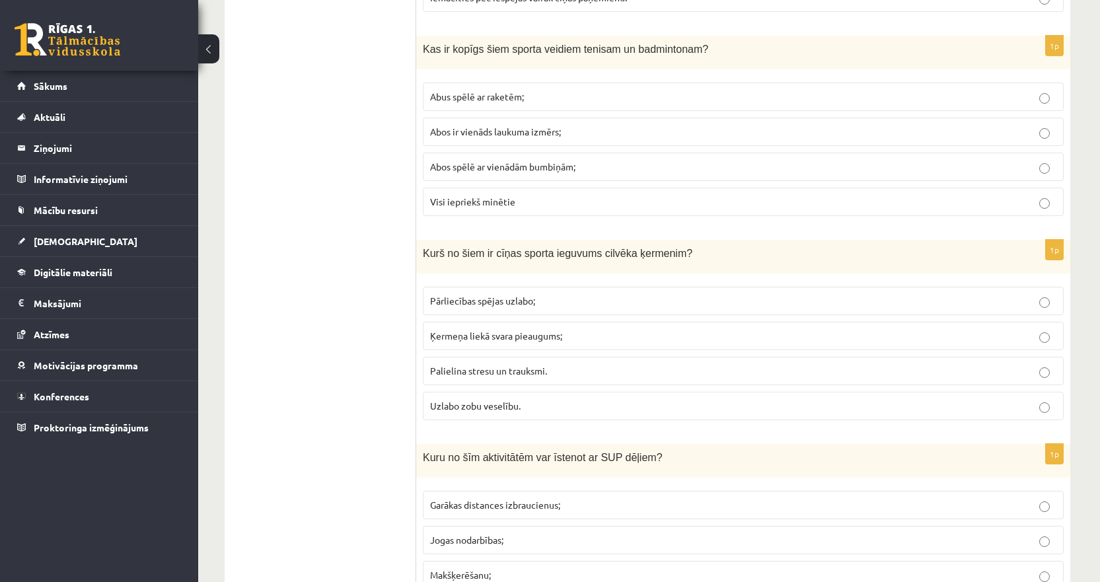
scroll to position [3302, 0]
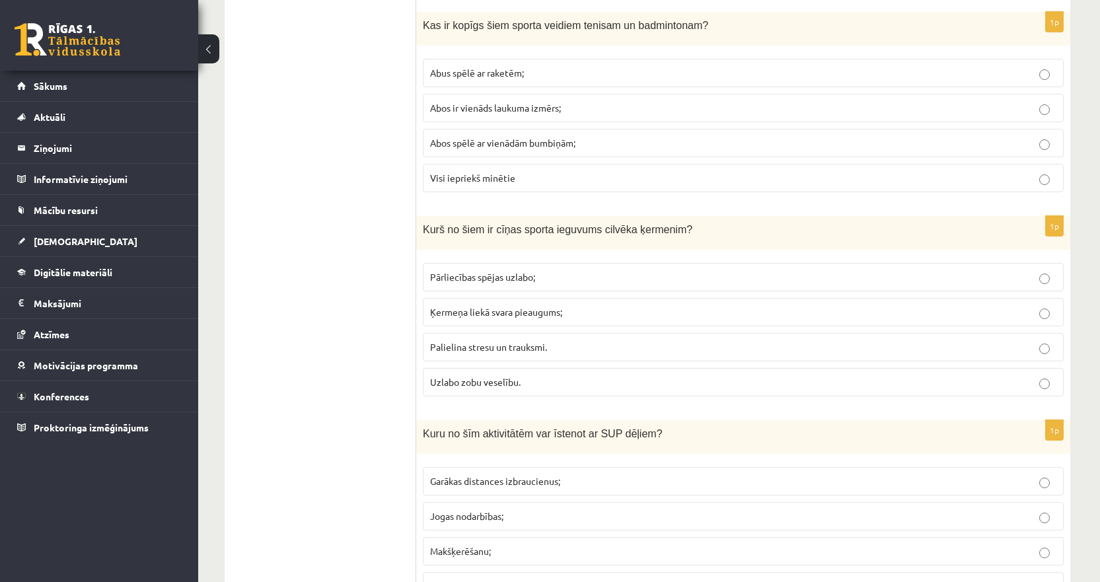
click at [470, 81] on label "Abus spēlē ar raketēm;" at bounding box center [743, 73] width 641 height 28
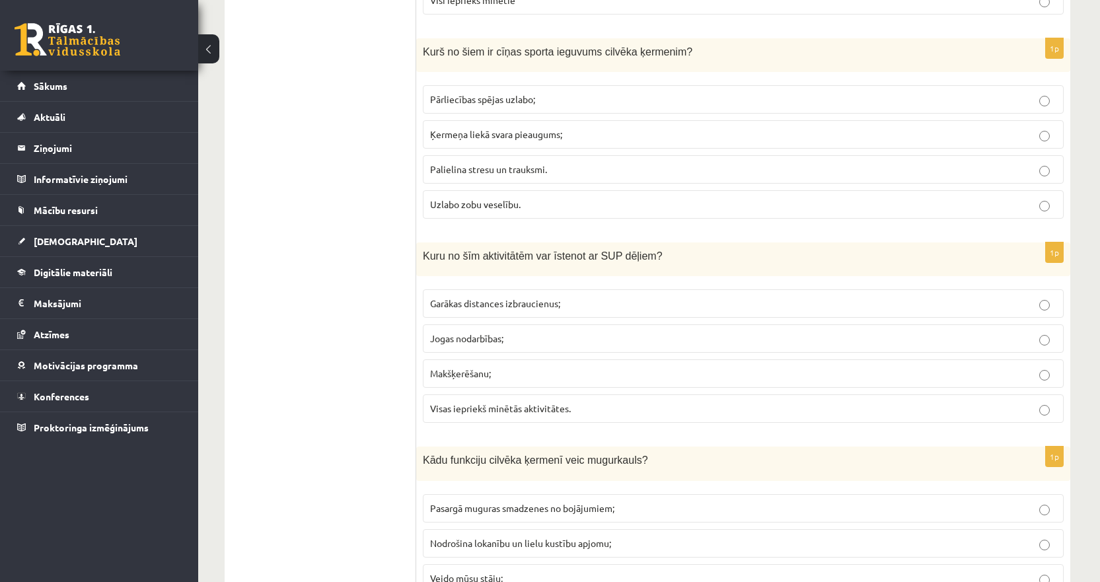
scroll to position [3500, 0]
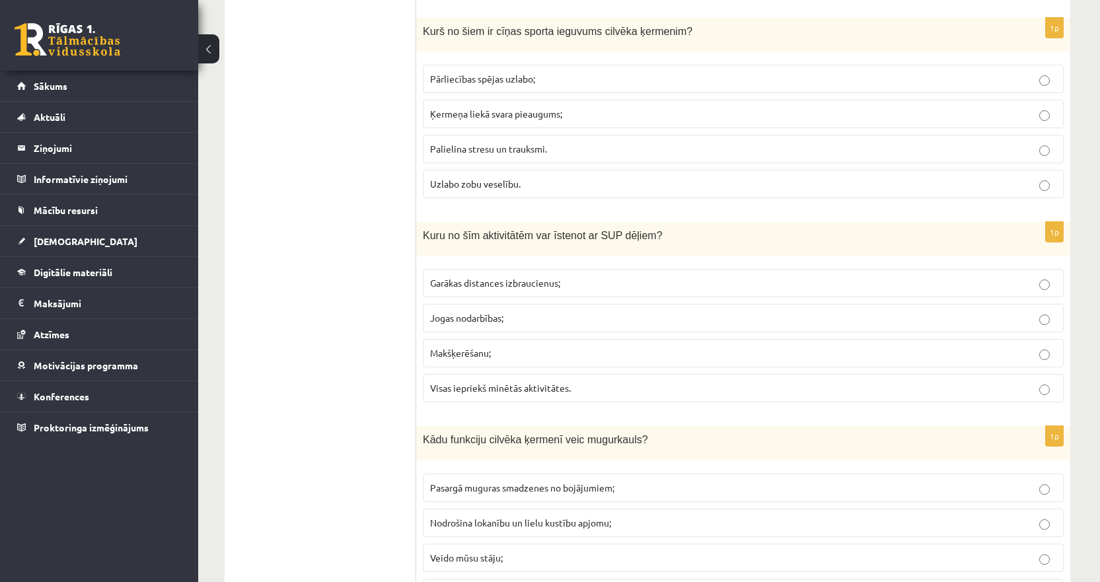
click at [490, 83] on span "Pārliecības spējas uzlabo;" at bounding box center [482, 79] width 105 height 12
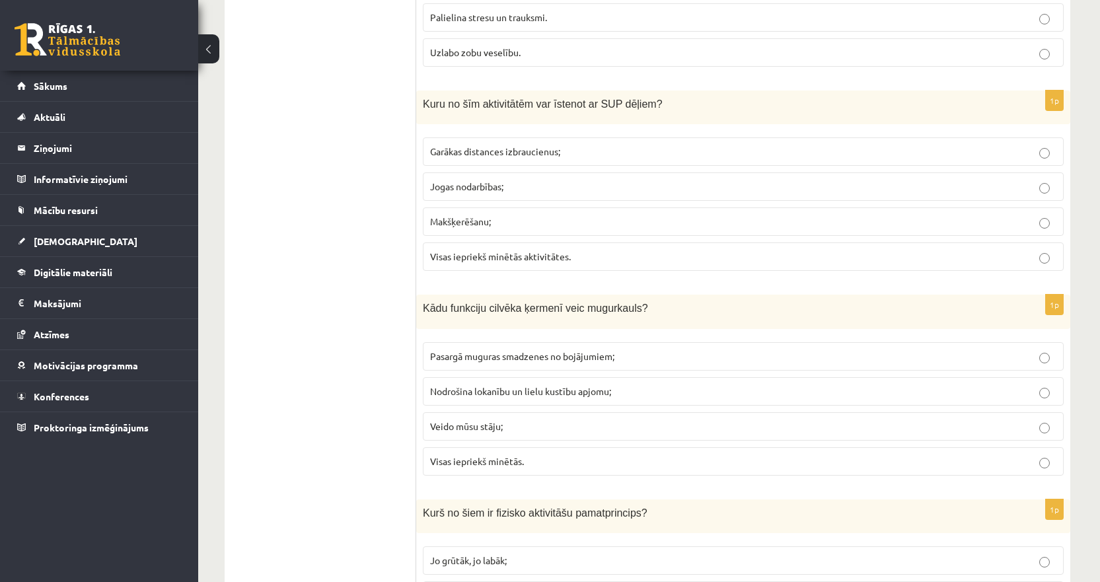
scroll to position [3698, 0]
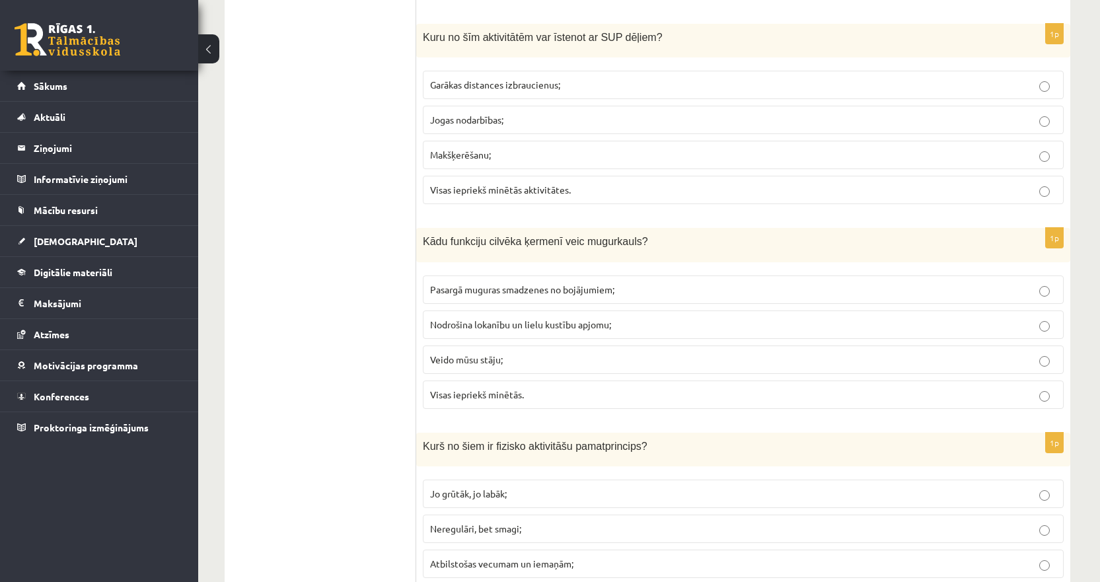
click at [500, 187] on span "Visas iepriekš minētās aktivitātes." at bounding box center [500, 190] width 141 height 12
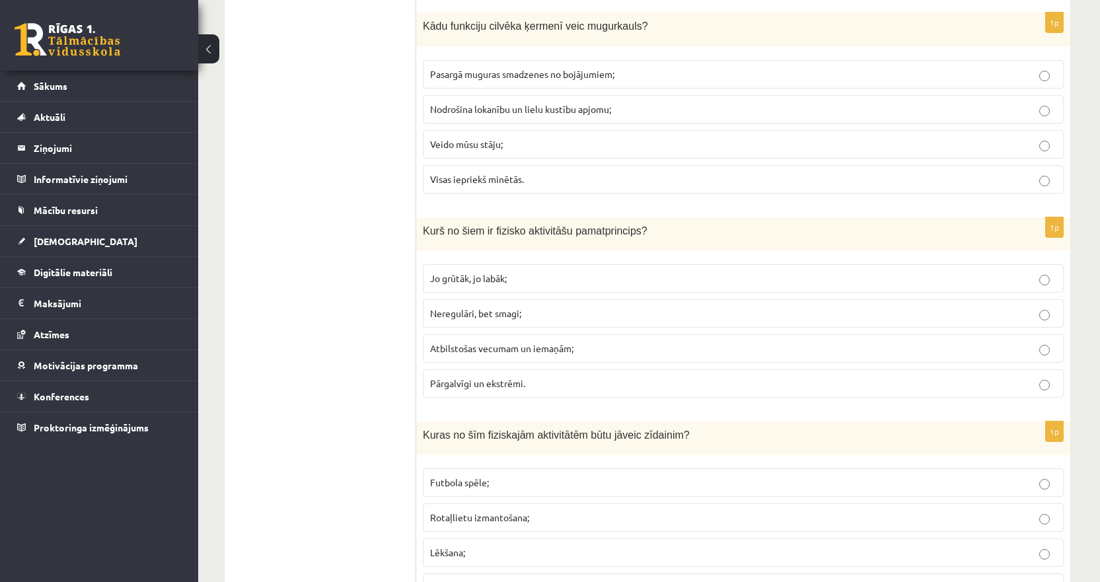
scroll to position [3923, 0]
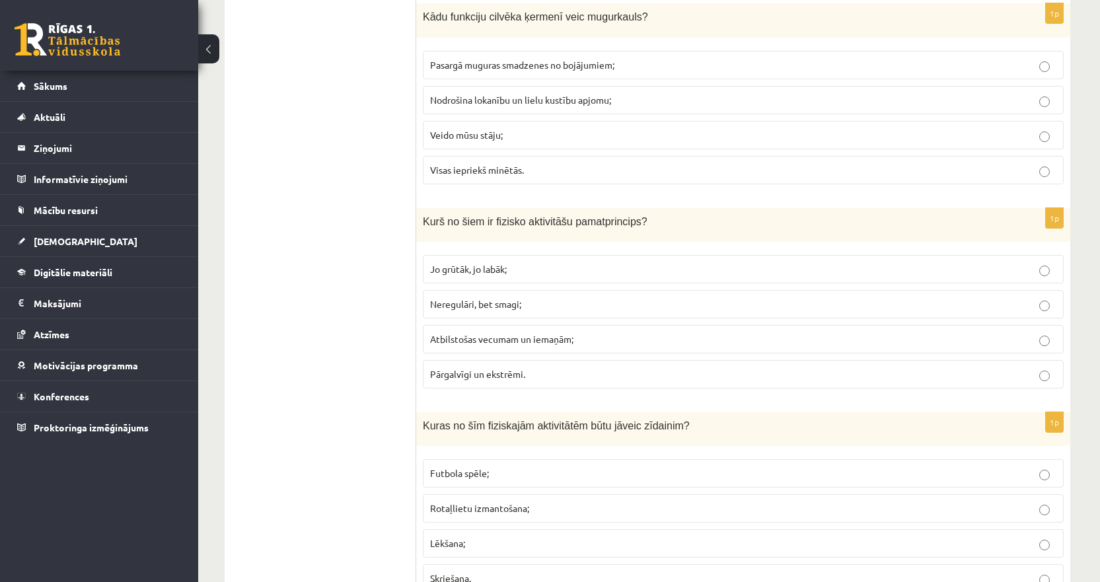
click at [462, 169] on span "Visas iepriekš minētās." at bounding box center [477, 170] width 94 height 12
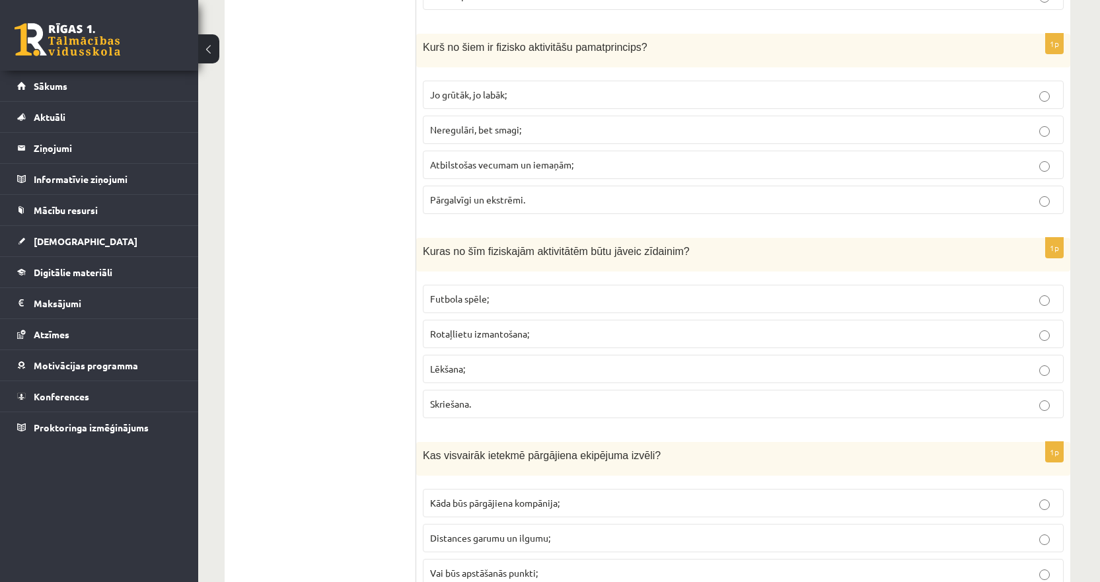
scroll to position [4121, 0]
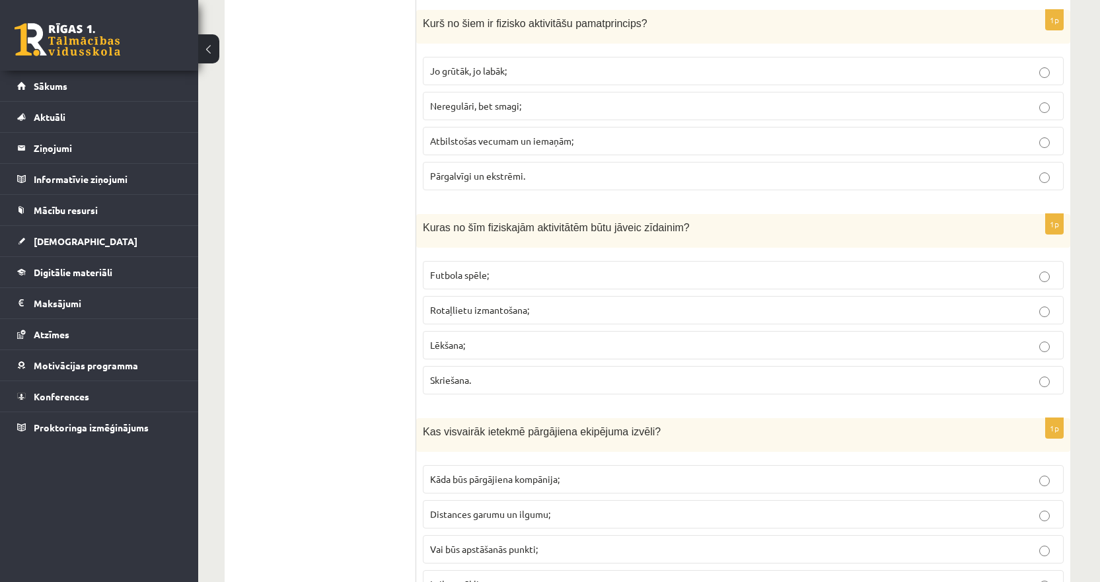
click at [452, 144] on span "Atbilstošas vecumam un iemaņām;" at bounding box center [501, 141] width 143 height 12
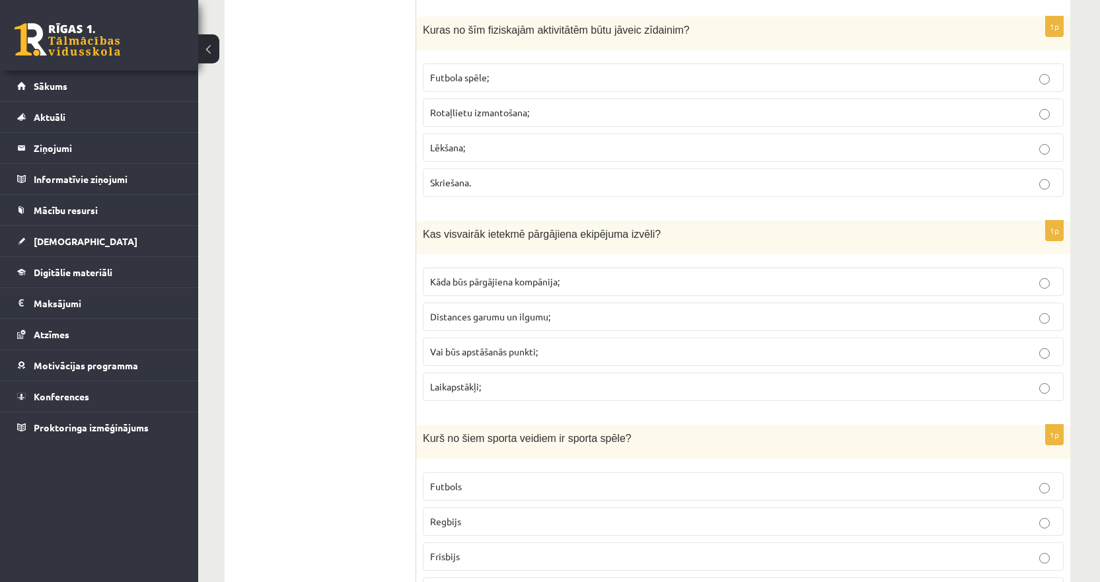
scroll to position [4319, 0]
click at [458, 114] on span "Rotaļlietu izmantošana;" at bounding box center [479, 112] width 99 height 12
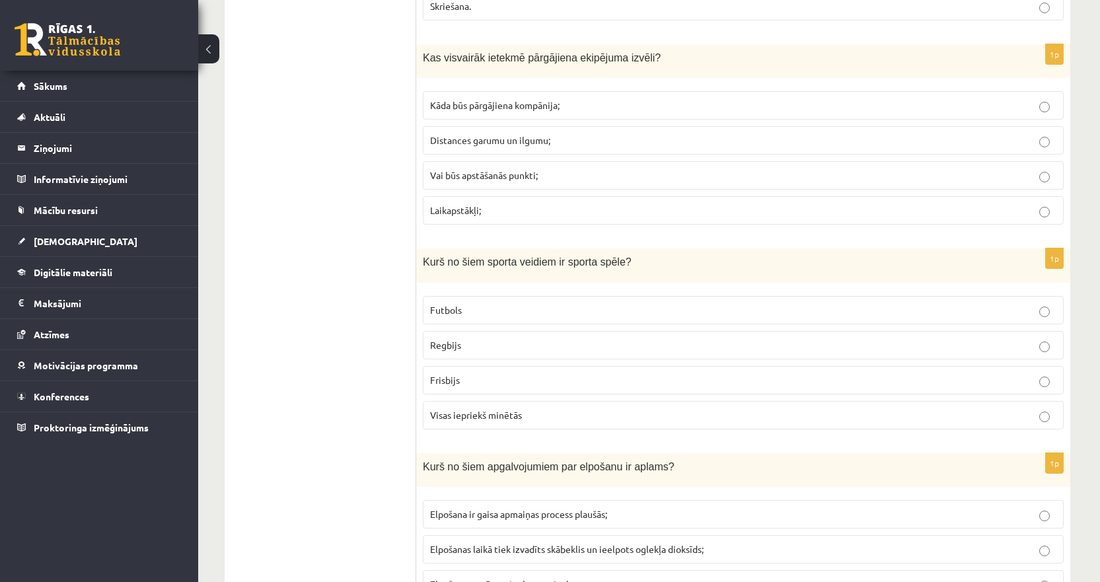
scroll to position [4517, 0]
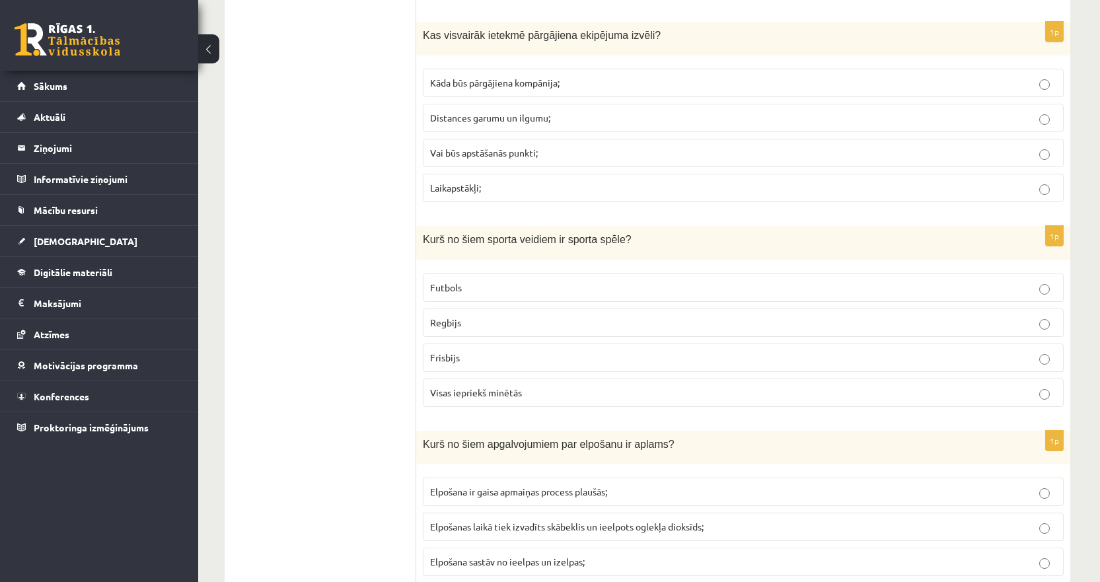
click at [470, 189] on span "Laikapstākļi;" at bounding box center [455, 188] width 51 height 12
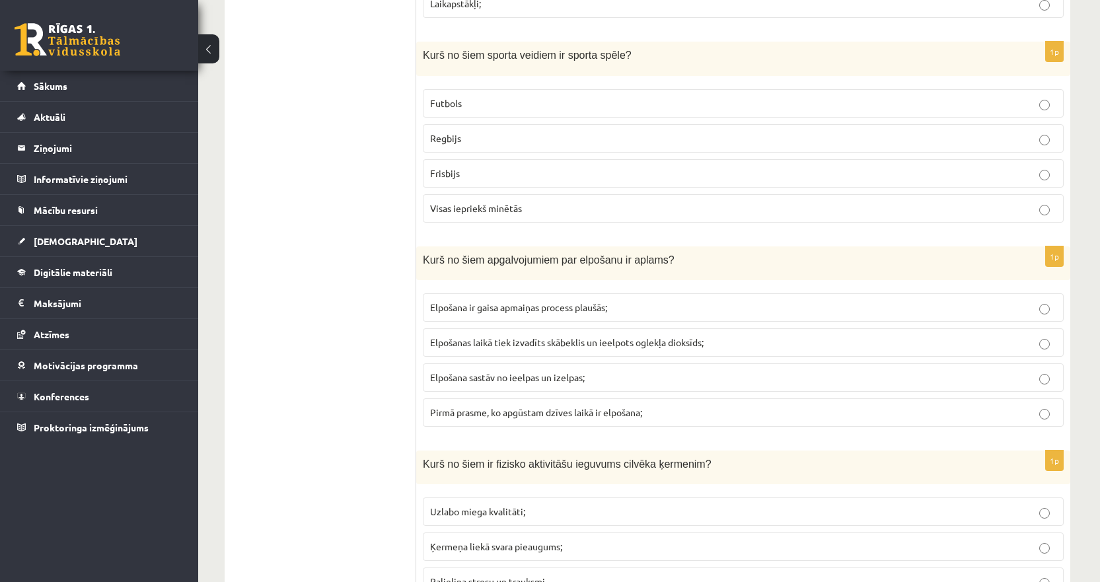
scroll to position [4715, 0]
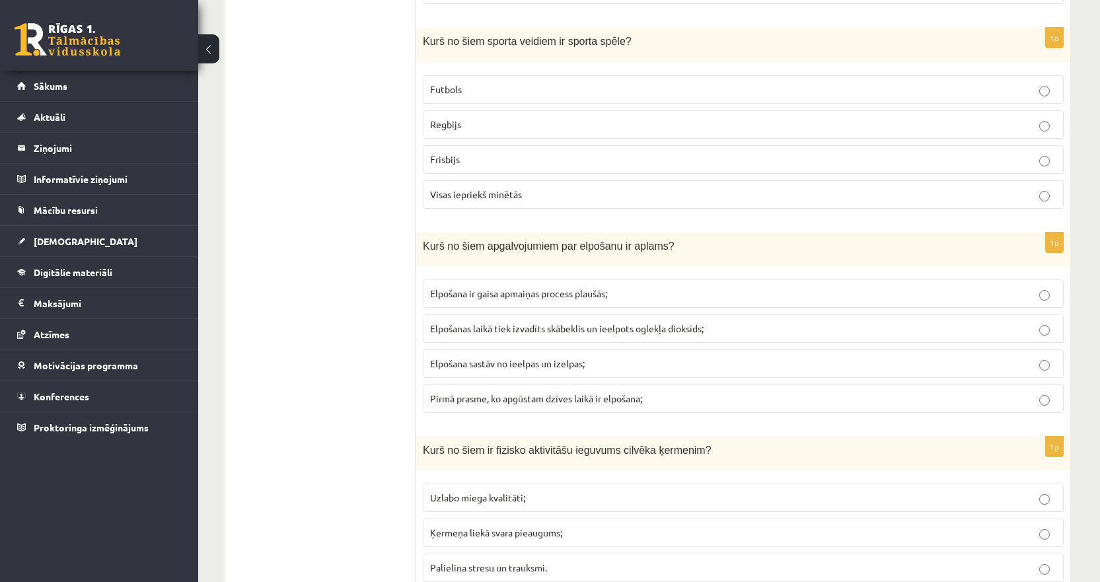
click at [453, 184] on label "Visas iepriekš minētās" at bounding box center [743, 194] width 641 height 28
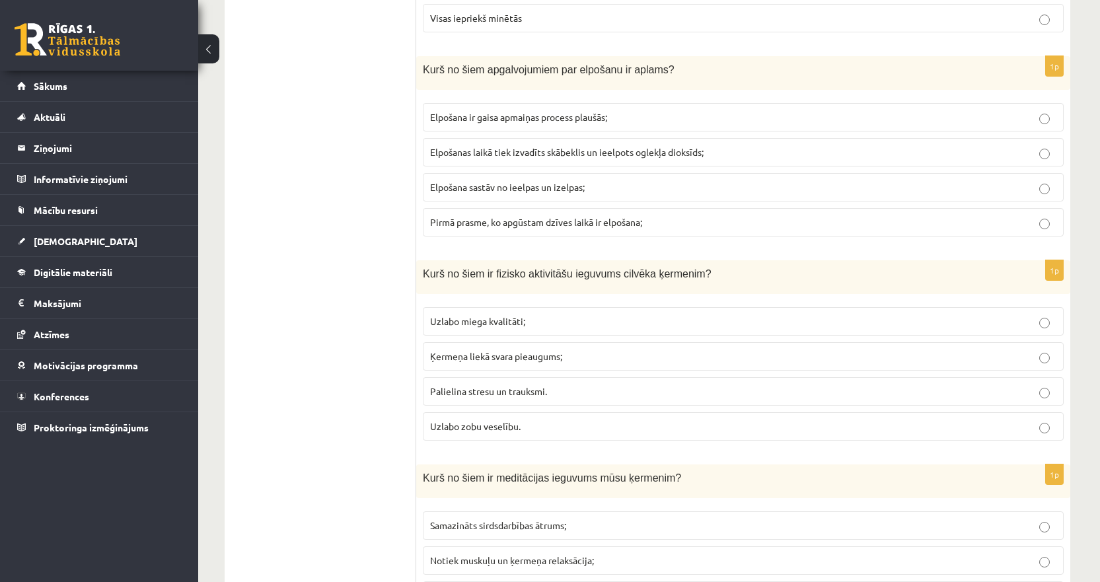
scroll to position [4913, 0]
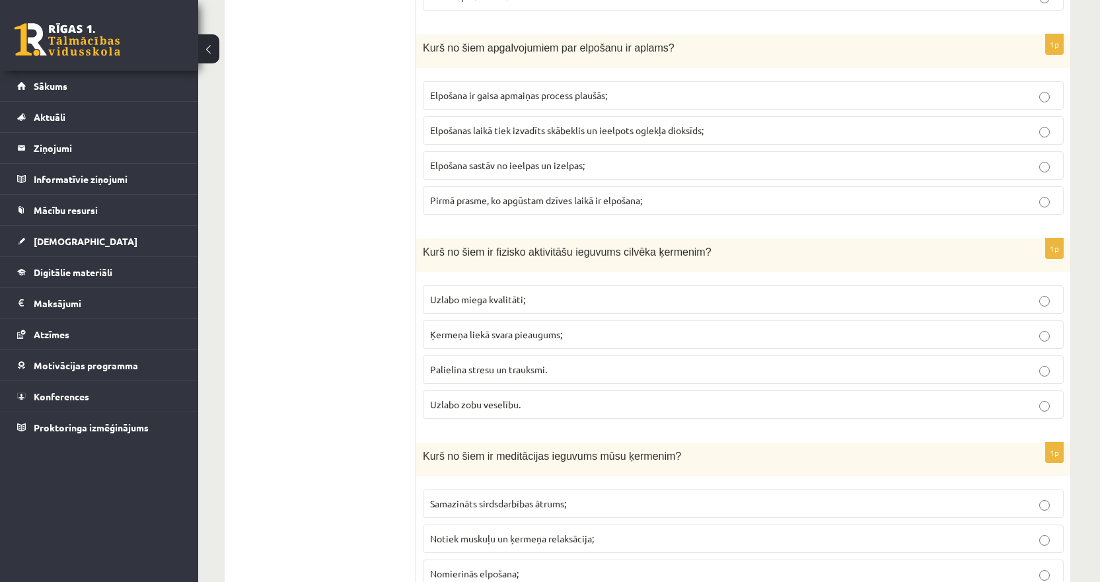
click at [550, 132] on span "Elpošanas laikā tiek izvadīts skābeklis un ieelpots oglekļa dioksīds;" at bounding box center [566, 130] width 273 height 12
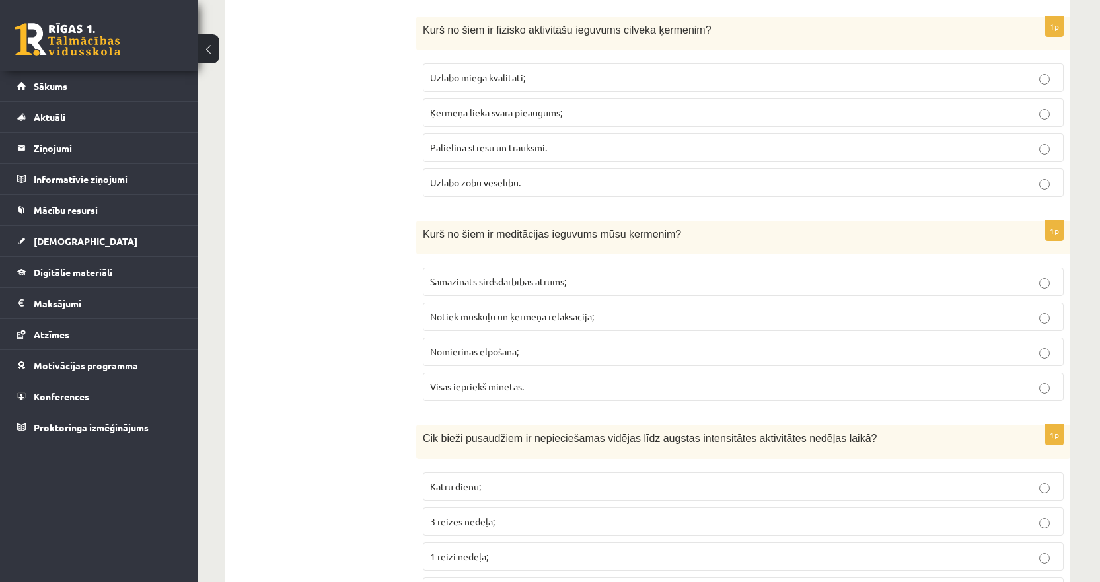
scroll to position [5111, 0]
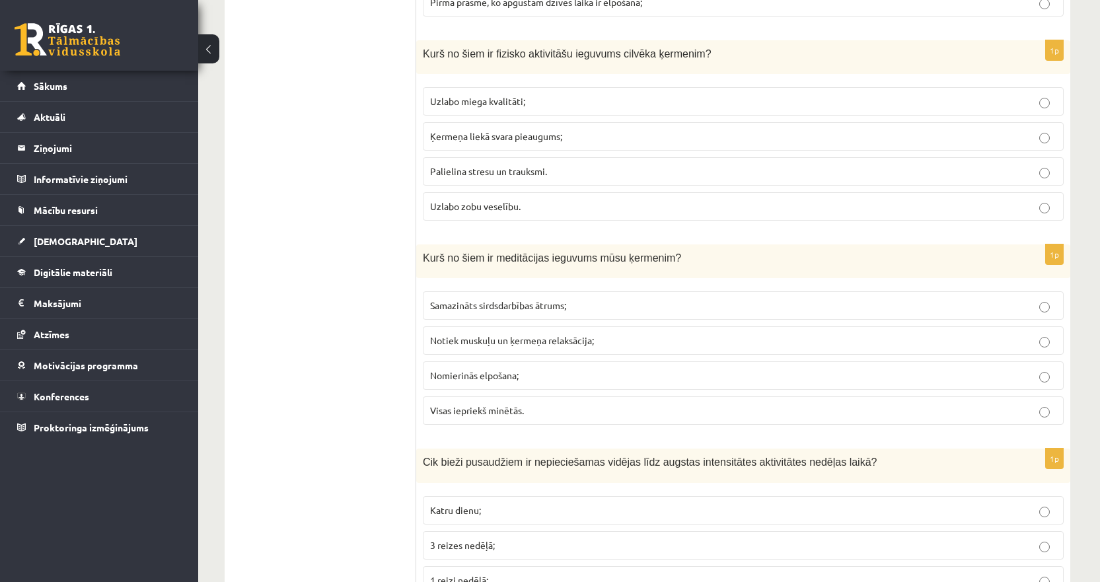
click at [462, 96] on span "Uzlabo miega kvalitāti;" at bounding box center [477, 101] width 95 height 12
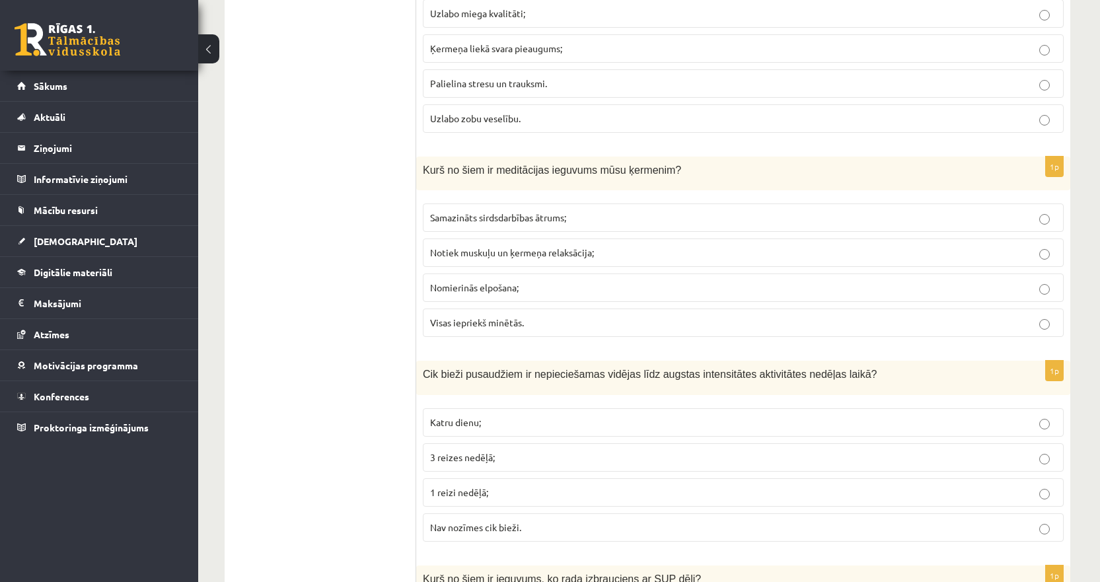
scroll to position [5310, 0]
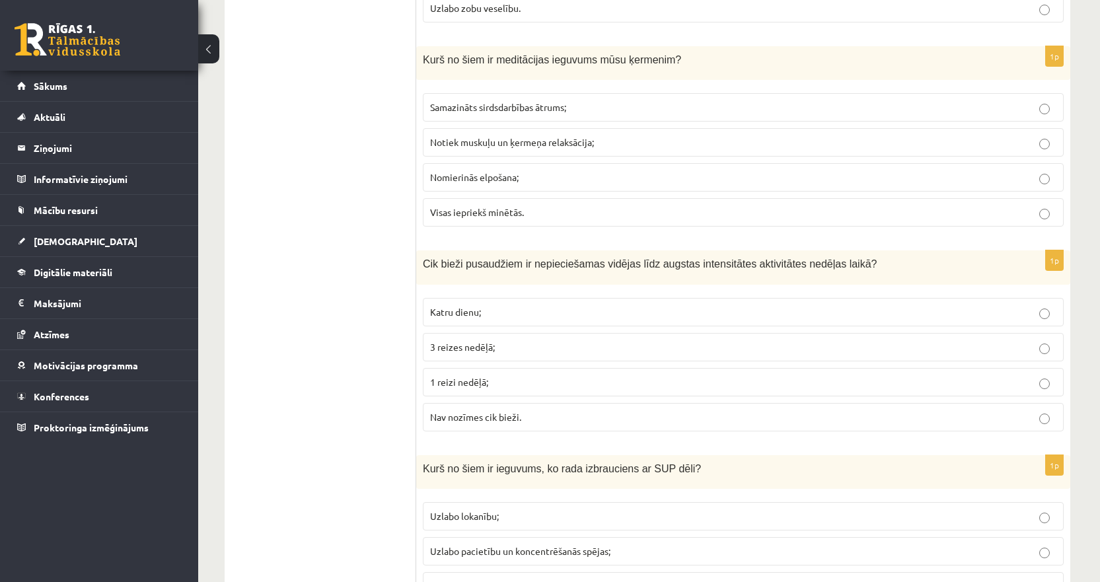
click at [473, 209] on span "Visas iepriekš minētās." at bounding box center [477, 212] width 94 height 12
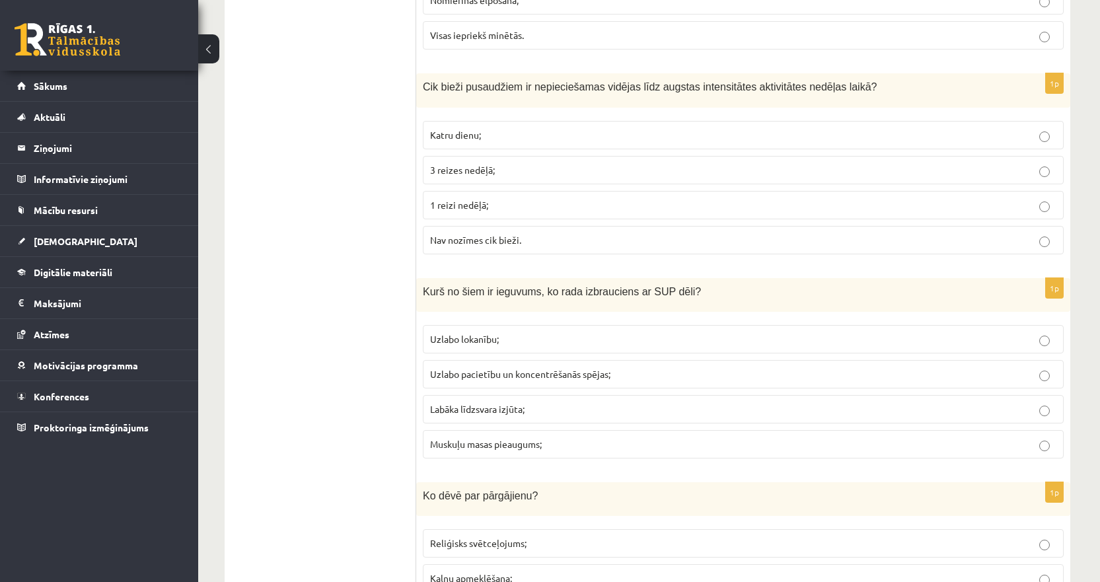
scroll to position [5508, 0]
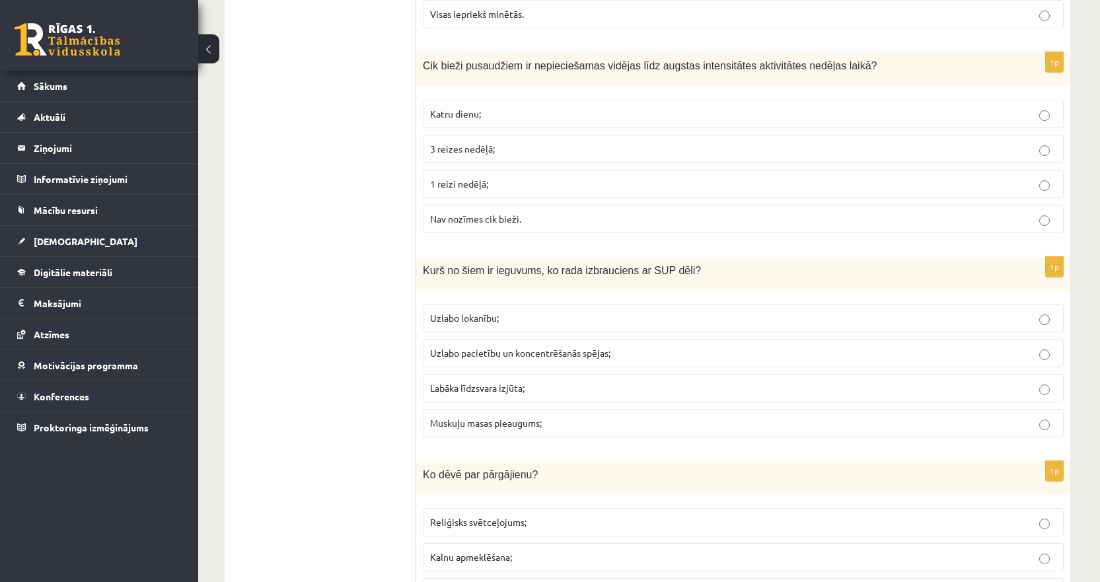
click at [457, 157] on label "3 reizes nedēļā;" at bounding box center [743, 149] width 641 height 28
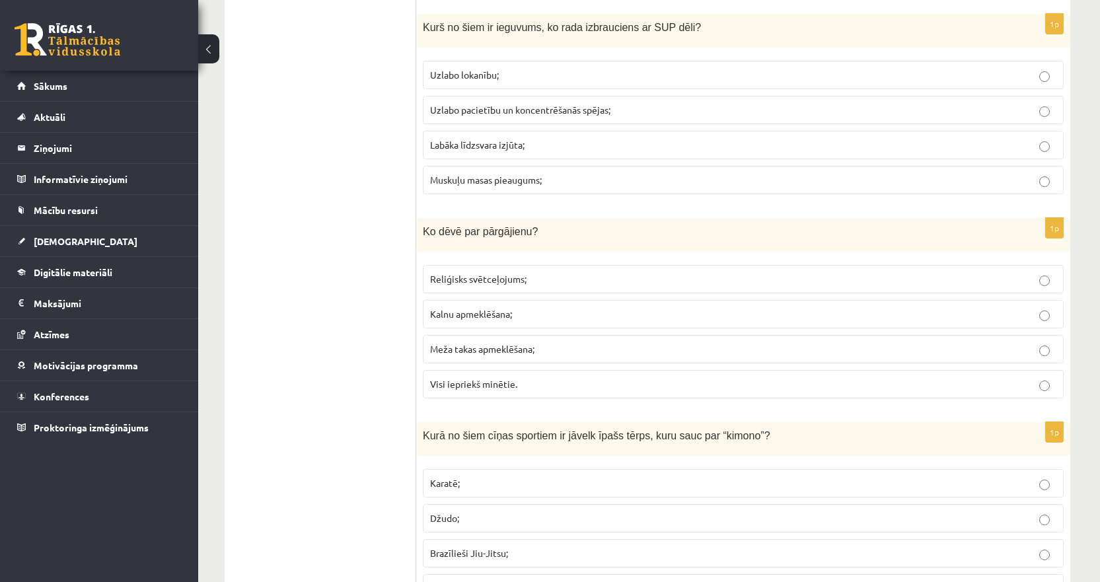
scroll to position [5772, 0]
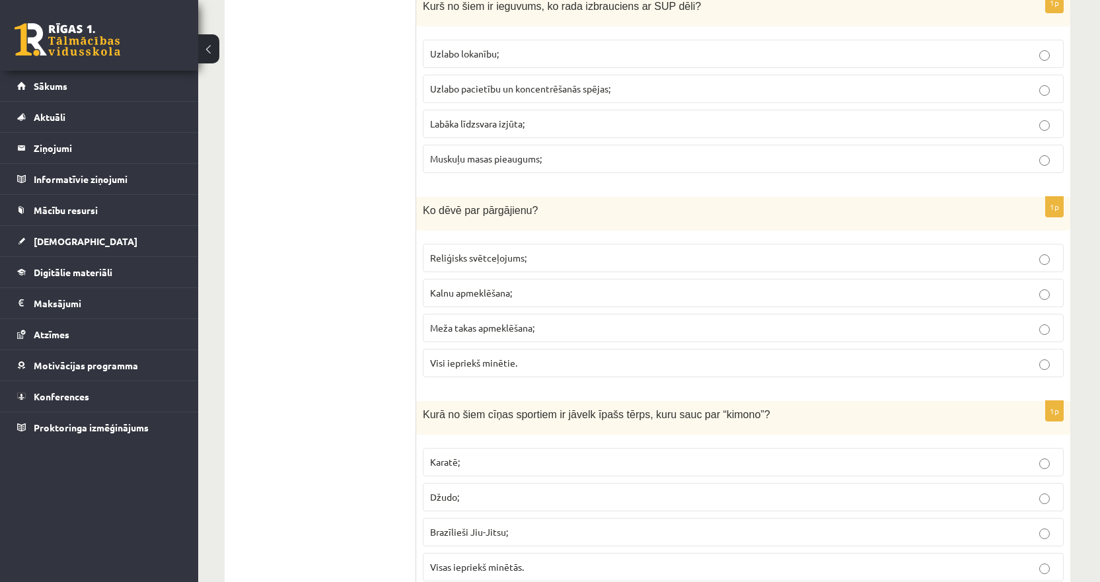
click at [494, 94] on p "Uzlabo pacietību un koncentrēšanās spējas;" at bounding box center [743, 89] width 626 height 14
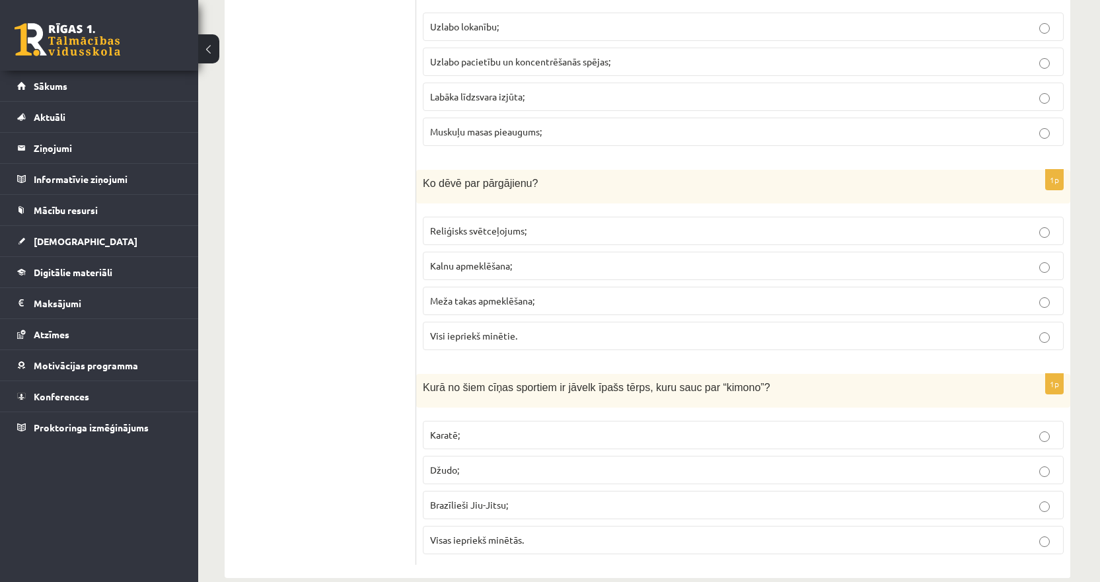
scroll to position [5822, 0]
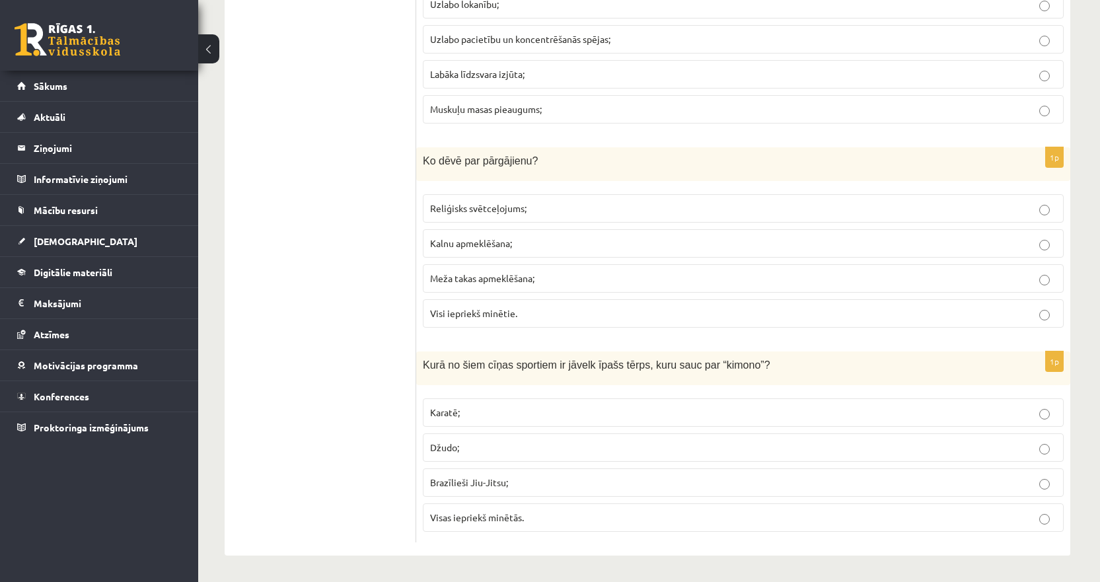
click at [458, 315] on span "Visi iepriekš minētie." at bounding box center [473, 313] width 87 height 12
click at [468, 525] on label "Visas iepriekš minētās." at bounding box center [743, 517] width 641 height 28
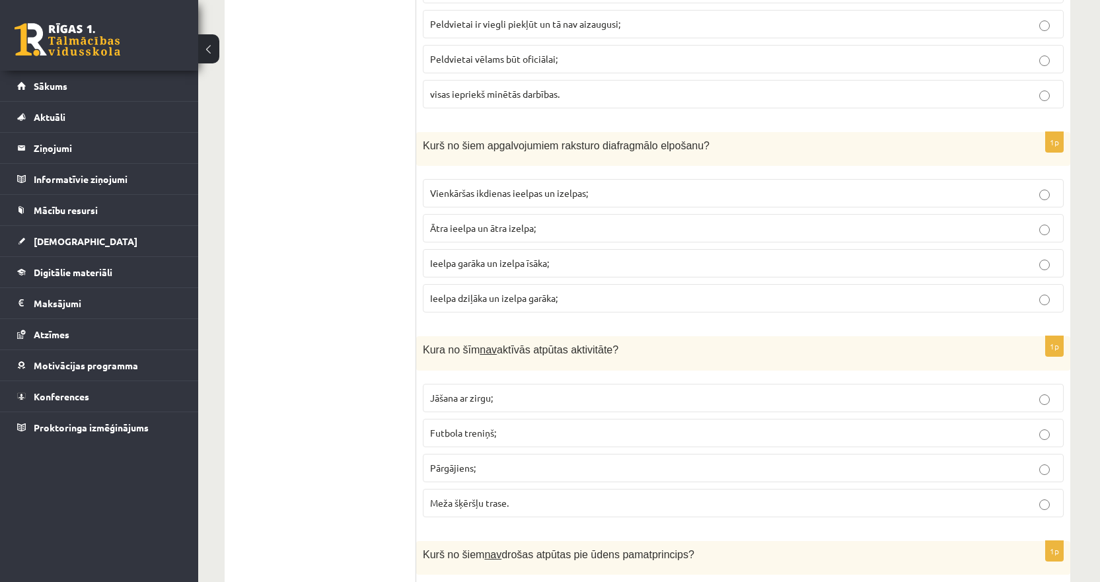
scroll to position [143, 0]
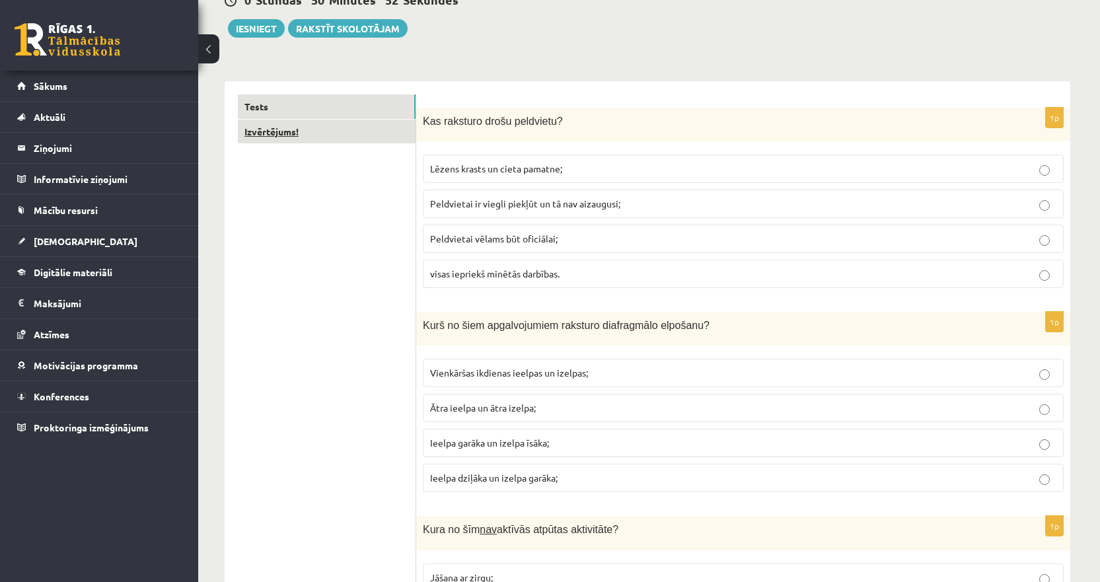
click at [281, 133] on link "Izvērtējums!" at bounding box center [327, 132] width 178 height 24
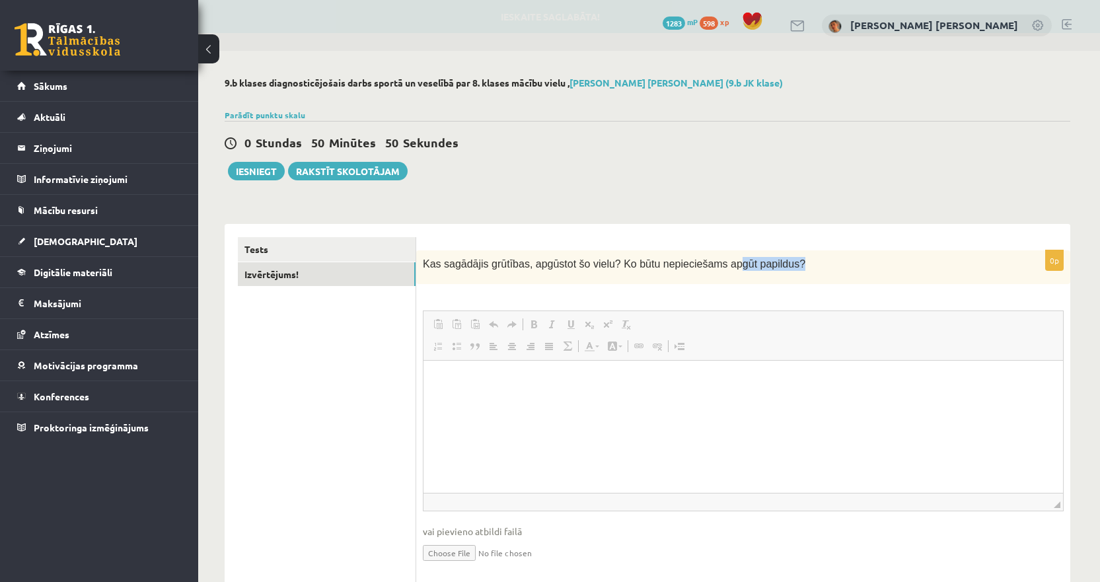
scroll to position [0, 0]
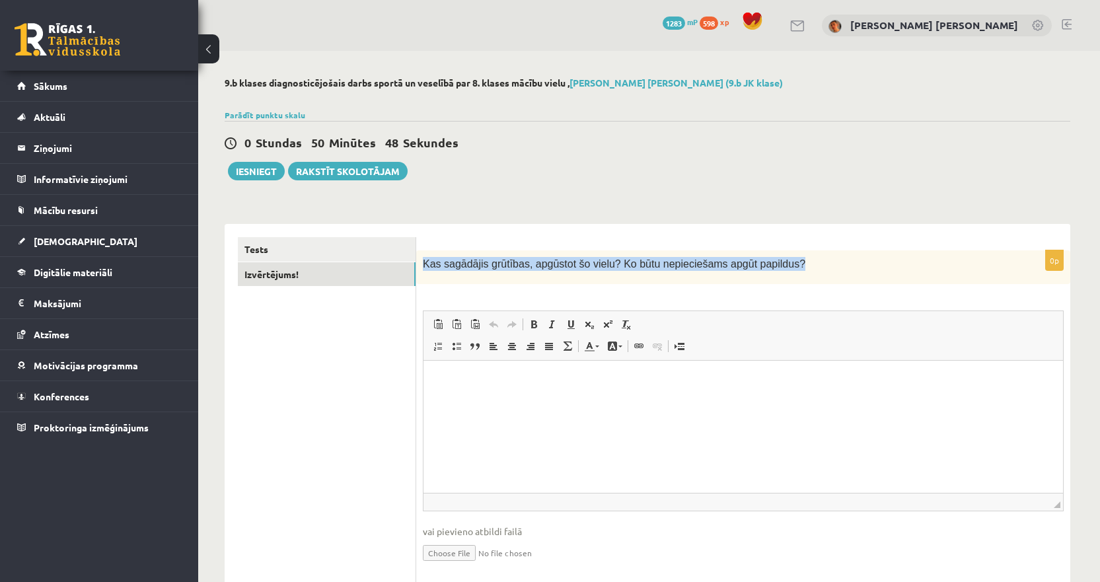
drag, startPoint x: 788, startPoint y: 259, endPoint x: 419, endPoint y: 270, distance: 369.3
click at [419, 270] on div "Kas sagādājis grūtības, apgūstot šo vielu? Ko būtu nepieciešams apgūt papildus?" at bounding box center [743, 267] width 654 height 34
copy span "Kas sagādājis grūtības, apgūstot šo vielu? Ko būtu nepieciešams apgūt papildus?"
click at [559, 392] on html at bounding box center [742, 381] width 639 height 40
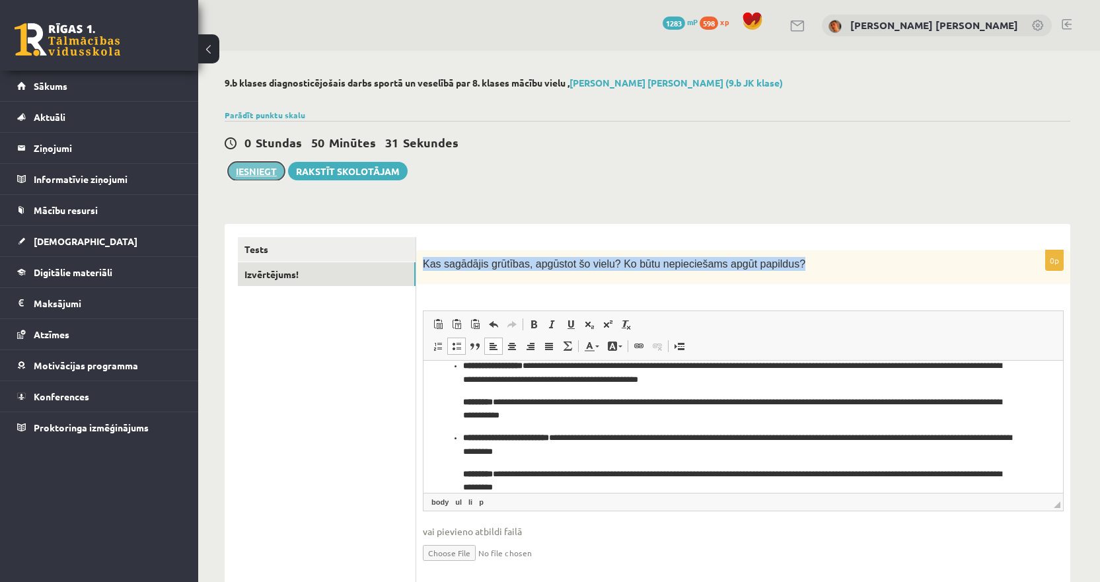
click at [269, 173] on button "Iesniegt" at bounding box center [256, 171] width 57 height 18
